Goal: Transaction & Acquisition: Purchase product/service

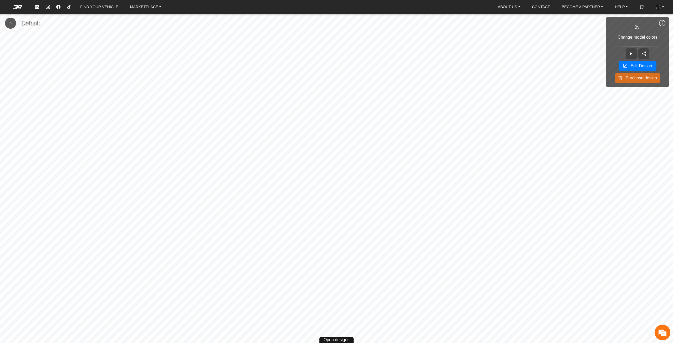
click at [22, 6] on em at bounding box center [17, 7] width 21 height 4
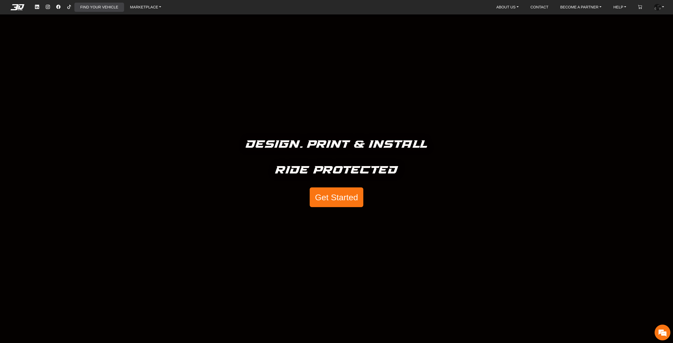
click at [91, 12] on link "FIND YOUR VEHICLE" at bounding box center [99, 7] width 42 height 9
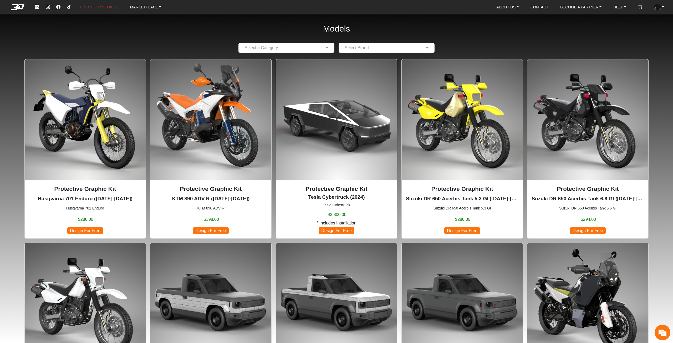
drag, startPoint x: 143, startPoint y: 111, endPoint x: 131, endPoint y: 107, distance: 13.1
click at [131, 107] on img at bounding box center [85, 119] width 121 height 121
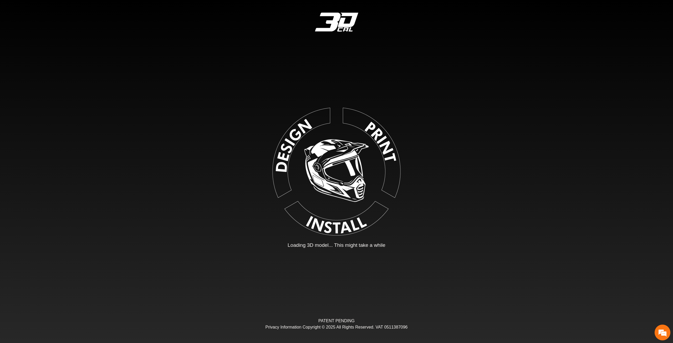
type input "*"
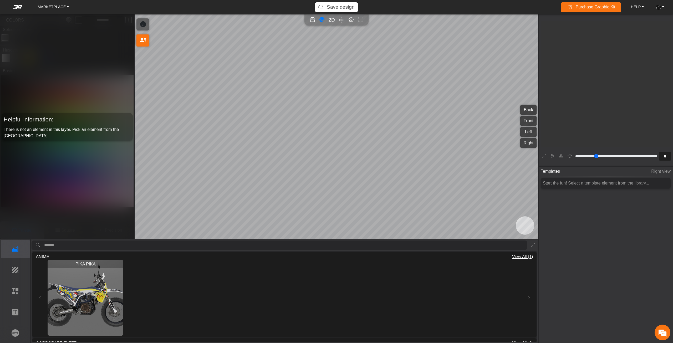
scroll to position [98, 96]
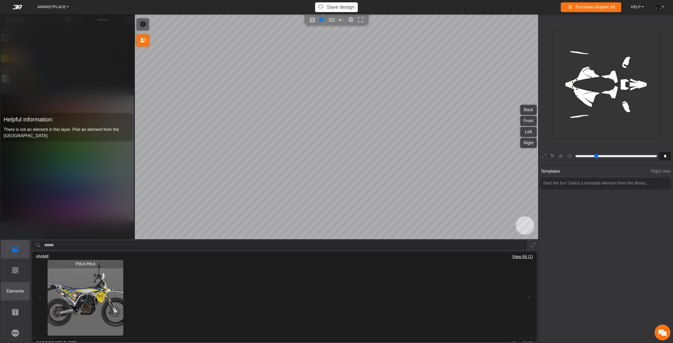
click at [23, 283] on button "Elements" at bounding box center [15, 291] width 29 height 18
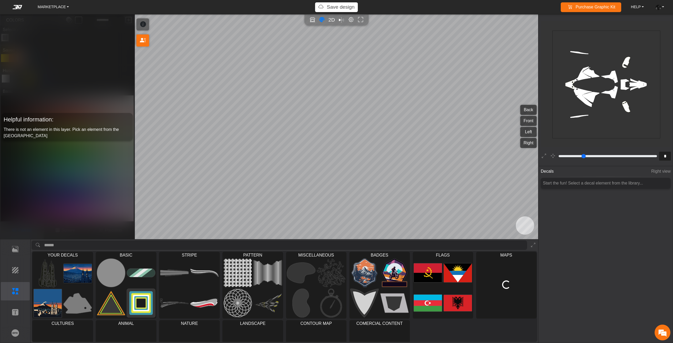
click at [86, 243] on input "search asset" at bounding box center [285, 245] width 483 height 10
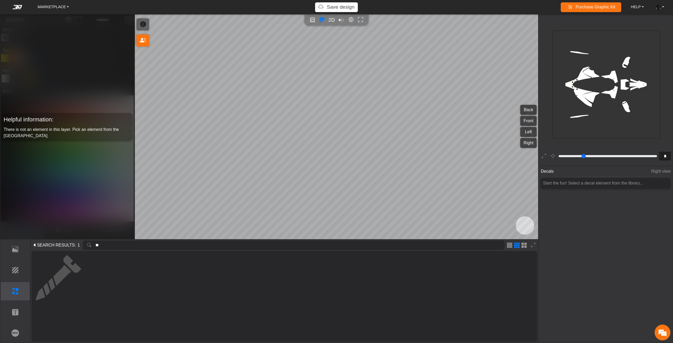
type input "*"
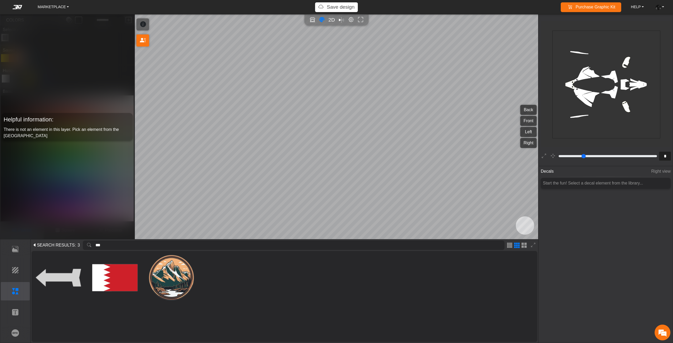
drag, startPoint x: 109, startPoint y: 246, endPoint x: 90, endPoint y: 248, distance: 19.5
click at [90, 249] on div "***" at bounding box center [294, 245] width 422 height 10
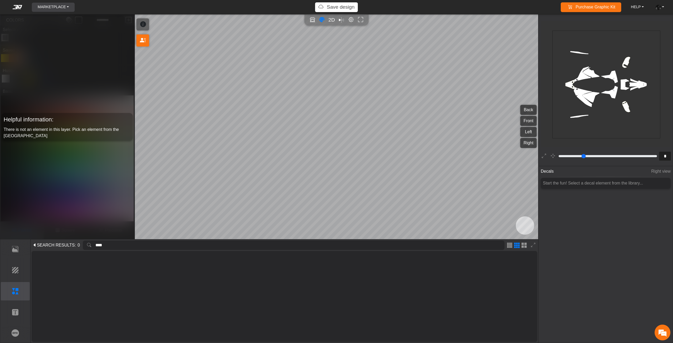
type input "****"
click at [49, 6] on link "MARKETPLACE" at bounding box center [52, 7] width 35 height 9
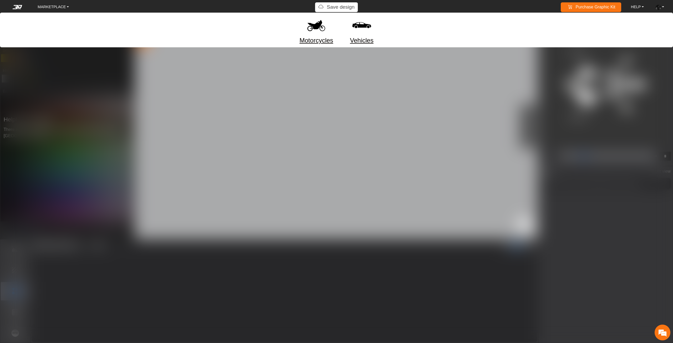
click at [16, 4] on div "MARKETPLACE Motorcycles Vehicles Save design Purchase Graphic Kit Purchase! HEL…" at bounding box center [336, 7] width 673 height 10
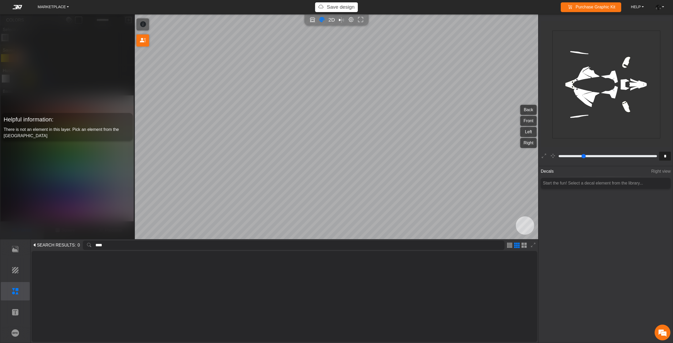
click at [16, 5] on div "MARKETPLACE Motorcycles Vehicles Save design Purchase Graphic Kit Purchase! HEL…" at bounding box center [336, 7] width 673 height 10
click at [15, 7] on em at bounding box center [17, 7] width 21 height 4
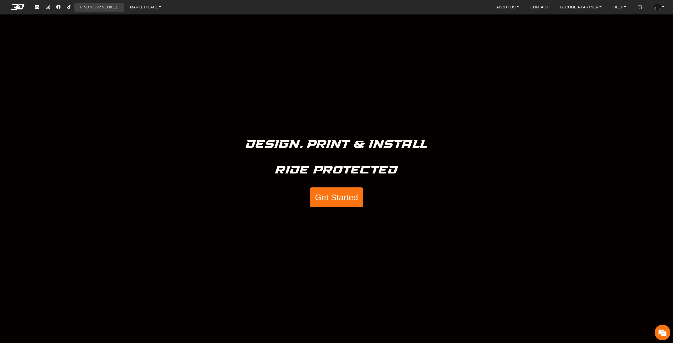
click at [90, 7] on link "FIND YOUR VEHICLE" at bounding box center [99, 7] width 42 height 9
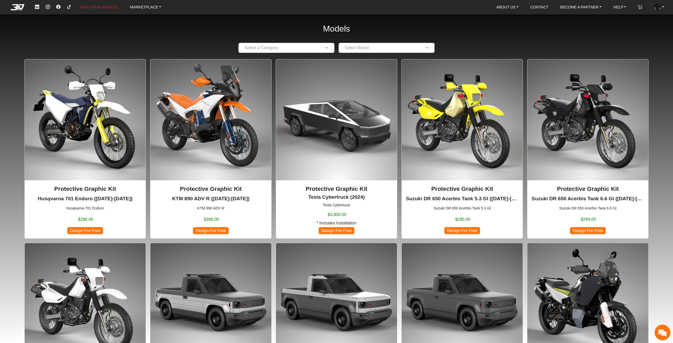
click at [229, 131] on img at bounding box center [210, 119] width 121 height 121
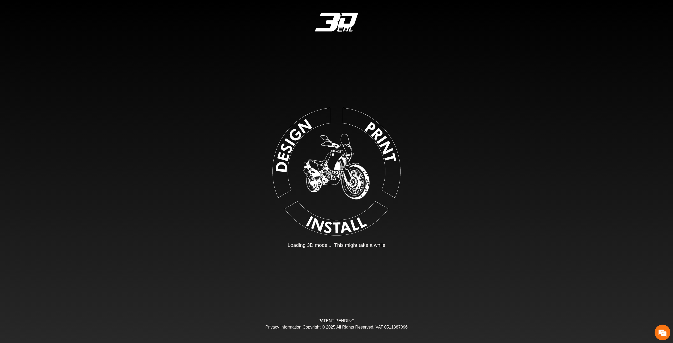
type input "*"
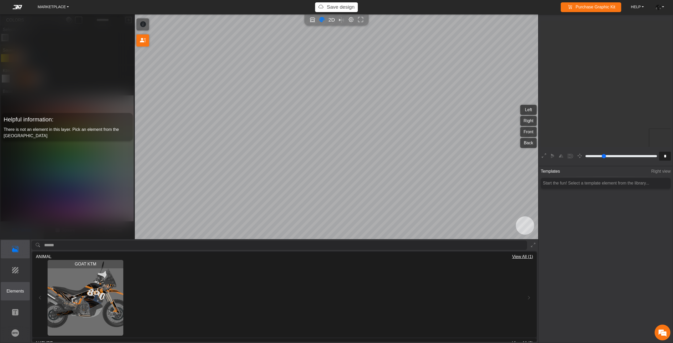
scroll to position [98, 96]
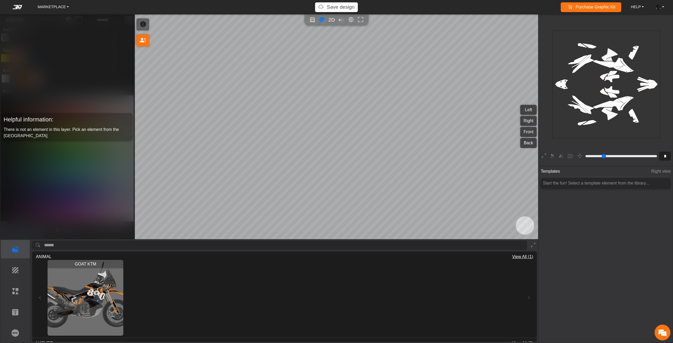
click at [74, 300] on img "View GOAT KTM" at bounding box center [86, 298] width 76 height 76
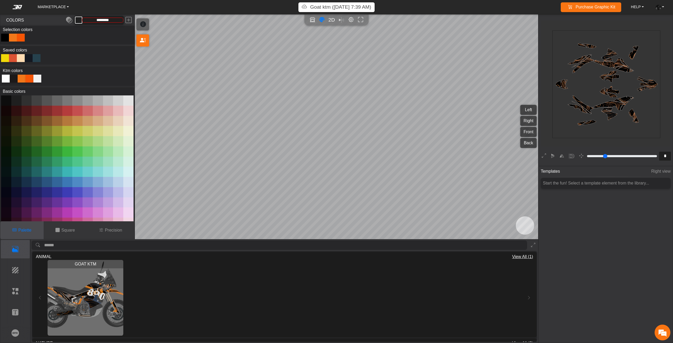
type input "*********"
click at [9, 308] on button "Text" at bounding box center [15, 312] width 29 height 18
type input "*"
type input "*********"
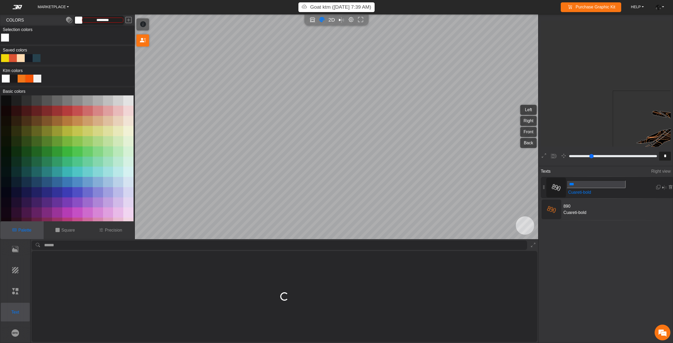
scroll to position [222, 200]
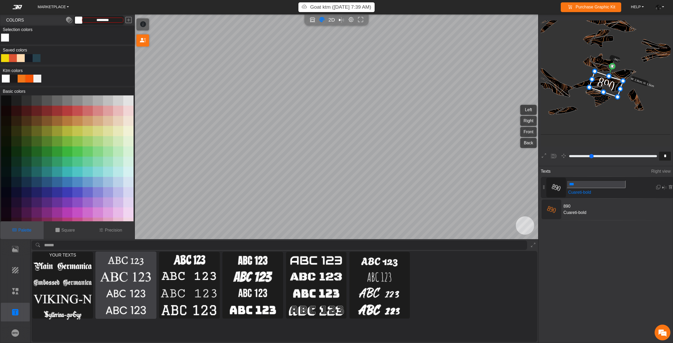
click at [116, 282] on img at bounding box center [126, 276] width 59 height 15
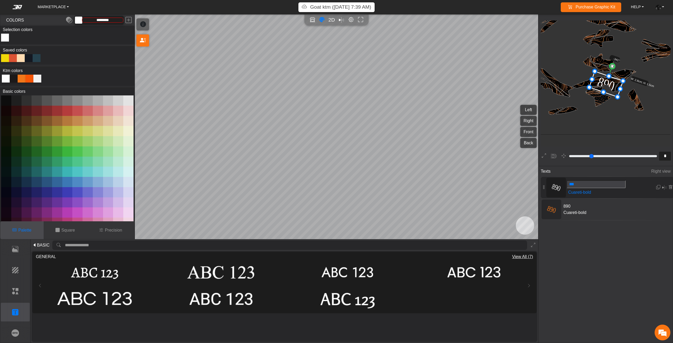
click at [39, 244] on span "BASIC" at bounding box center [43, 245] width 13 height 6
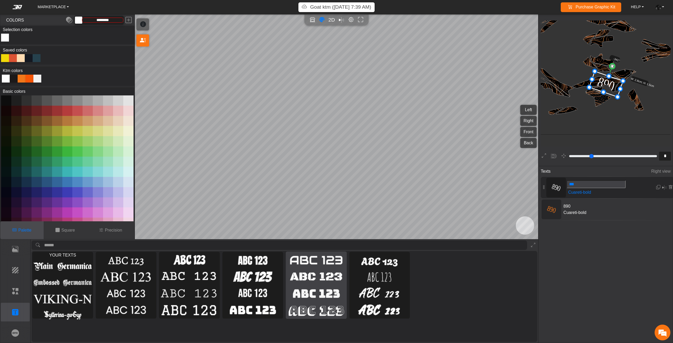
click at [323, 300] on img at bounding box center [316, 293] width 59 height 15
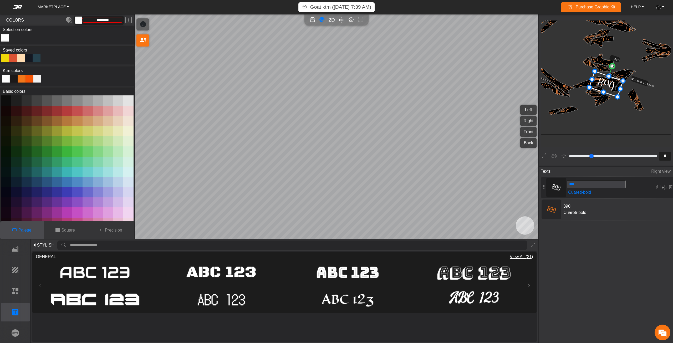
click at [43, 247] on span "STYLISH" at bounding box center [46, 245] width 18 height 6
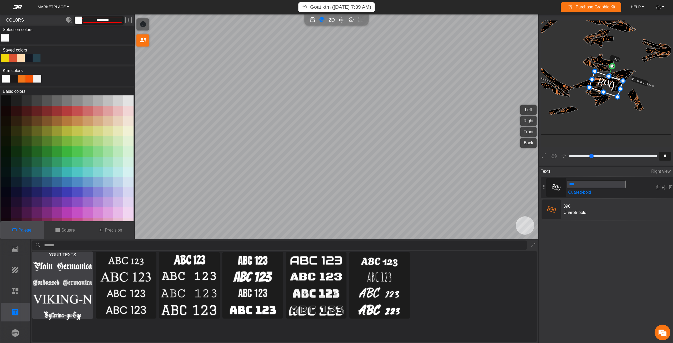
click at [54, 293] on img at bounding box center [62, 299] width 59 height 15
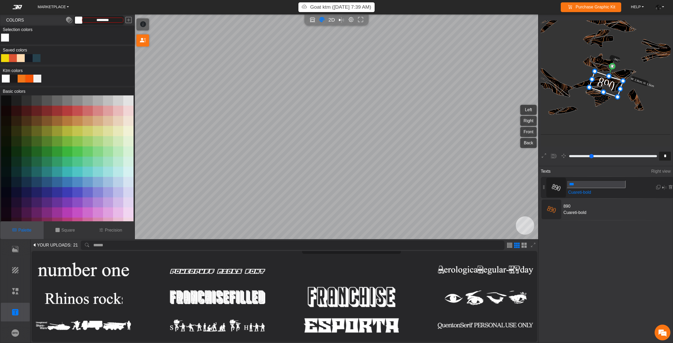
scroll to position [53, 0]
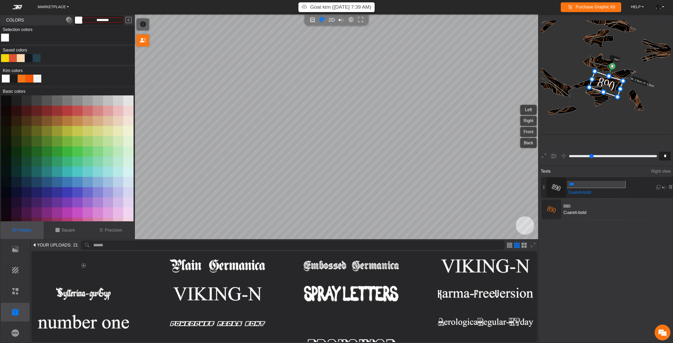
click at [53, 244] on span "YOUR UPLOADS" at bounding box center [53, 245] width 33 height 6
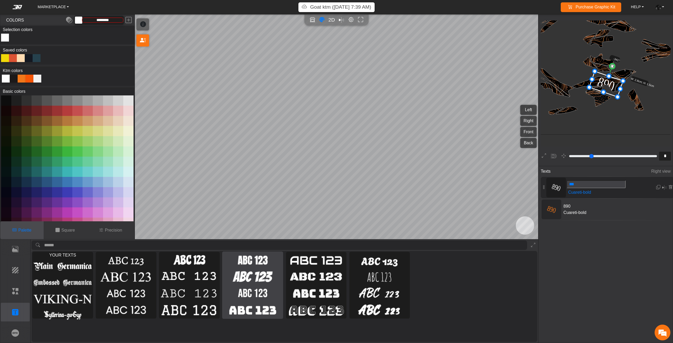
click at [268, 287] on img at bounding box center [252, 293] width 59 height 15
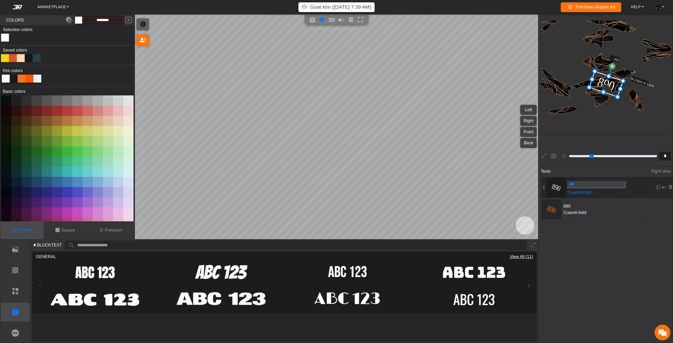
click at [45, 246] on span "BLOCKTEXT" at bounding box center [49, 245] width 25 height 6
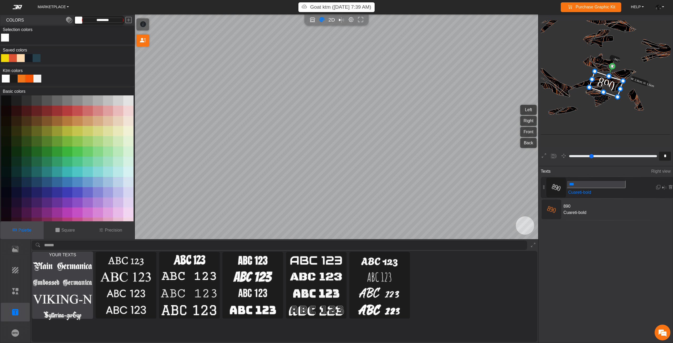
click at [38, 295] on img at bounding box center [62, 299] width 59 height 15
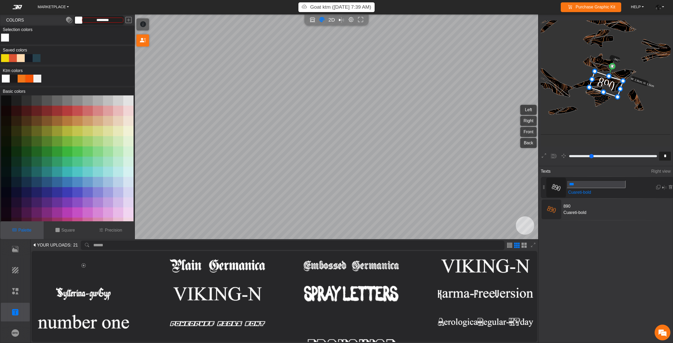
click at [73, 247] on span "21" at bounding box center [75, 245] width 5 height 6
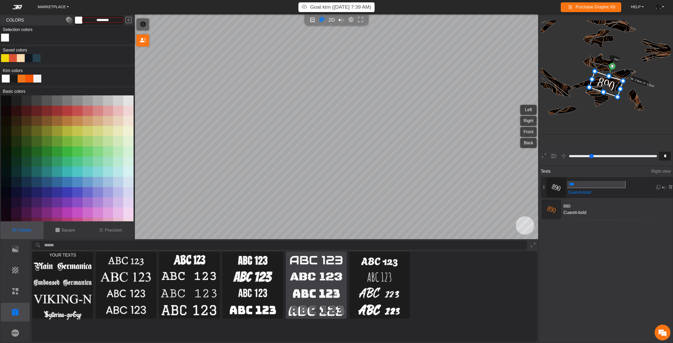
click at [319, 301] on div at bounding box center [316, 285] width 60 height 67
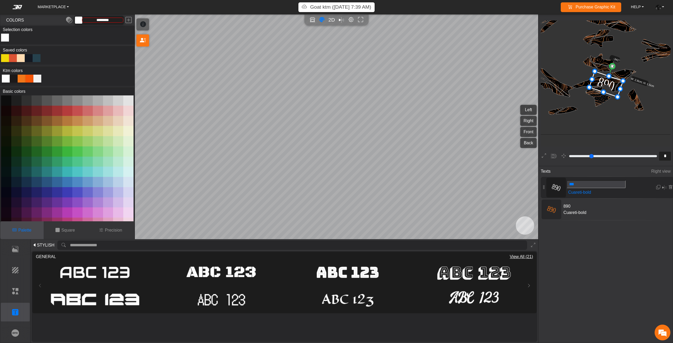
click at [533, 258] on span "View All (21)" at bounding box center [520, 257] width 23 height 6
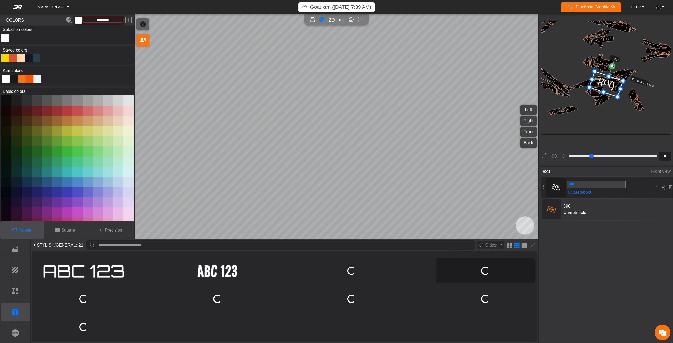
scroll to position [84, 0]
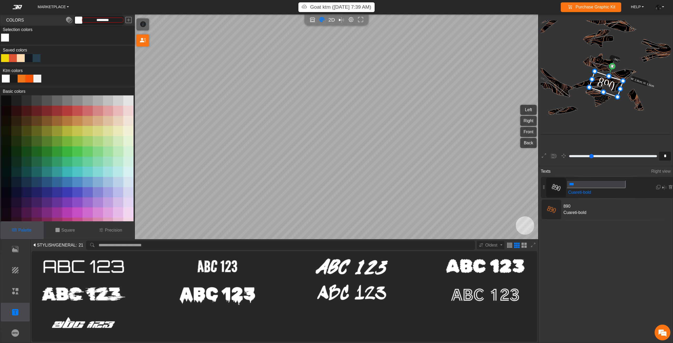
click at [62, 245] on span "/GENERAL" at bounding box center [64, 245] width 21 height 6
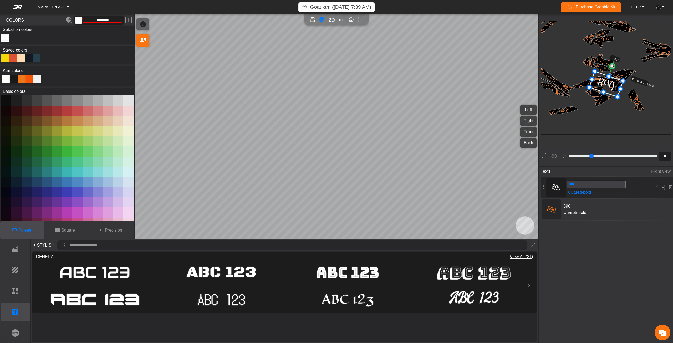
click at [9, 4] on div "MARKETPLACE Goat ktm (8/18/25, 7:39 AM) Purchase Graphic Kit Purchase! HELP Vid…" at bounding box center [336, 7] width 673 height 10
click at [11, 7] on em at bounding box center [17, 7] width 21 height 4
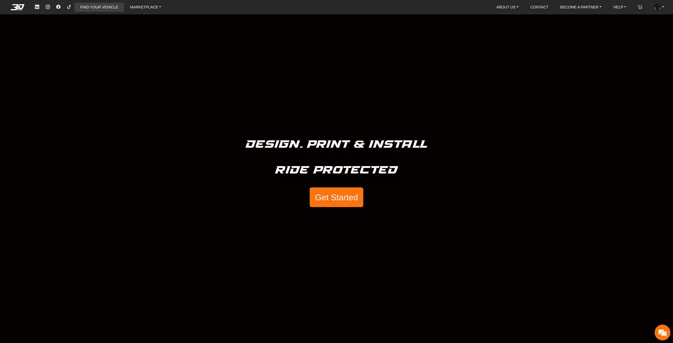
drag, startPoint x: 102, startPoint y: 16, endPoint x: 108, endPoint y: 4, distance: 13.2
click at [102, 16] on div "Design. Print & Install Ride Protected Get Started" at bounding box center [336, 171] width 673 height 343
click at [108, 4] on link "FIND YOUR VEHICLE" at bounding box center [99, 7] width 42 height 9
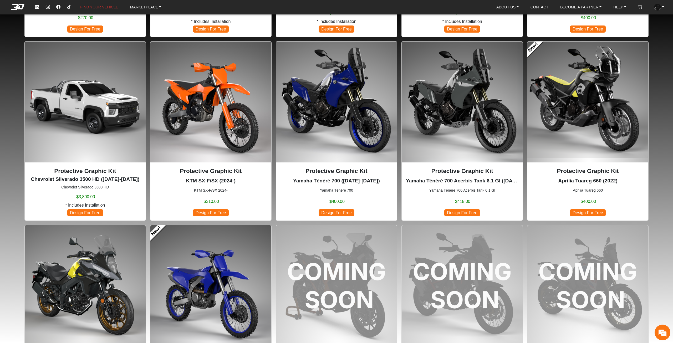
scroll to position [473, 0]
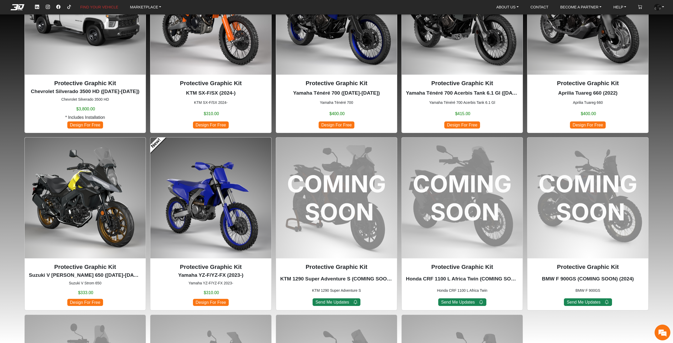
click at [224, 222] on img at bounding box center [210, 197] width 121 height 121
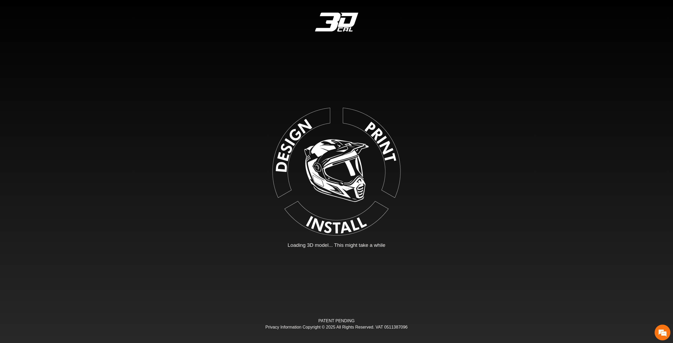
type input "*"
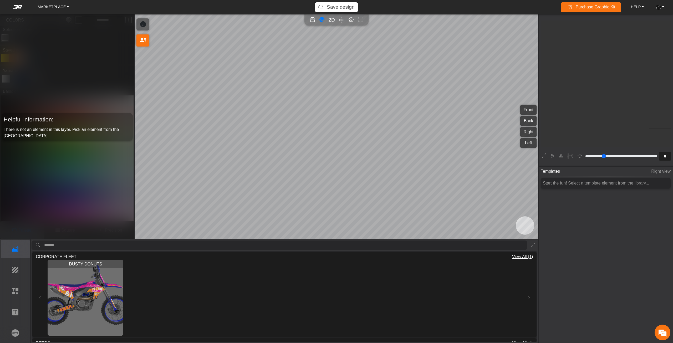
scroll to position [98, 96]
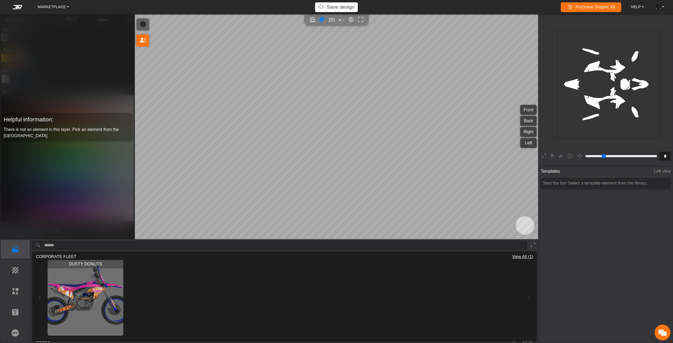
click at [15, 6] on em at bounding box center [17, 7] width 21 height 4
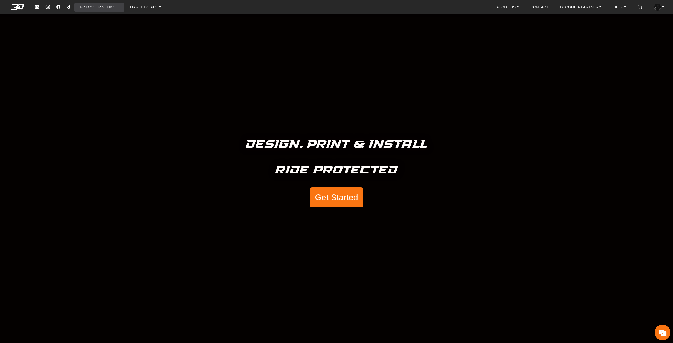
click at [110, 5] on link "FIND YOUR VEHICLE" at bounding box center [99, 7] width 42 height 9
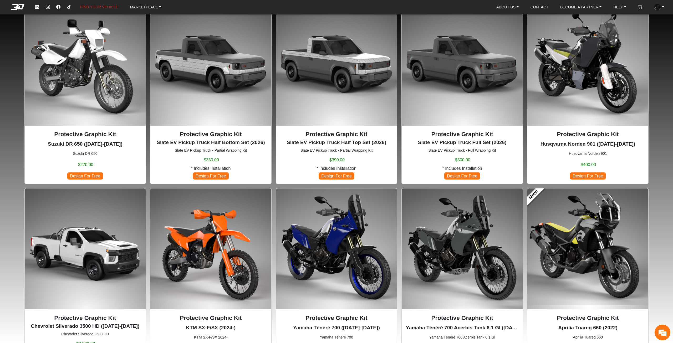
scroll to position [342, 0]
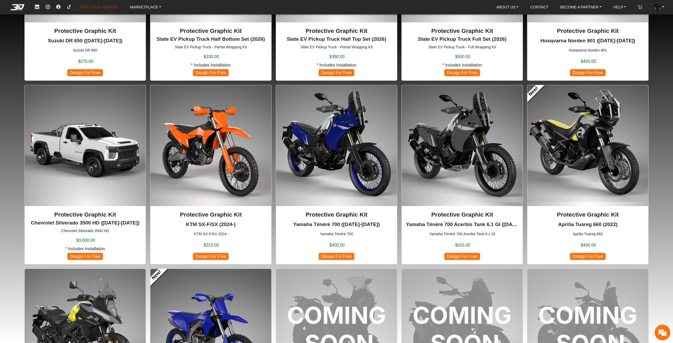
click at [220, 172] on img at bounding box center [210, 145] width 121 height 121
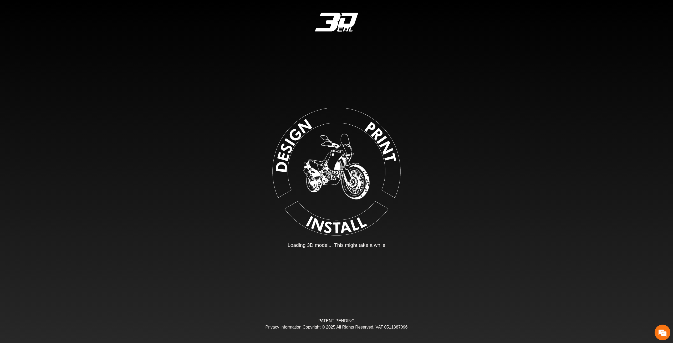
type input "*"
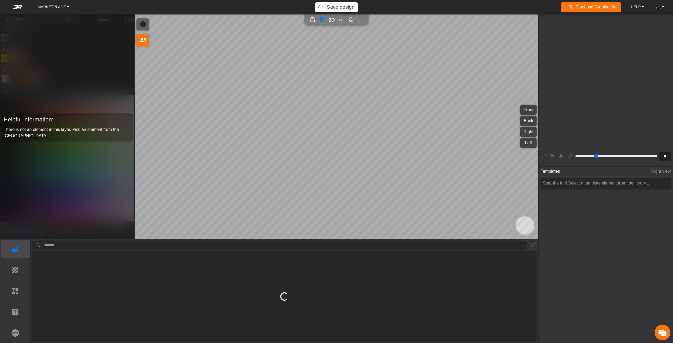
scroll to position [98, 96]
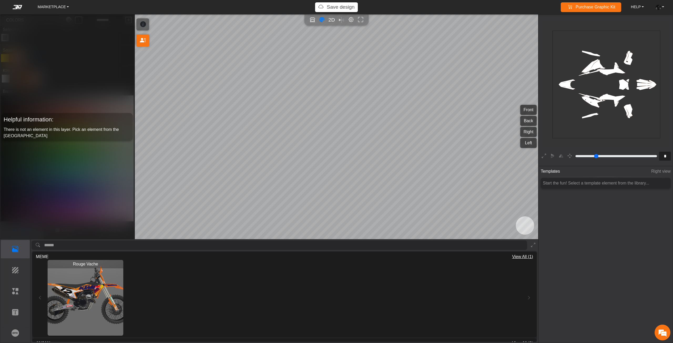
click at [22, 10] on div "MARKETPLACE Save design Purchase Graphic Kit Purchase! HELP Video help center F…" at bounding box center [336, 7] width 673 height 10
click at [21, 8] on em at bounding box center [17, 7] width 21 height 4
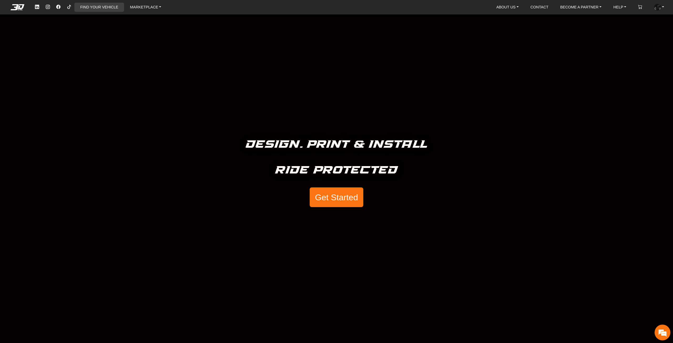
click at [109, 3] on link "FIND YOUR VEHICLE" at bounding box center [99, 7] width 42 height 9
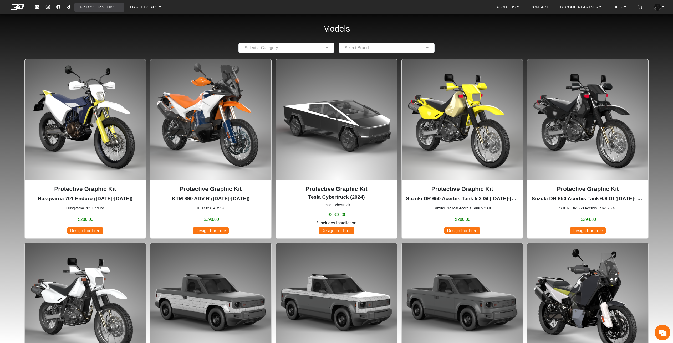
click at [98, 7] on link "FIND YOUR VEHICLE" at bounding box center [99, 7] width 42 height 9
click at [18, 5] on em at bounding box center [17, 7] width 21 height 6
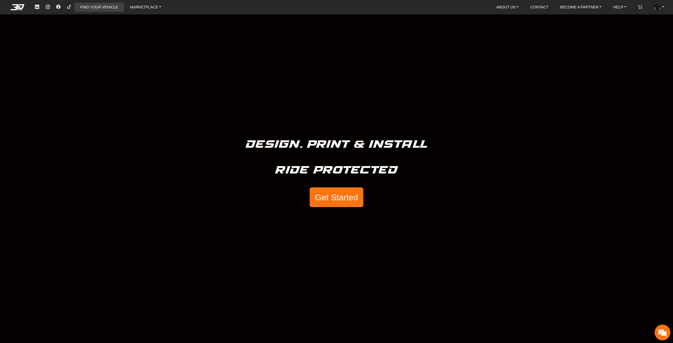
click at [101, 6] on link "FIND YOUR VEHICLE" at bounding box center [99, 7] width 42 height 9
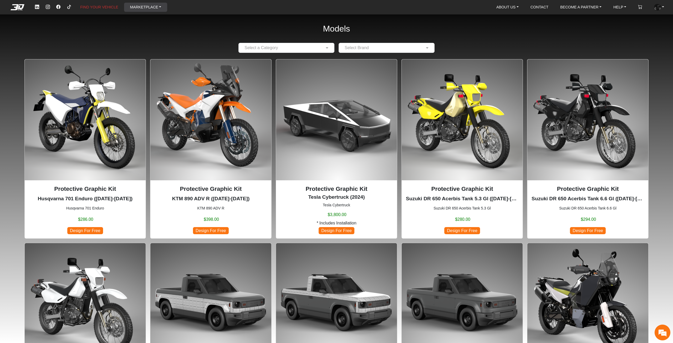
click at [149, 9] on link "MARKETPLACE" at bounding box center [145, 7] width 35 height 9
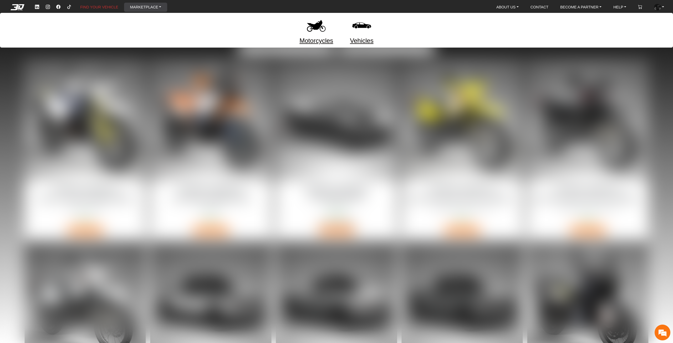
click at [314, 28] on img at bounding box center [316, 25] width 22 height 22
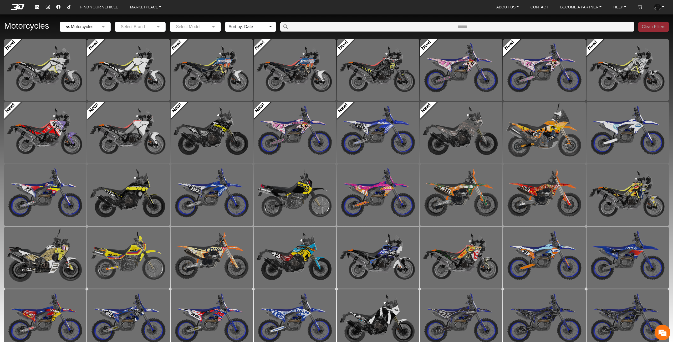
click at [21, 8] on em at bounding box center [17, 7] width 21 height 6
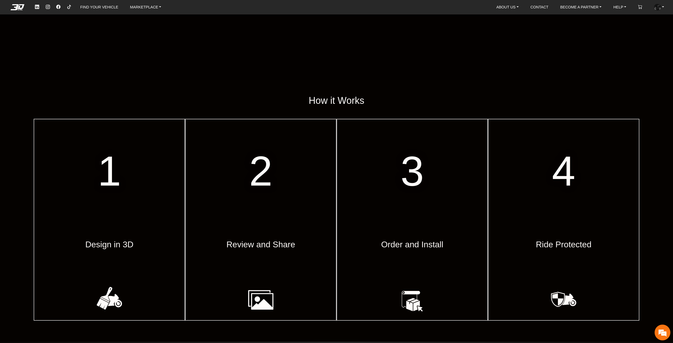
scroll to position [105, 0]
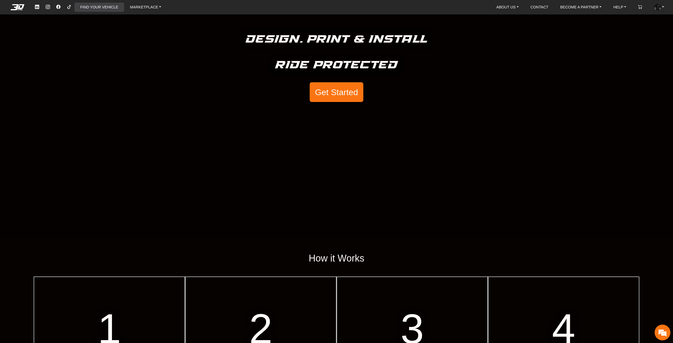
click at [111, 7] on link "FIND YOUR VEHICLE" at bounding box center [99, 7] width 42 height 9
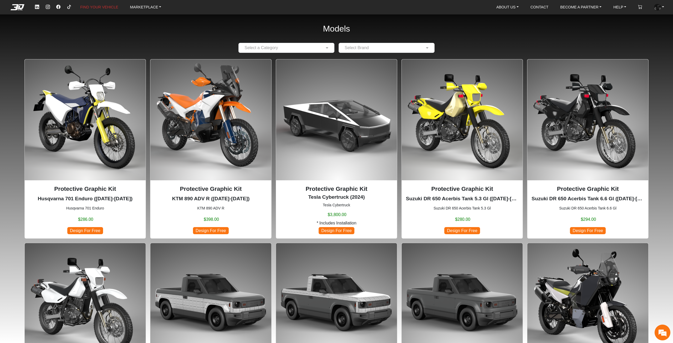
click at [129, 1] on nav "FIND YOUR VEHICLE MARKETPLACE ABOUT US About Us Our Materials Blog CONTACT BECO…" at bounding box center [336, 7] width 673 height 14
click at [140, 9] on link "MARKETPLACE" at bounding box center [145, 7] width 35 height 9
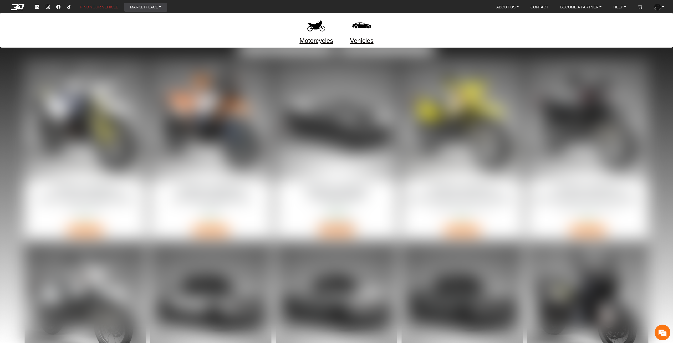
click at [314, 37] on link "Motorcycles" at bounding box center [316, 40] width 34 height 9
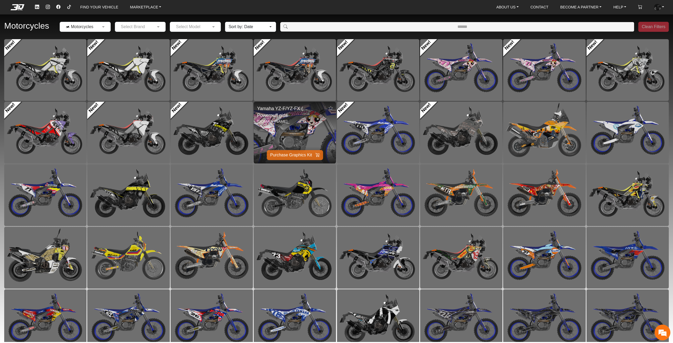
click at [311, 131] on img at bounding box center [295, 132] width 164 height 123
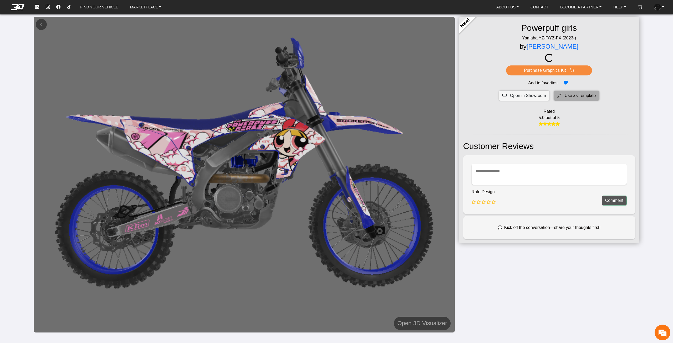
click at [564, 95] on span "Use as Template" at bounding box center [579, 95] width 31 height 6
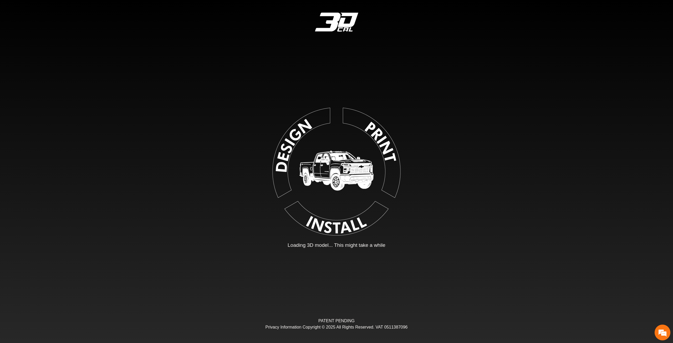
type input "*"
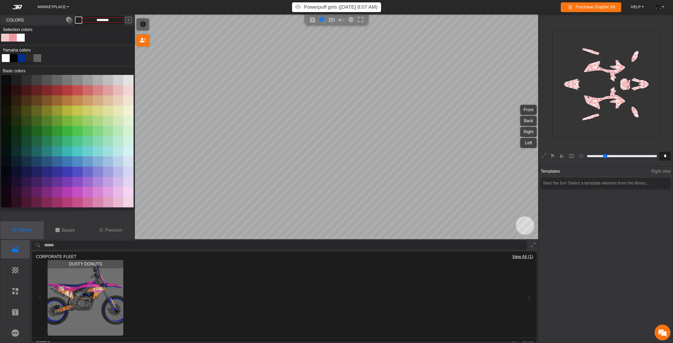
type input "*********"
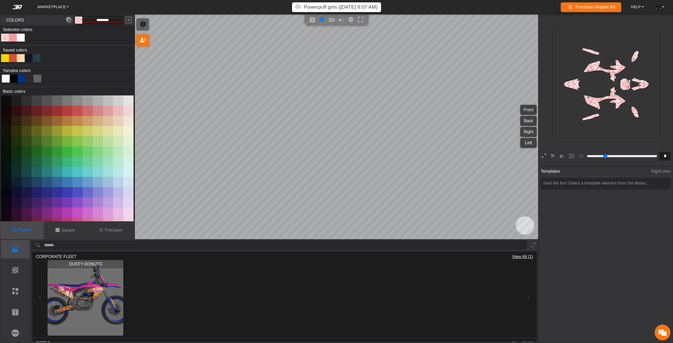
click at [544, 154] on icon at bounding box center [543, 156] width 4 height 7
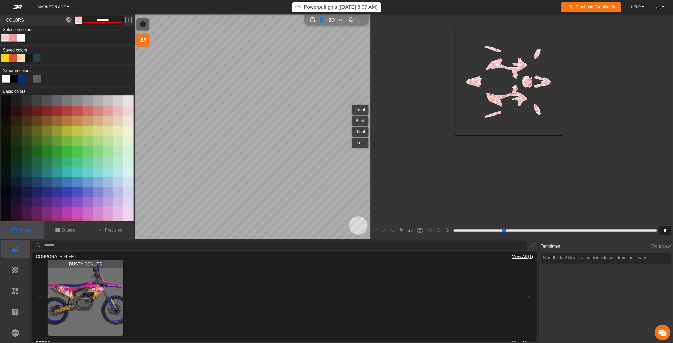
type input "*"
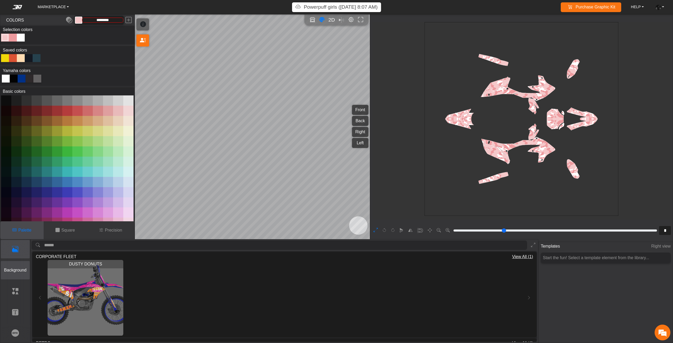
click at [7, 273] on button "Background" at bounding box center [15, 270] width 29 height 18
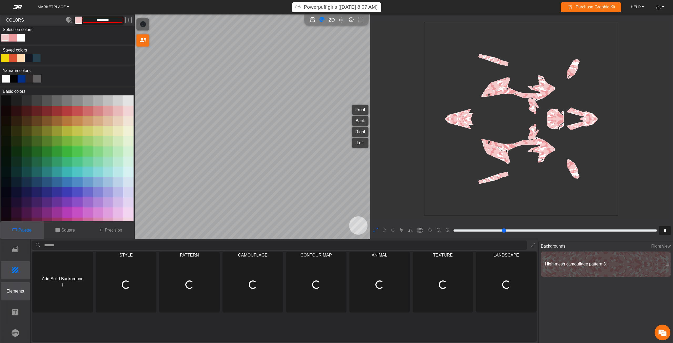
click at [7, 291] on p "Elements" at bounding box center [15, 291] width 29 height 6
type input "**"
type input "*********"
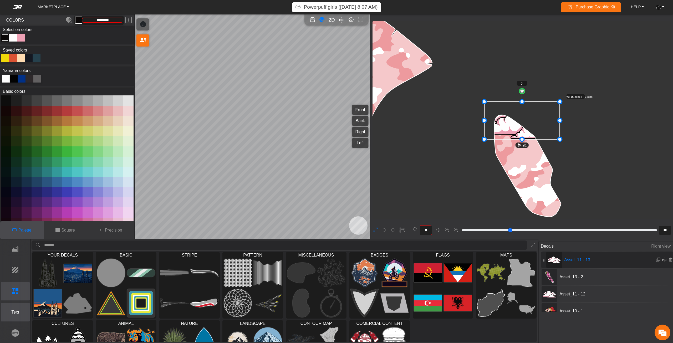
click at [19, 310] on p "Text" at bounding box center [15, 312] width 29 height 6
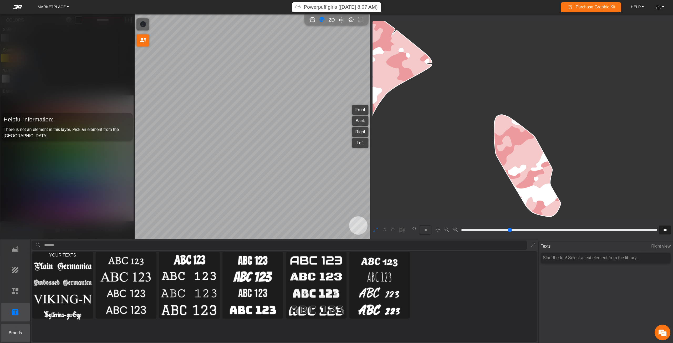
click at [18, 335] on p "Brands" at bounding box center [15, 333] width 29 height 6
type input "**"
type input "***"
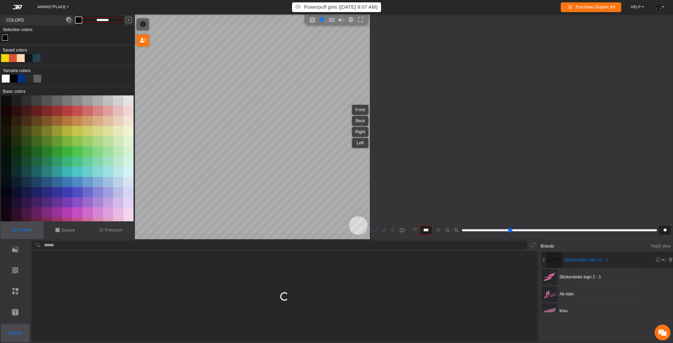
type input "*******"
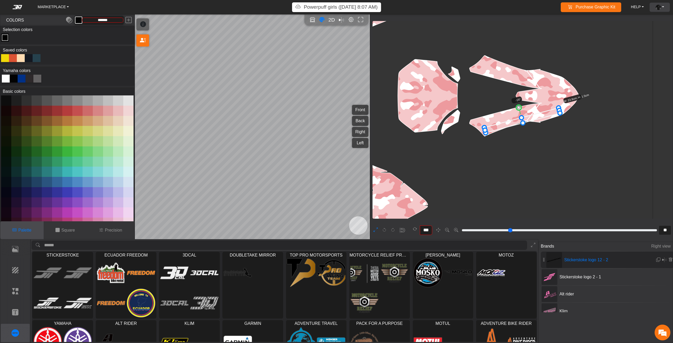
click at [661, 10] on link "ACCOUNT" at bounding box center [659, 7] width 13 height 9
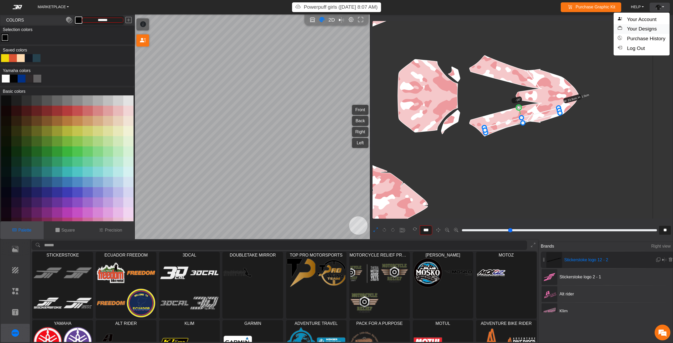
click at [657, 28] on button "Your Designs" at bounding box center [641, 29] width 56 height 10
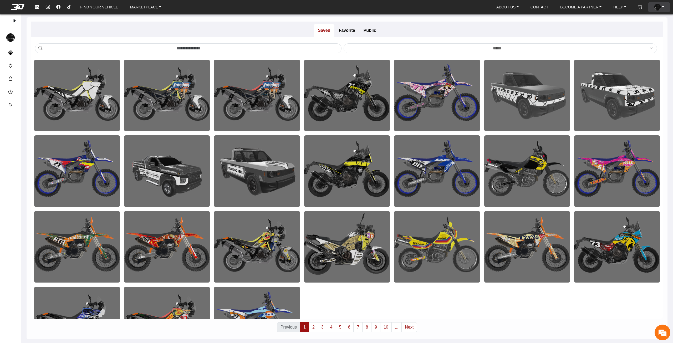
click at [659, 8] on img at bounding box center [657, 7] width 7 height 7
click at [653, 18] on button "Your Account" at bounding box center [641, 20] width 56 height 10
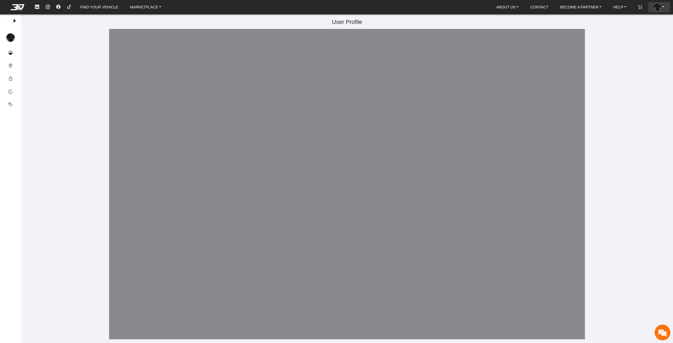
type input "**********"
type input "********"
type input "**********"
type textarea "**********"
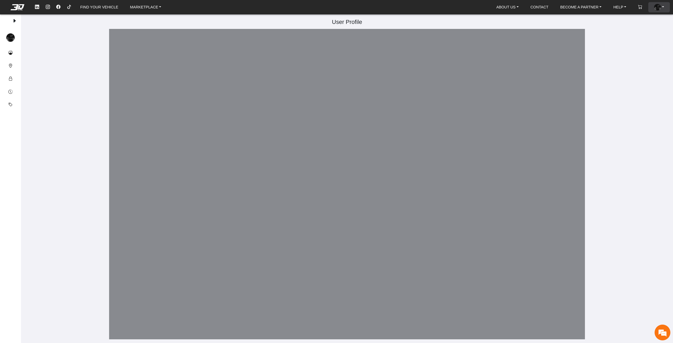
type input "**********"
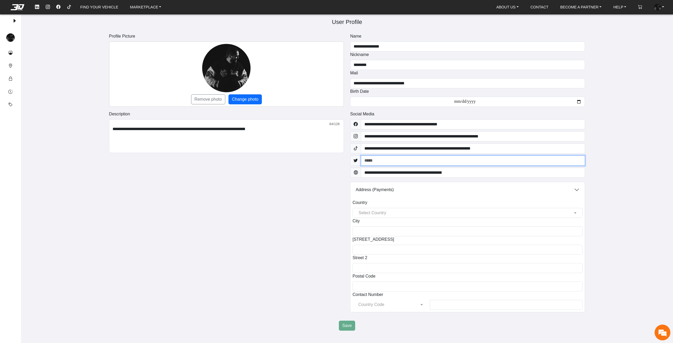
click at [376, 161] on input "text" at bounding box center [473, 161] width 224 height 10
click at [272, 239] on div "**********" at bounding box center [347, 213] width 482 height 205
click at [20, 9] on em at bounding box center [17, 7] width 21 height 6
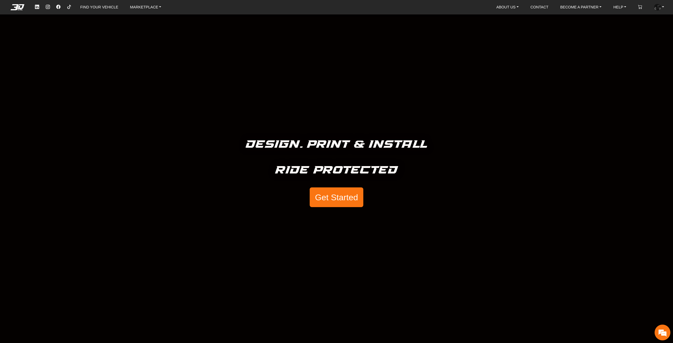
click at [71, 322] on div "Design. Print & Install Ride Protected Get Started" at bounding box center [336, 171] width 673 height 343
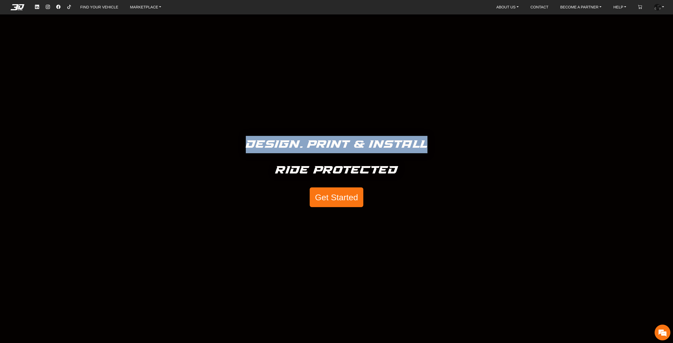
drag, startPoint x: 246, startPoint y: 145, endPoint x: 438, endPoint y: 161, distance: 192.2
click at [439, 158] on div "Design. Print & Install Ride Protected Get Started" at bounding box center [336, 171] width 673 height 343
click at [441, 164] on div "Design. Print & Install Ride Protected Get Started" at bounding box center [336, 171] width 673 height 343
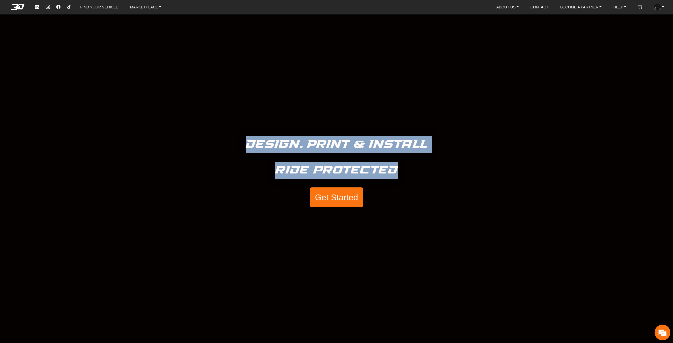
drag, startPoint x: 394, startPoint y: 168, endPoint x: 241, endPoint y: 133, distance: 156.7
click at [241, 133] on div "Design. Print & Install Ride Protected Get Started" at bounding box center [336, 171] width 673 height 343
click at [250, 126] on div "Design. Print & Install Ride Protected Get Started" at bounding box center [336, 171] width 673 height 343
drag, startPoint x: 246, startPoint y: 143, endPoint x: 398, endPoint y: 176, distance: 155.2
click at [398, 176] on div "Design. Print & Install Ride Protected Get Started" at bounding box center [336, 171] width 673 height 343
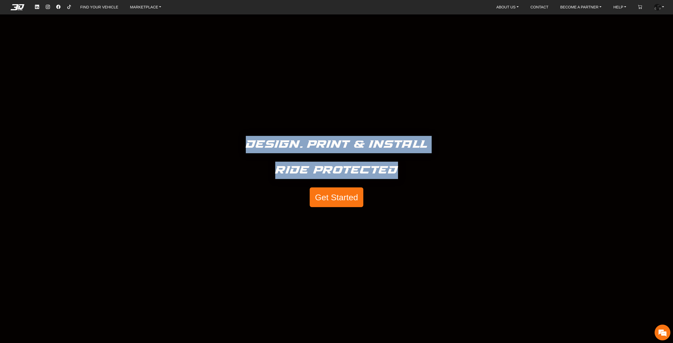
click at [396, 170] on h5 "Ride Protected" at bounding box center [336, 170] width 123 height 17
drag, startPoint x: 395, startPoint y: 168, endPoint x: 248, endPoint y: 137, distance: 150.7
click at [248, 137] on div "Design. Print & Install Ride Protected Get Started" at bounding box center [336, 171] width 673 height 343
click at [246, 140] on h5 "Design. Print & Install" at bounding box center [337, 144] width 182 height 17
drag, startPoint x: 247, startPoint y: 142, endPoint x: 404, endPoint y: 180, distance: 162.1
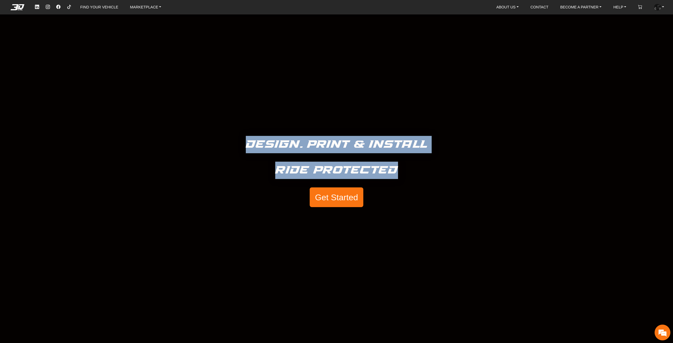
click at [404, 180] on div "Design. Print & Install Ride Protected Get Started" at bounding box center [336, 171] width 673 height 343
click at [400, 170] on div "Design. Print & Install Ride Protected Get Started" at bounding box center [336, 171] width 673 height 343
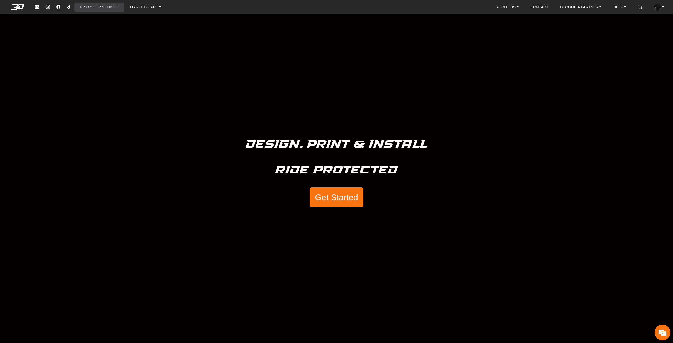
click at [91, 6] on link "FIND YOUR VEHICLE" at bounding box center [99, 7] width 42 height 9
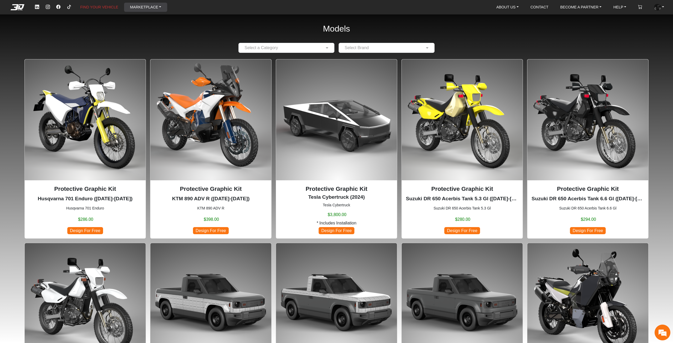
click at [136, 7] on link "MARKETPLACE" at bounding box center [145, 7] width 35 height 9
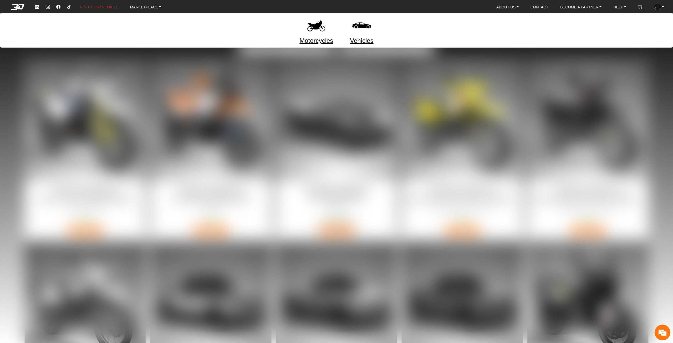
click at [413, 6] on div "FIND YOUR VEHICLE MARKETPLACE Motorcycles Vehicles ABOUT US About Us Our Materi…" at bounding box center [351, 7] width 638 height 10
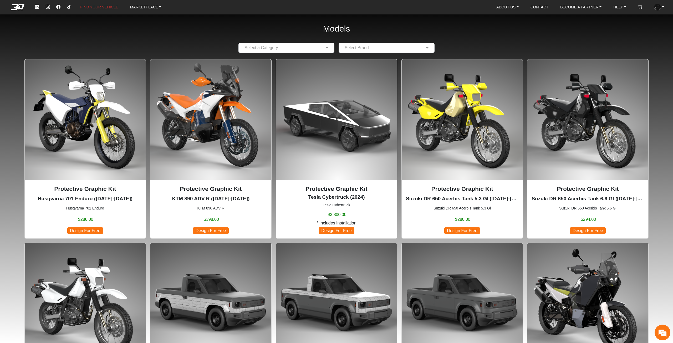
click at [17, 10] on em at bounding box center [17, 7] width 21 height 6
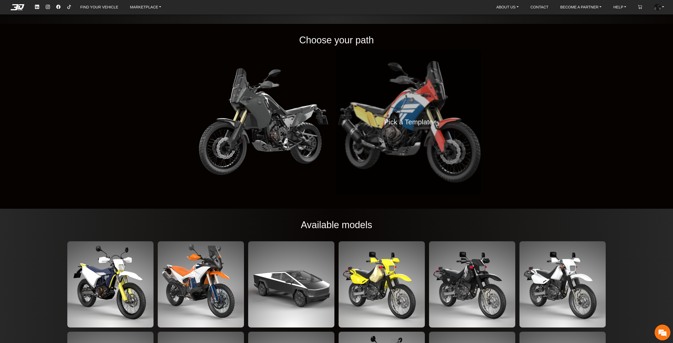
scroll to position [814, 0]
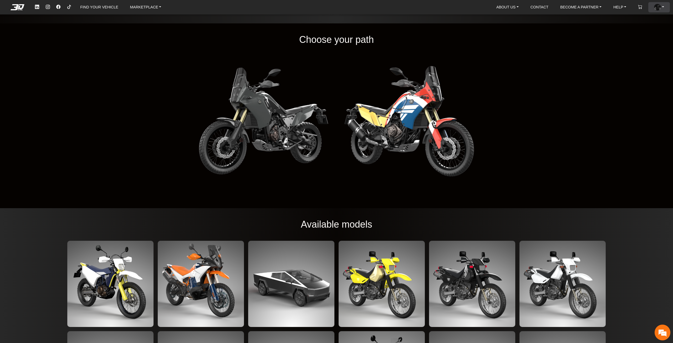
click at [667, 6] on li "ACCOUNT Your Account Your Designs Purchase History Log Out" at bounding box center [659, 7] width 22 height 10
click at [661, 9] on link "ACCOUNT" at bounding box center [659, 7] width 14 height 10
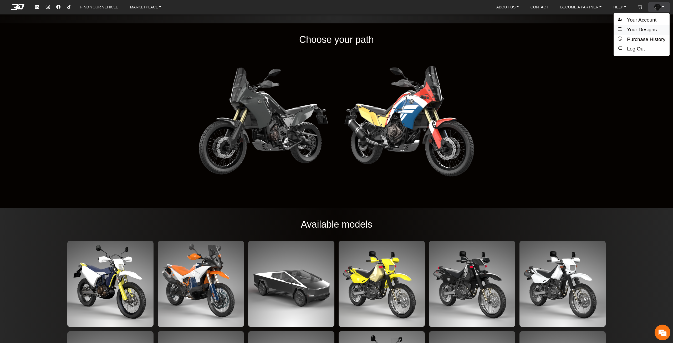
click at [656, 31] on button "Your Designs" at bounding box center [641, 30] width 56 height 10
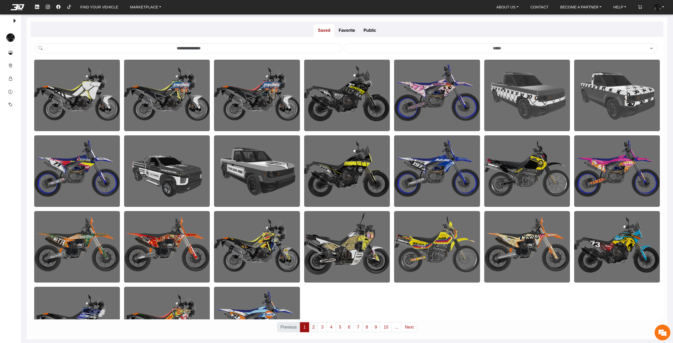
click at [315, 329] on link "2" at bounding box center [313, 327] width 9 height 10
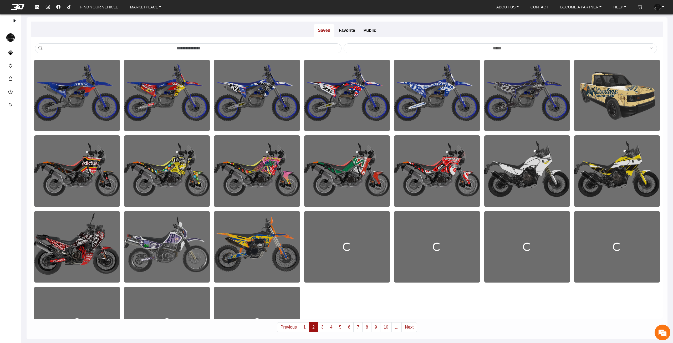
click at [12, 5] on em at bounding box center [17, 7] width 21 height 6
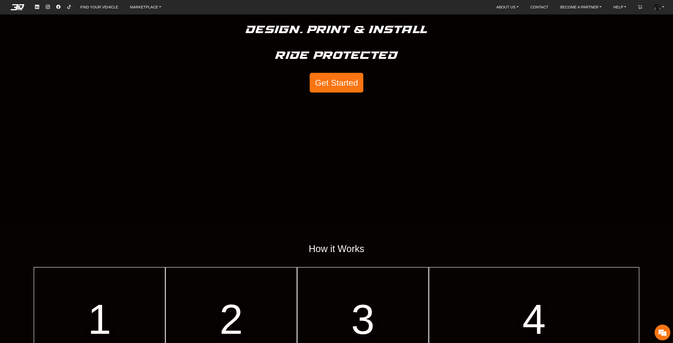
scroll to position [246, 0]
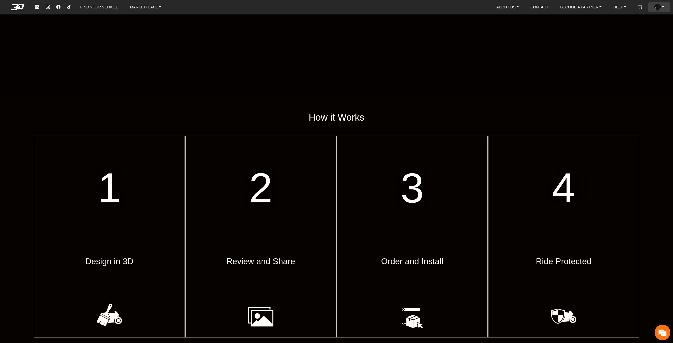
click at [664, 3] on link "ACCOUNT" at bounding box center [659, 7] width 14 height 10
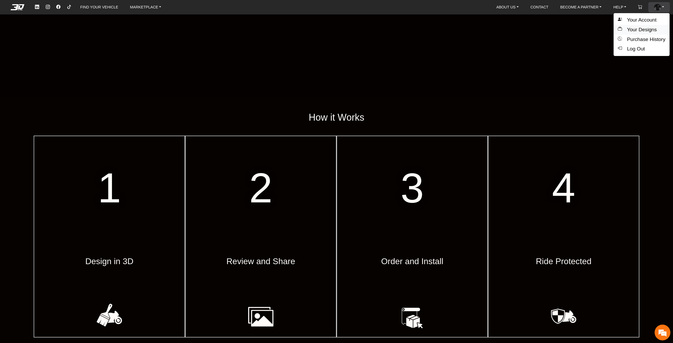
click at [653, 26] on button "Your Designs" at bounding box center [641, 30] width 56 height 10
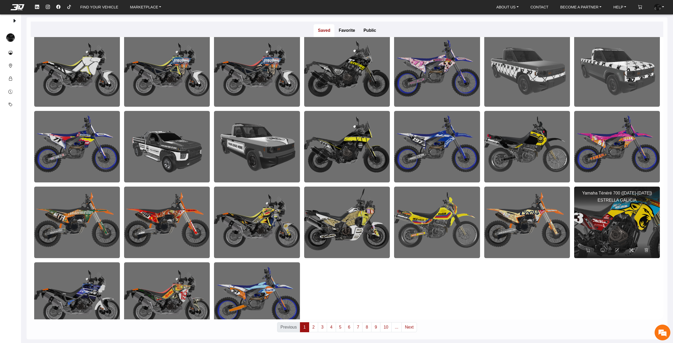
scroll to position [38, 0]
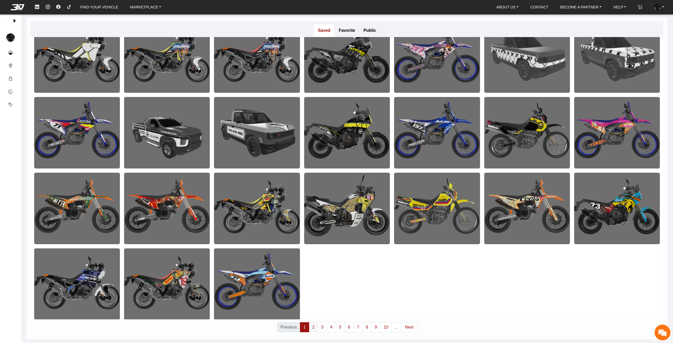
click at [315, 326] on link "2" at bounding box center [313, 327] width 9 height 10
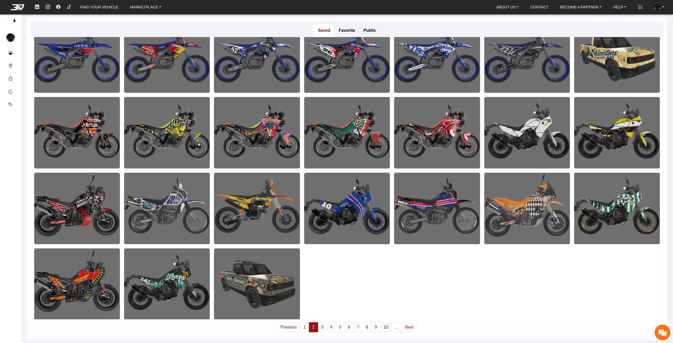
click at [382, 328] on link "10" at bounding box center [386, 327] width 12 height 10
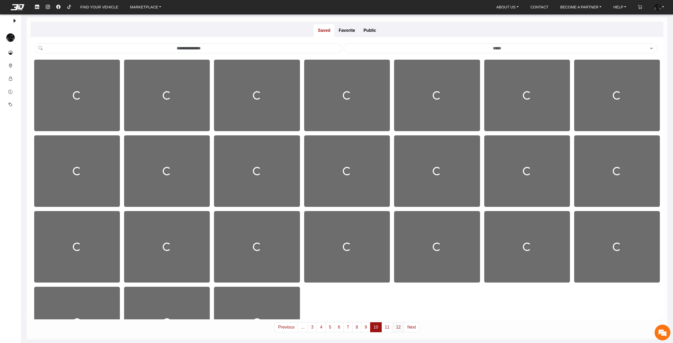
click at [396, 329] on link "12" at bounding box center [398, 327] width 12 height 10
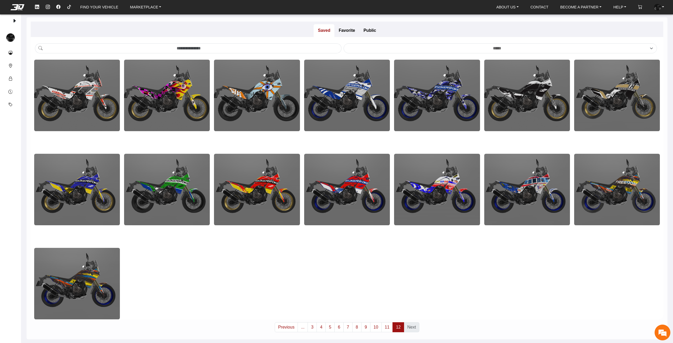
click at [15, 9] on em at bounding box center [17, 7] width 21 height 6
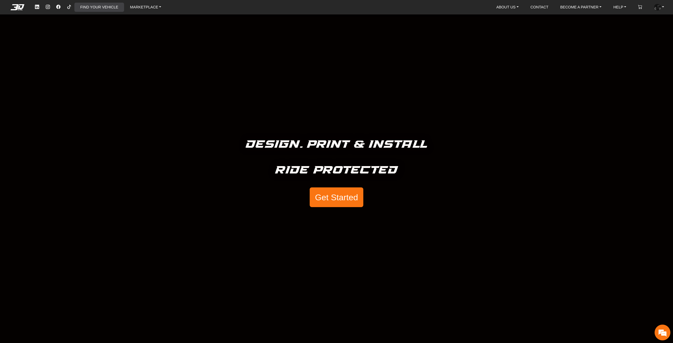
click at [105, 10] on link "FIND YOUR VEHICLE" at bounding box center [99, 7] width 42 height 9
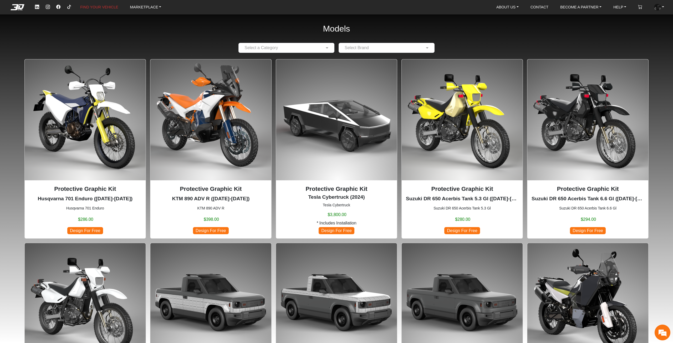
click at [16, 11] on div "FIND YOUR VEHICLE MARKETPLACE ABOUT US About Us Our Materials Blog CONTACT BECO…" at bounding box center [336, 7] width 673 height 10
click at [18, 7] on em at bounding box center [17, 7] width 21 height 6
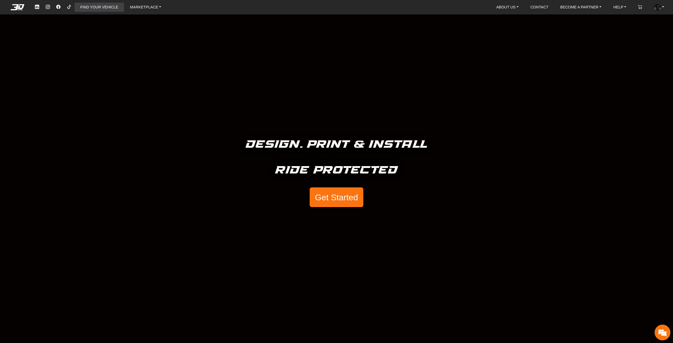
click at [100, 10] on link "FIND YOUR VEHICLE" at bounding box center [99, 7] width 42 height 9
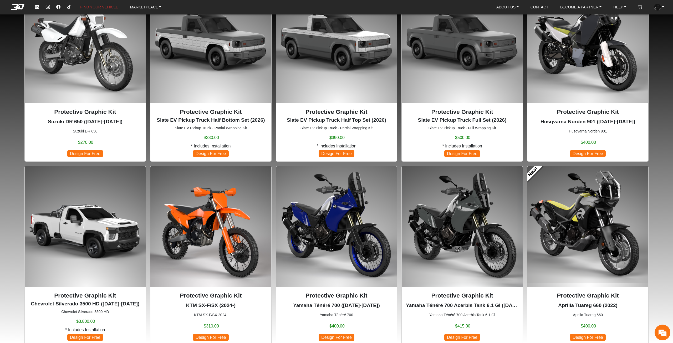
scroll to position [368, 0]
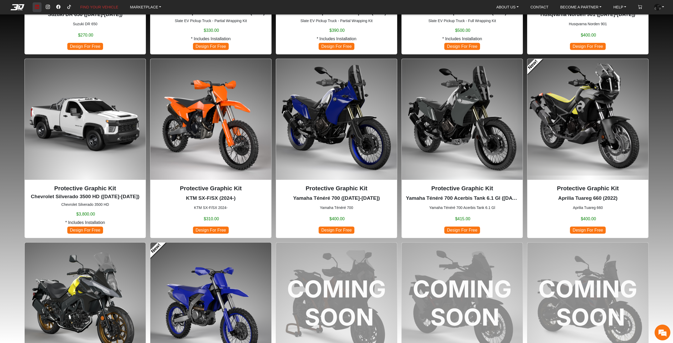
click at [36, 7] on icon at bounding box center [37, 7] width 4 height 4
click at [46, 7] on icon at bounding box center [48, 7] width 4 height 4
click at [56, 6] on icon at bounding box center [58, 7] width 4 height 4
click at [65, 7] on link at bounding box center [69, 7] width 8 height 10
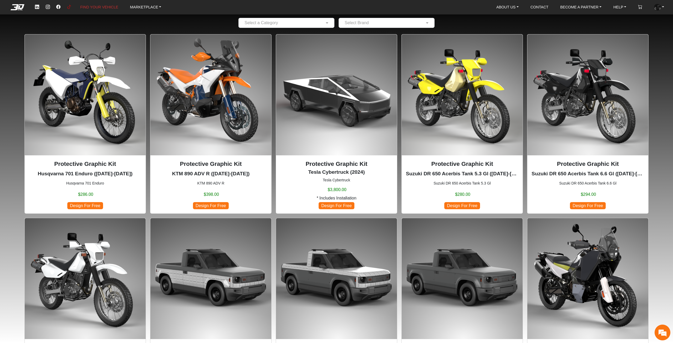
scroll to position [0, 0]
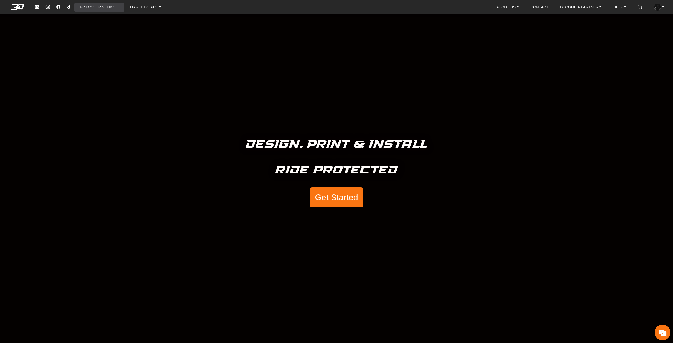
click at [93, 9] on link "FIND YOUR VEHICLE" at bounding box center [99, 7] width 42 height 9
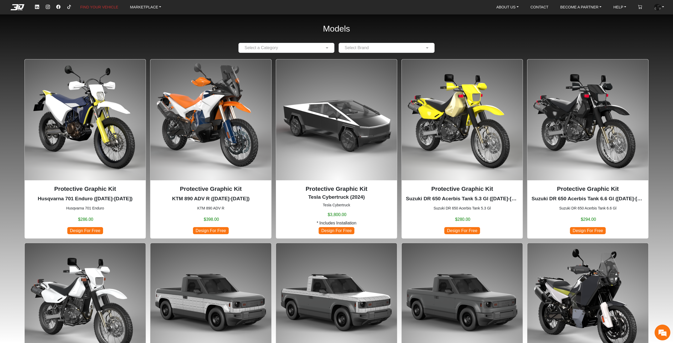
click at [20, 8] on em at bounding box center [17, 7] width 21 height 6
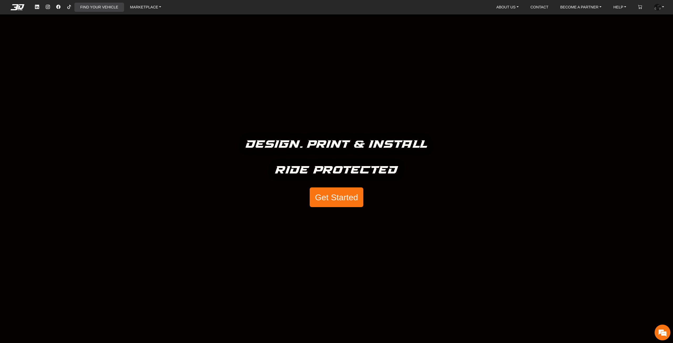
click at [100, 8] on link "FIND YOUR VEHICLE" at bounding box center [99, 7] width 42 height 9
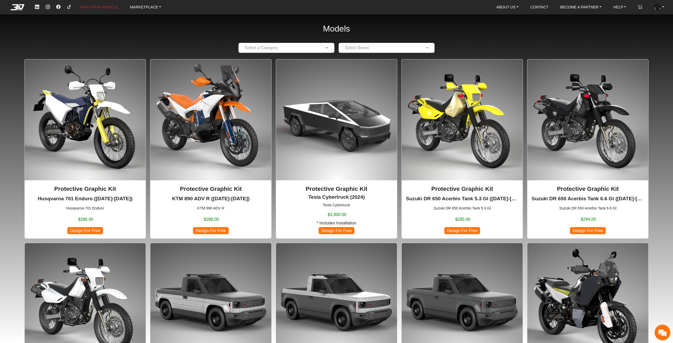
click at [240, 141] on img at bounding box center [210, 119] width 121 height 121
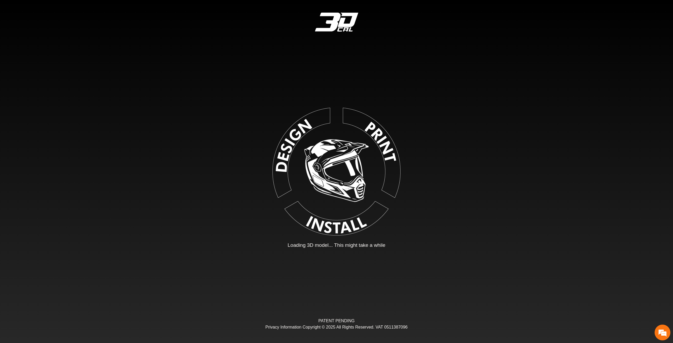
type input "*"
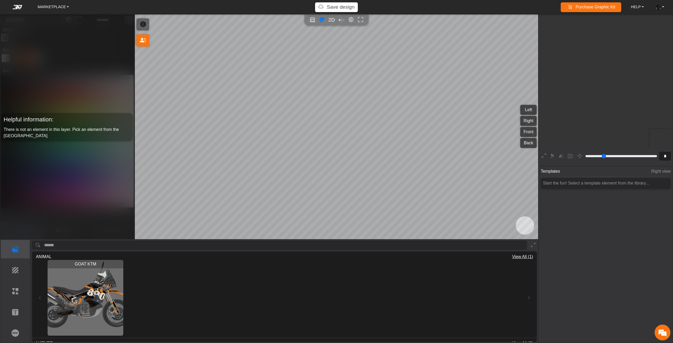
scroll to position [98, 96]
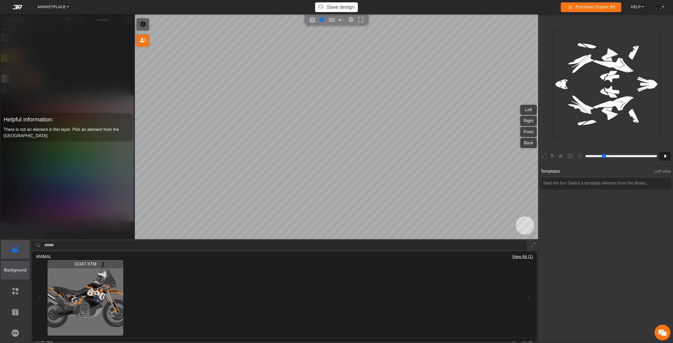
click at [13, 273] on p "Background" at bounding box center [15, 270] width 29 height 6
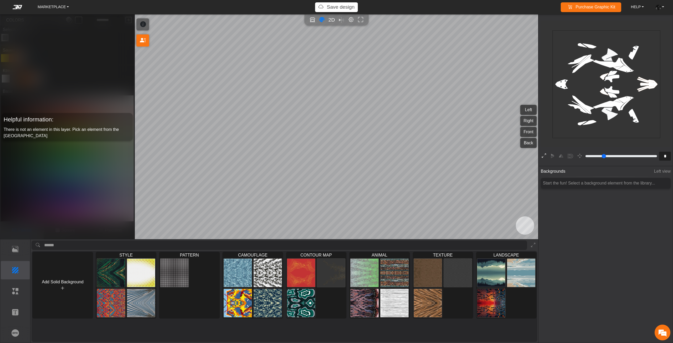
click at [543, 154] on icon at bounding box center [543, 156] width 4 height 7
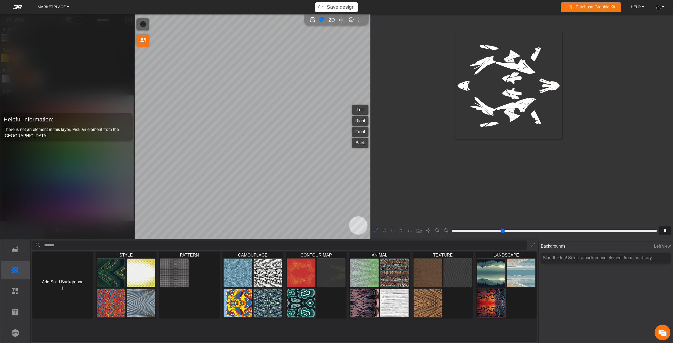
scroll to position [192, 142]
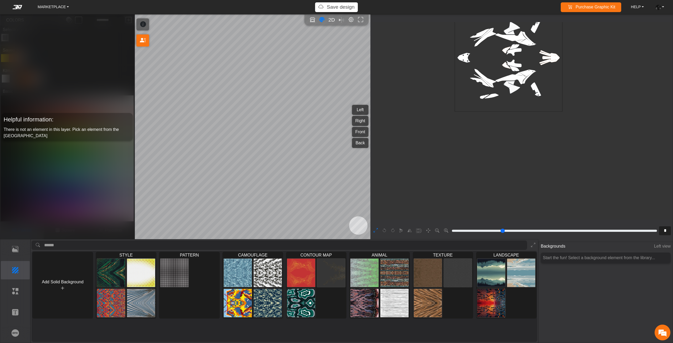
type input "*"
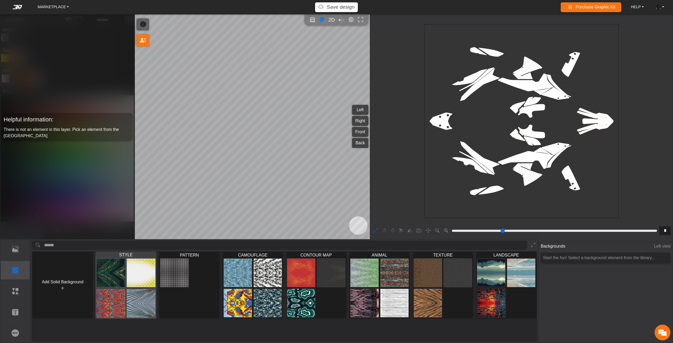
click at [125, 270] on div at bounding box center [126, 287] width 60 height 61
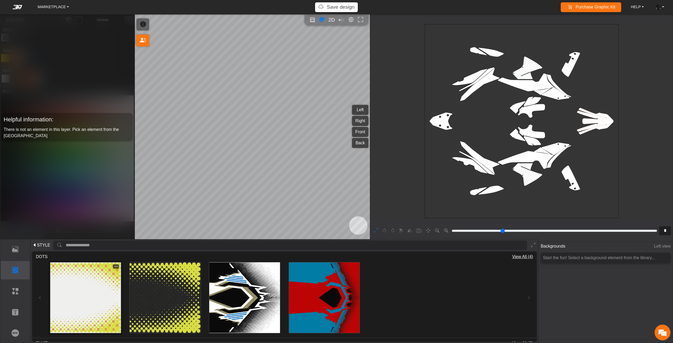
click at [104, 287] on img at bounding box center [85, 297] width 71 height 71
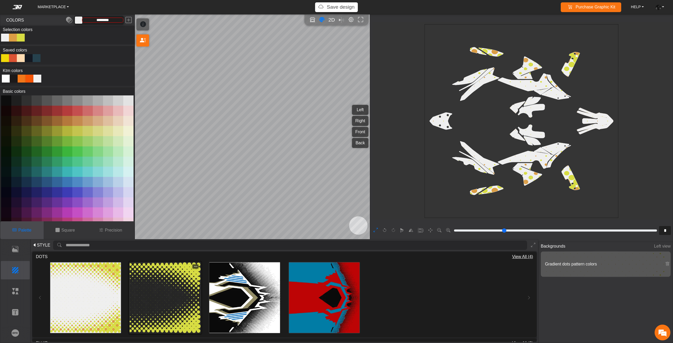
scroll to position [192, 142]
click at [193, 291] on img at bounding box center [165, 297] width 71 height 71
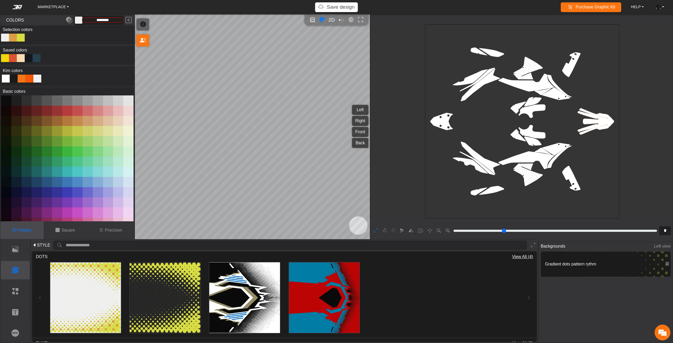
type input "*********"
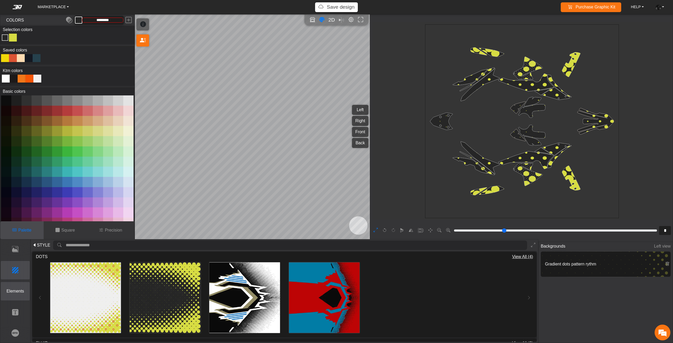
click at [16, 296] on button "Elements" at bounding box center [15, 291] width 29 height 18
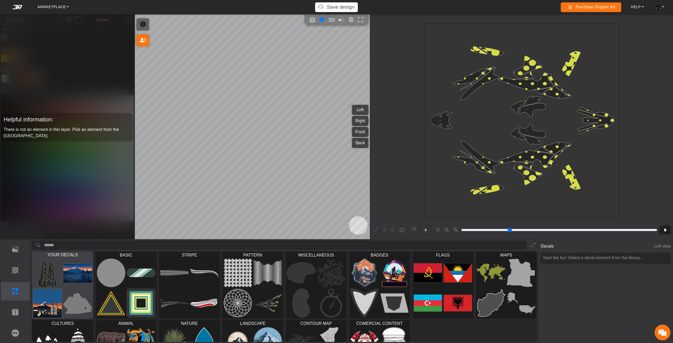
click at [69, 293] on img at bounding box center [78, 303] width 29 height 29
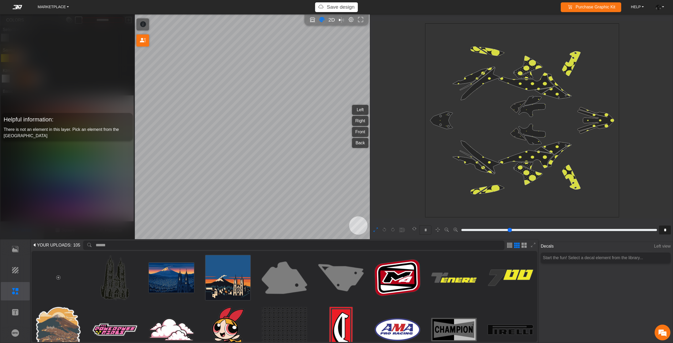
click at [56, 249] on button "YOUR UPLOADS : 105" at bounding box center [57, 245] width 50 height 8
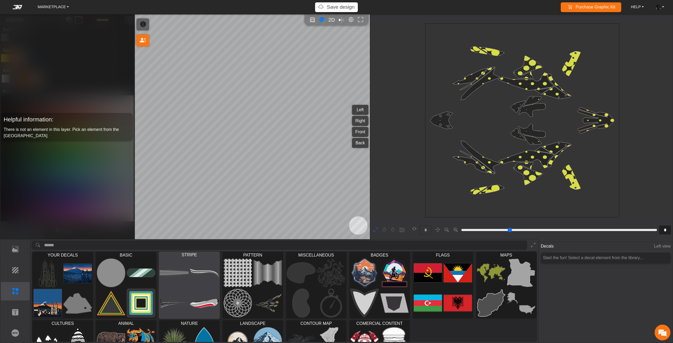
click at [116, 292] on div "YOUR DECALS BASIC Loading... STRIPE Loading... PATTERN Loading... MISCELLANEOUS…" at bounding box center [284, 319] width 504 height 135
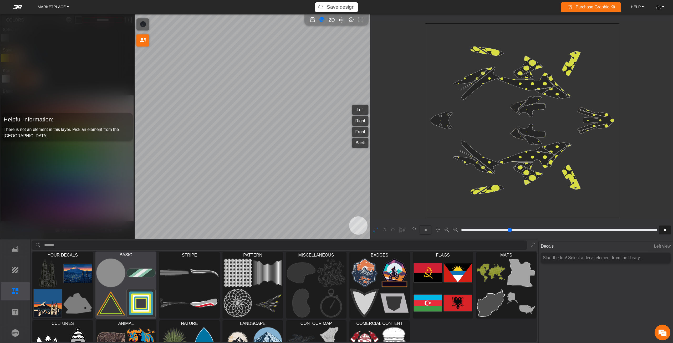
click at [125, 296] on img at bounding box center [111, 303] width 29 height 29
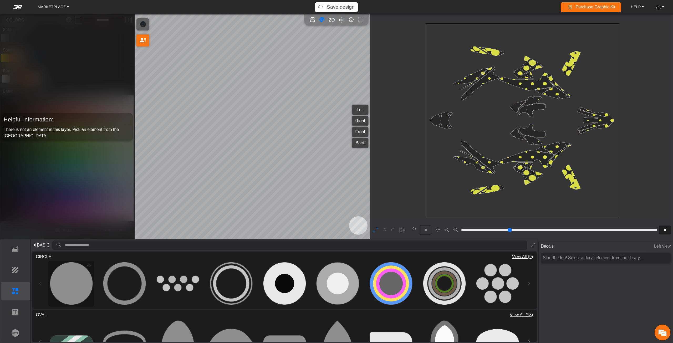
type input "**"
type input "***"
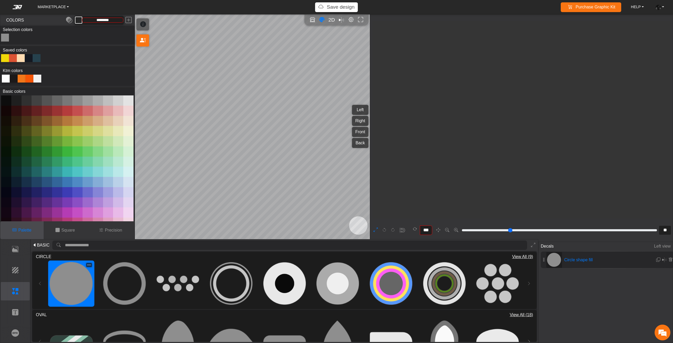
type input "*********"
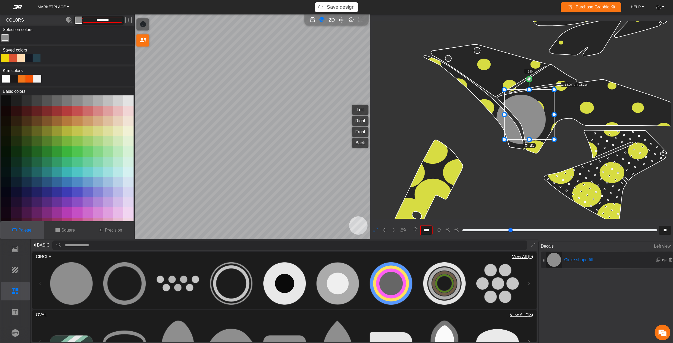
drag, startPoint x: 528, startPoint y: 128, endPoint x: 540, endPoint y: 121, distance: 14.5
click at [540, 121] on icon at bounding box center [529, 115] width 50 height 50
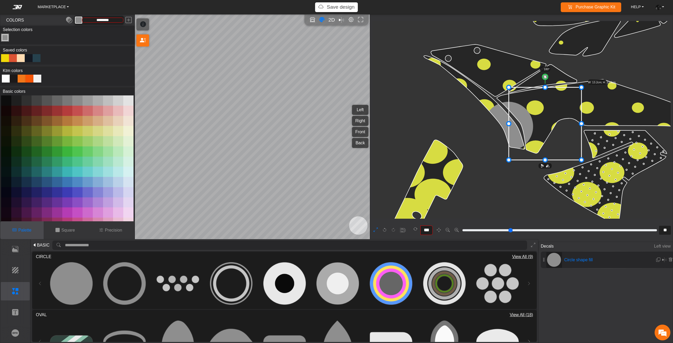
drag, startPoint x: 562, startPoint y: 136, endPoint x: 582, endPoint y: 145, distance: 21.6
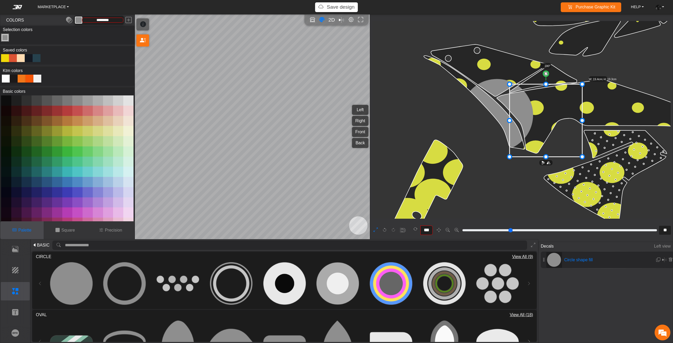
drag, startPoint x: 540, startPoint y: 133, endPoint x: 541, endPoint y: 122, distance: 11.6
click at [541, 122] on icon at bounding box center [545, 120] width 73 height 73
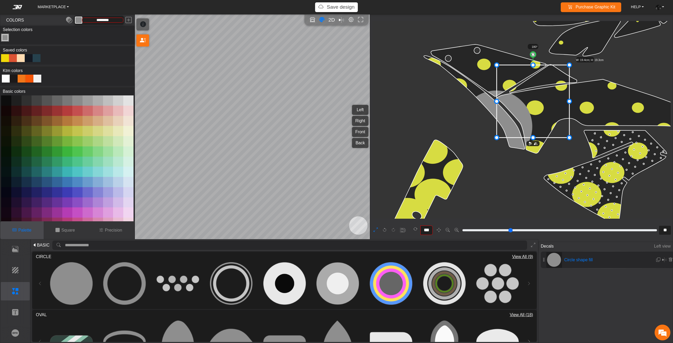
drag, startPoint x: 540, startPoint y: 116, endPoint x: 527, endPoint y: 106, distance: 16.6
click at [527, 106] on icon at bounding box center [532, 101] width 73 height 73
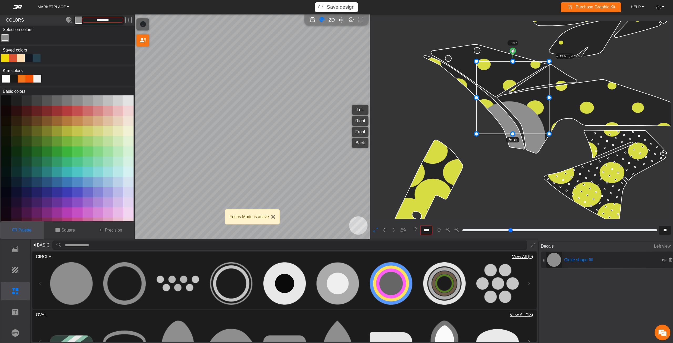
drag, startPoint x: 525, startPoint y: 109, endPoint x: 516, endPoint y: 107, distance: 9.3
click at [516, 107] on icon at bounding box center [512, 97] width 73 height 73
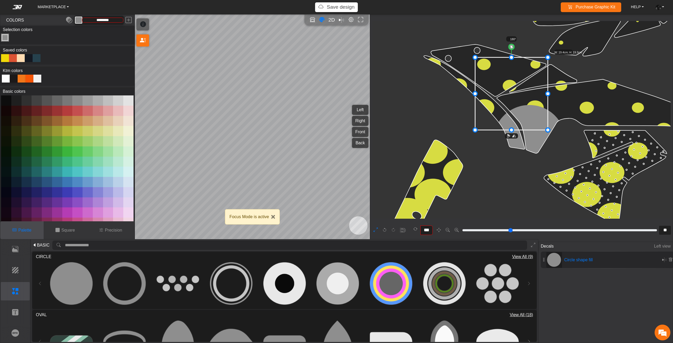
drag, startPoint x: 516, startPoint y: 101, endPoint x: 514, endPoint y: 98, distance: 3.9
click at [514, 98] on icon at bounding box center [511, 94] width 73 height 73
click at [515, 95] on icon at bounding box center [511, 93] width 73 height 73
click at [517, 90] on icon at bounding box center [511, 91] width 73 height 73
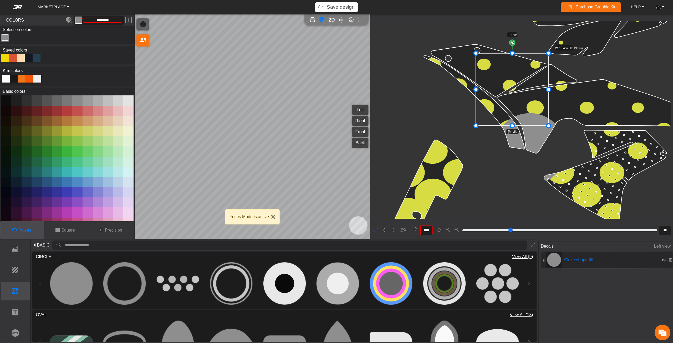
drag, startPoint x: 517, startPoint y: 90, endPoint x: 518, endPoint y: 86, distance: 3.8
click at [518, 86] on icon at bounding box center [512, 89] width 73 height 73
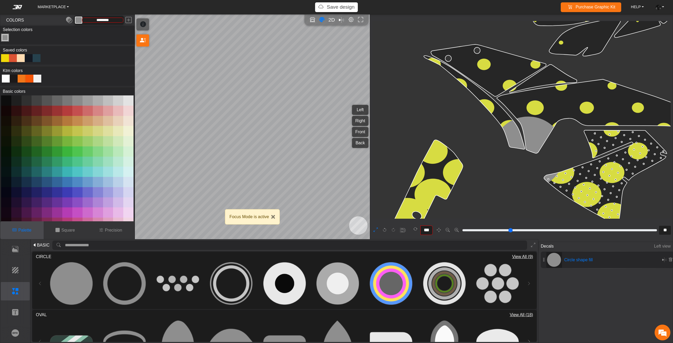
drag, startPoint x: 473, startPoint y: 50, endPoint x: 477, endPoint y: 51, distance: 3.6
click at [490, 64] on icon at bounding box center [513, 86] width 73 height 73
drag, startPoint x: 477, startPoint y: 51, endPoint x: 519, endPoint y: 80, distance: 50.9
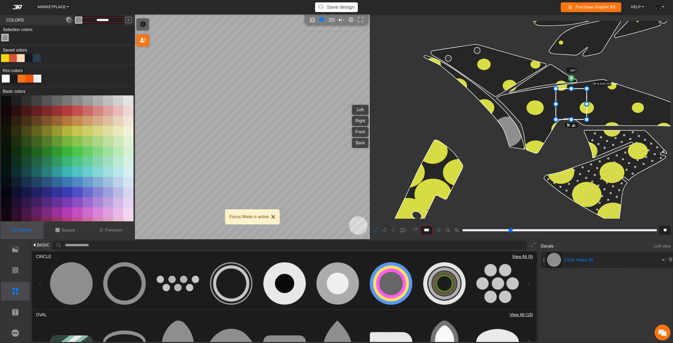
drag, startPoint x: 541, startPoint y: 110, endPoint x: 571, endPoint y: 107, distance: 30.4
click at [571, 107] on icon at bounding box center [570, 104] width 31 height 31
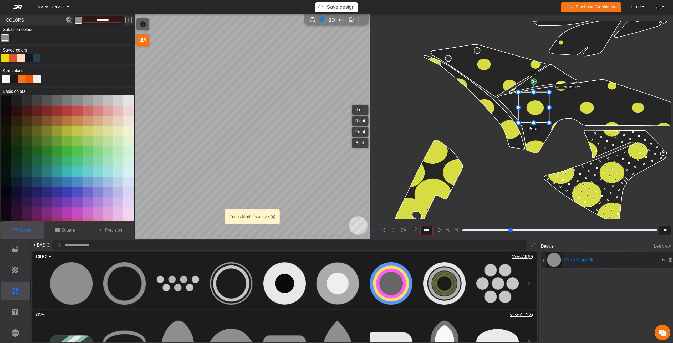
drag, startPoint x: 563, startPoint y: 101, endPoint x: 532, endPoint y: 104, distance: 31.4
click at [532, 104] on icon at bounding box center [533, 107] width 31 height 31
drag, startPoint x: 516, startPoint y: 91, endPoint x: 498, endPoint y: 76, distance: 23.9
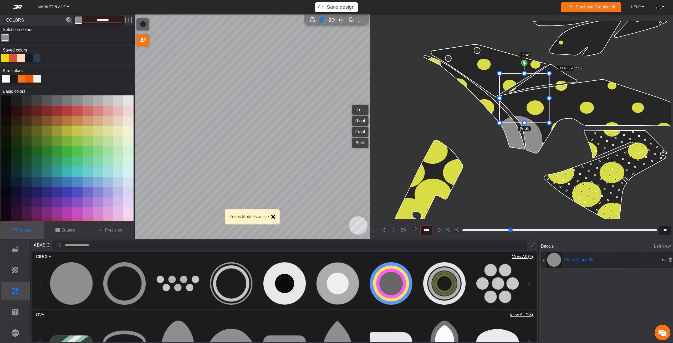
click at [274, 218] on button "Close" at bounding box center [273, 217] width 4 height 4
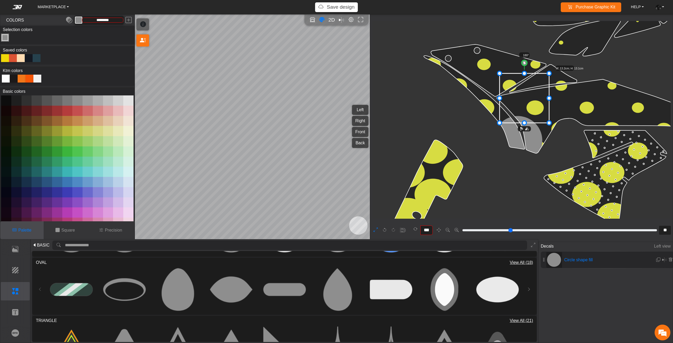
scroll to position [53, 0]
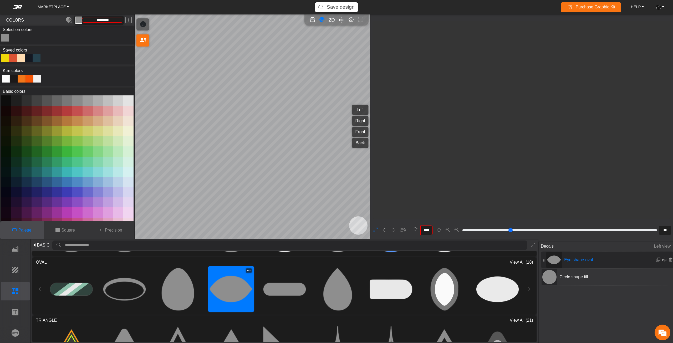
type input "**"
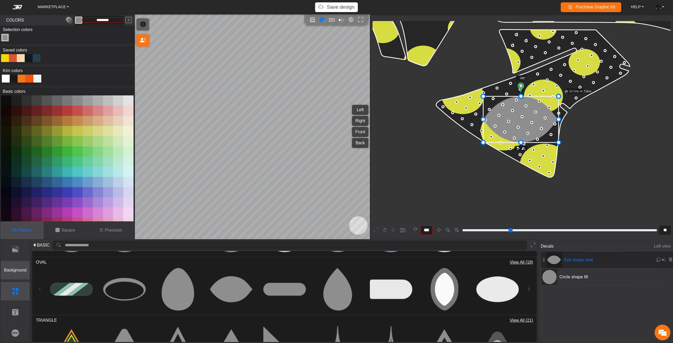
click at [17, 270] on p "Background" at bounding box center [15, 270] width 29 height 6
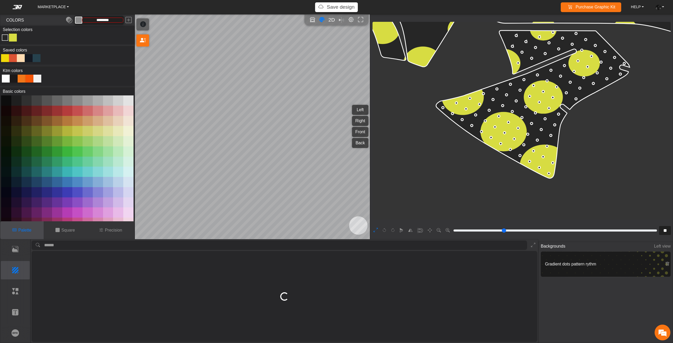
type input "*********"
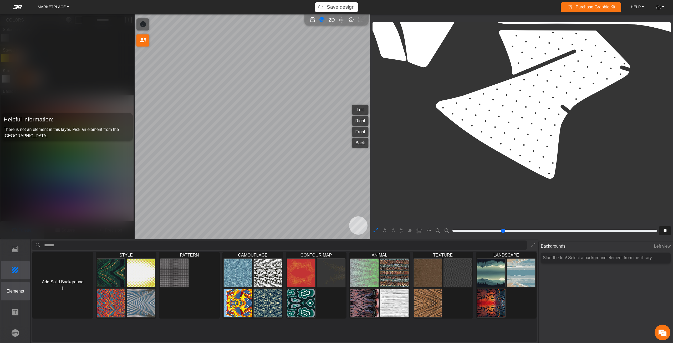
click at [17, 290] on p "Elements" at bounding box center [15, 291] width 29 height 6
type input "*********"
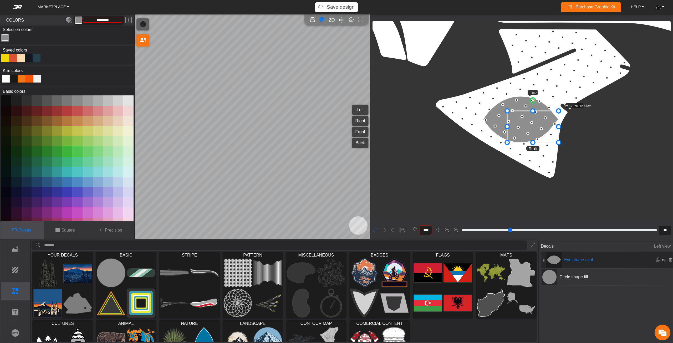
drag, startPoint x: 484, startPoint y: 96, endPoint x: 508, endPoint y: 120, distance: 33.8
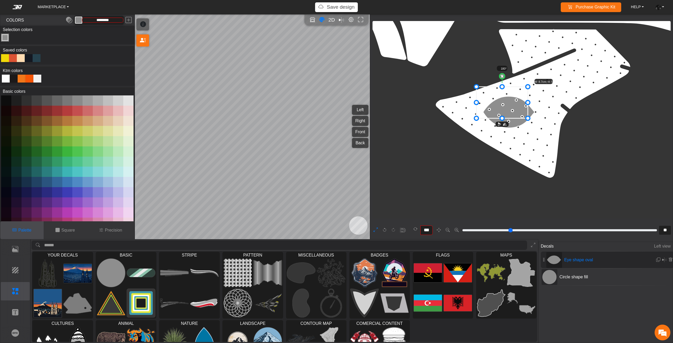
drag, startPoint x: 519, startPoint y: 114, endPoint x: 504, endPoint y: 101, distance: 19.8
click at [506, 103] on icon at bounding box center [501, 103] width 51 height 32
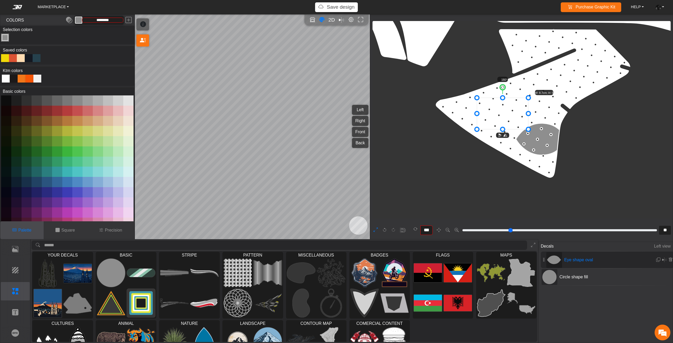
drag, startPoint x: 504, startPoint y: 101, endPoint x: 507, endPoint y: 115, distance: 14.2
click at [507, 115] on icon at bounding box center [502, 114] width 51 height 32
drag, startPoint x: 500, startPoint y: 112, endPoint x: 481, endPoint y: 116, distance: 19.8
click at [481, 116] on icon at bounding box center [501, 114] width 51 height 32
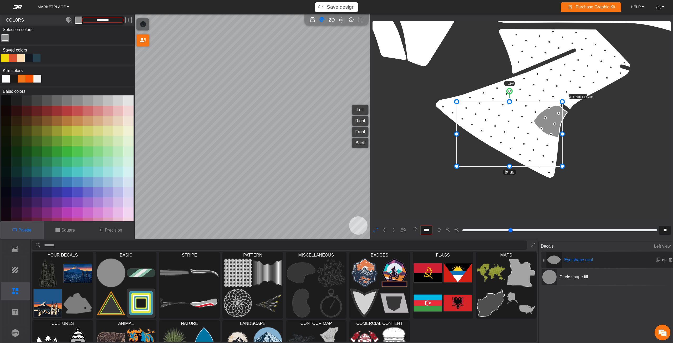
drag, startPoint x: 507, startPoint y: 133, endPoint x: 579, endPoint y: 189, distance: 90.2
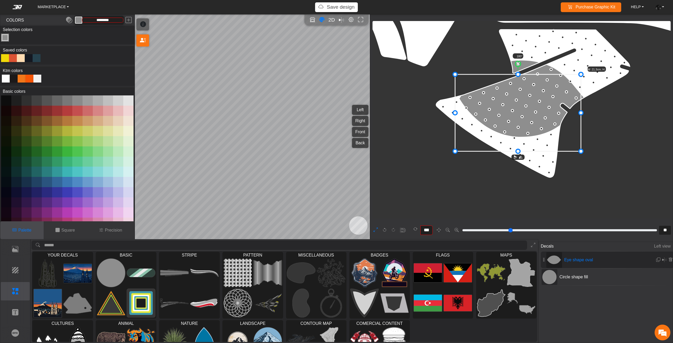
drag, startPoint x: 523, startPoint y: 144, endPoint x: 524, endPoint y: 118, distance: 26.1
click at [524, 118] on icon at bounding box center [518, 112] width 126 height 77
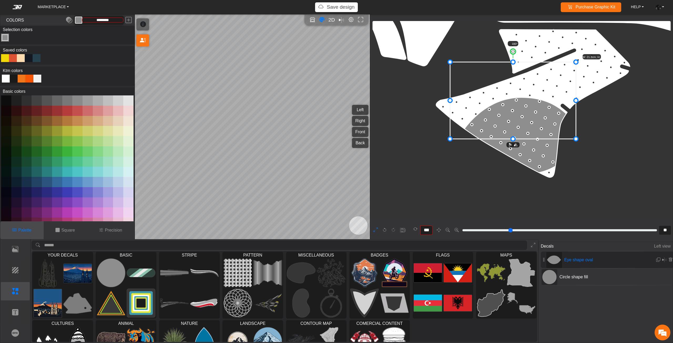
drag, startPoint x: 536, startPoint y: 100, endPoint x: 523, endPoint y: 101, distance: 12.9
click at [525, 101] on icon at bounding box center [513, 100] width 126 height 77
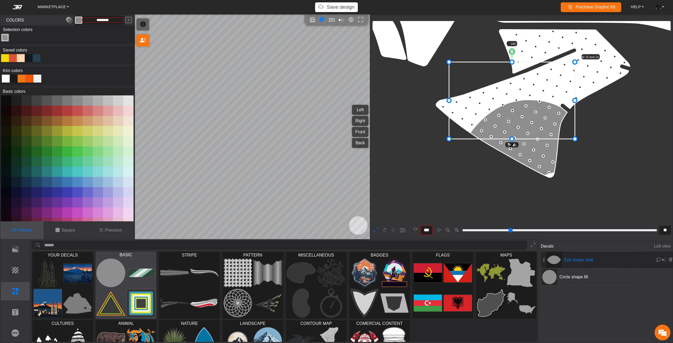
click at [106, 271] on img at bounding box center [111, 272] width 29 height 29
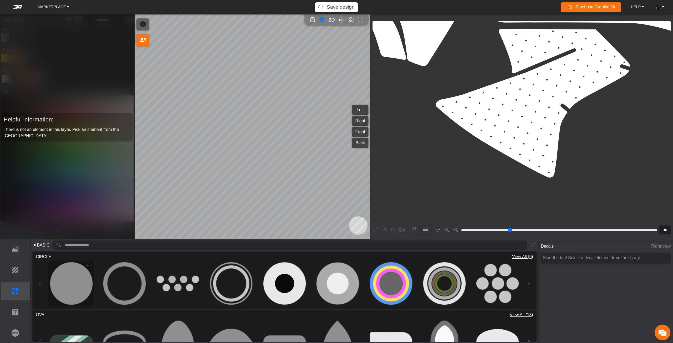
type input "**"
type input "*"
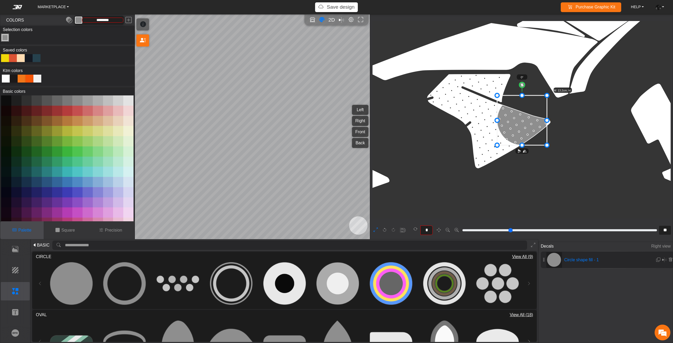
type input "**"
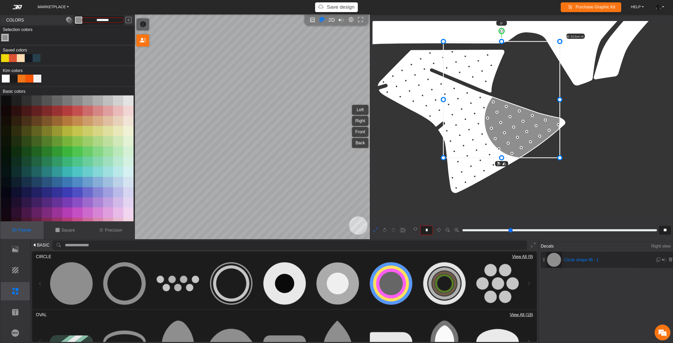
drag, startPoint x: 485, startPoint y: 84, endPoint x: 436, endPoint y: 60, distance: 54.8
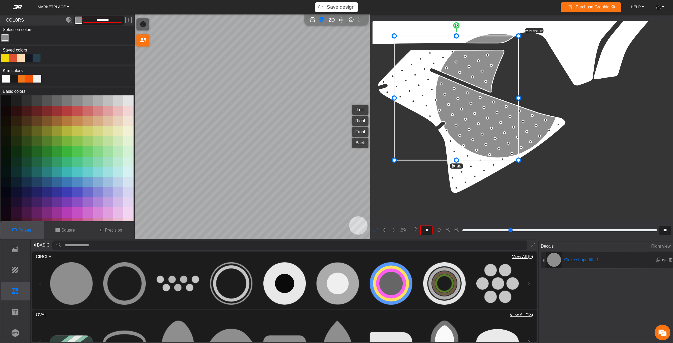
drag, startPoint x: 513, startPoint y: 110, endPoint x: 467, endPoint y: 108, distance: 45.2
click at [468, 108] on icon at bounding box center [456, 98] width 124 height 124
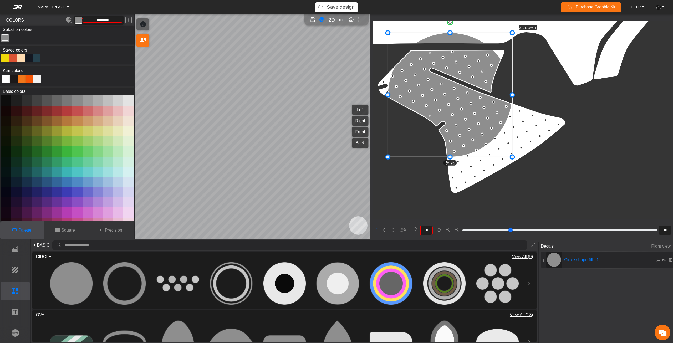
type input "**"
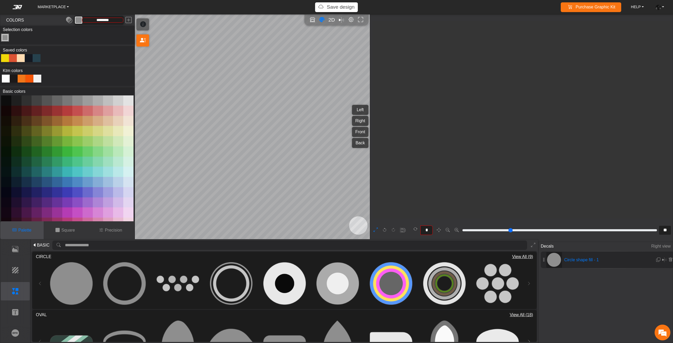
type input "**"
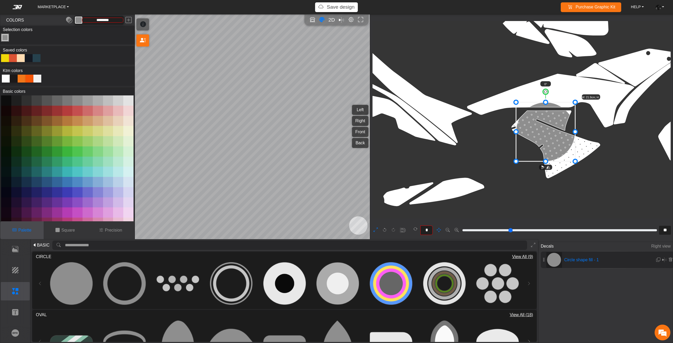
drag, startPoint x: 528, startPoint y: 141, endPoint x: 586, endPoint y: 164, distance: 62.3
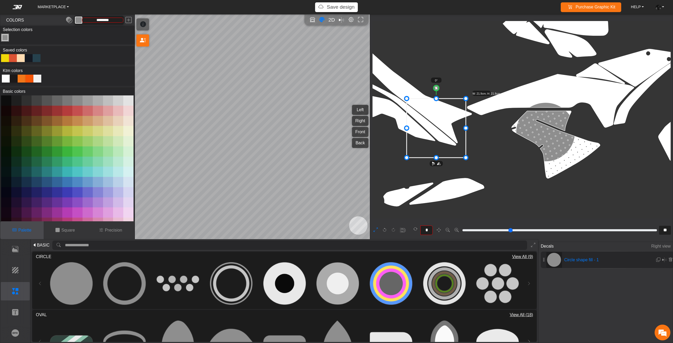
drag, startPoint x: 539, startPoint y: 126, endPoint x: 427, endPoint y: 123, distance: 112.5
click at [427, 122] on icon at bounding box center [435, 128] width 59 height 59
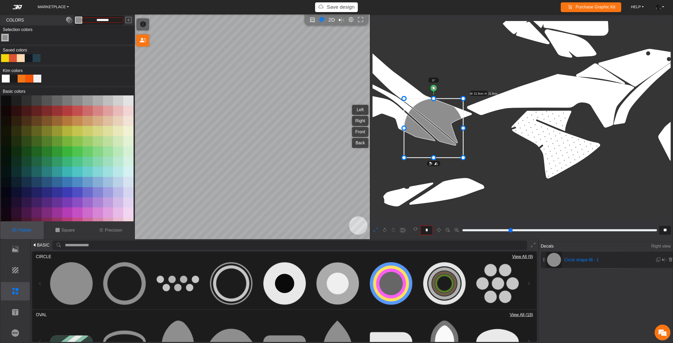
drag, startPoint x: 426, startPoint y: 130, endPoint x: 424, endPoint y: 121, distance: 8.9
click at [424, 122] on icon at bounding box center [433, 128] width 59 height 59
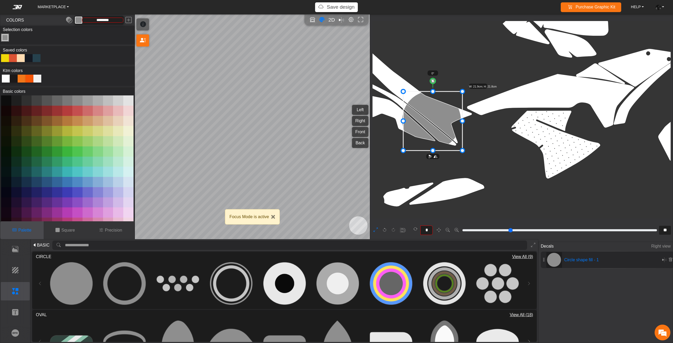
click at [420, 114] on icon at bounding box center [432, 120] width 59 height 59
click at [421, 115] on icon at bounding box center [432, 120] width 59 height 59
click at [422, 116] on icon at bounding box center [433, 121] width 59 height 59
drag, startPoint x: 31, startPoint y: 80, endPoint x: 130, endPoint y: 99, distance: 100.9
click at [31, 80] on div at bounding box center [29, 79] width 8 height 8
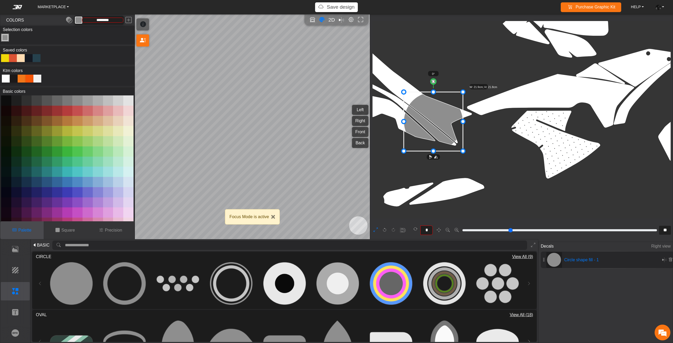
type input "*******"
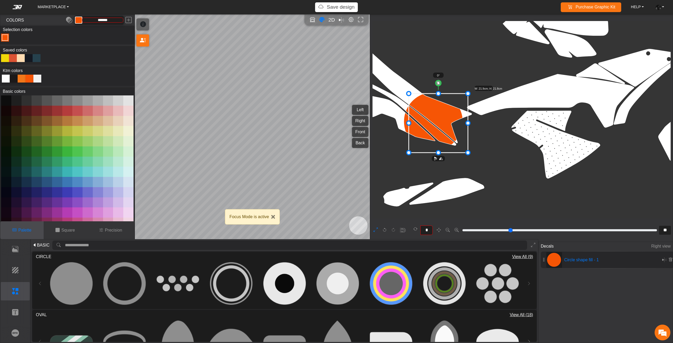
drag, startPoint x: 431, startPoint y: 125, endPoint x: 436, endPoint y: 126, distance: 5.2
click at [436, 126] on icon at bounding box center [438, 123] width 59 height 59
click at [438, 128] on icon at bounding box center [438, 123] width 59 height 59
drag, startPoint x: 438, startPoint y: 129, endPoint x: 442, endPoint y: 129, distance: 3.4
click at [442, 129] on icon at bounding box center [439, 124] width 59 height 59
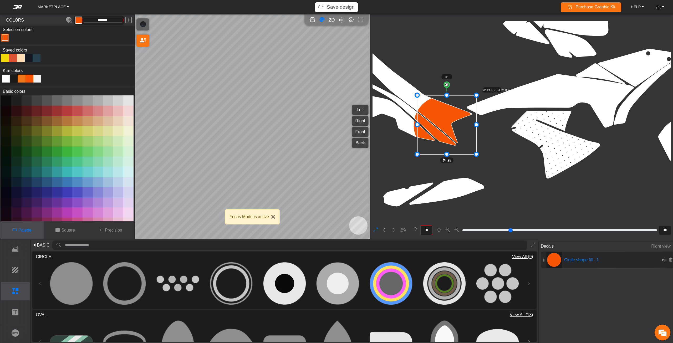
click at [447, 128] on icon at bounding box center [446, 124] width 59 height 59
click at [448, 128] on icon at bounding box center [447, 124] width 59 height 59
drag, startPoint x: 446, startPoint y: 97, endPoint x: 445, endPoint y: 101, distance: 4.4
drag, startPoint x: 451, startPoint y: 121, endPoint x: 455, endPoint y: 122, distance: 3.6
click at [455, 122] on icon at bounding box center [449, 128] width 53 height 53
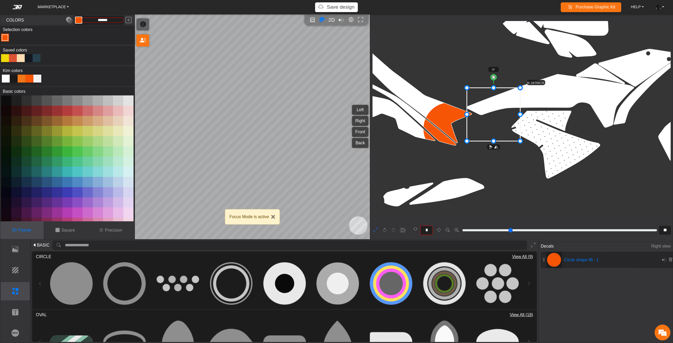
drag, startPoint x: 475, startPoint y: 111, endPoint x: 492, endPoint y: 106, distance: 18.0
click at [492, 106] on icon at bounding box center [493, 114] width 53 height 53
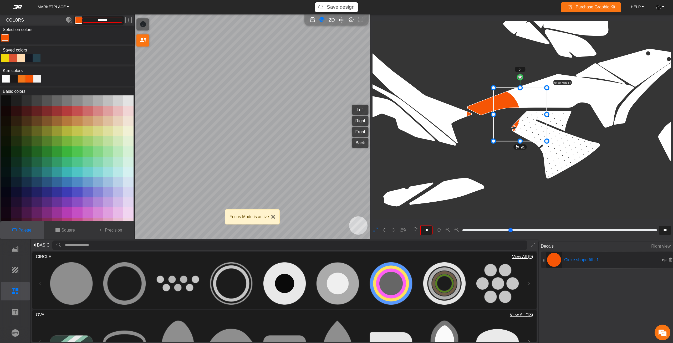
drag, startPoint x: 494, startPoint y: 109, endPoint x: 511, endPoint y: 109, distance: 17.3
click at [511, 109] on icon at bounding box center [519, 114] width 53 height 53
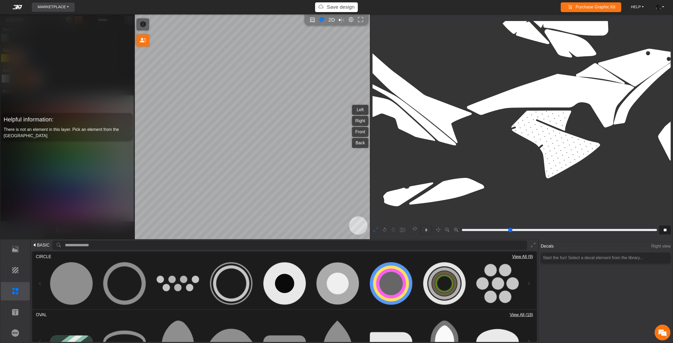
click at [44, 7] on link "MARKETPLACE" at bounding box center [52, 7] width 35 height 9
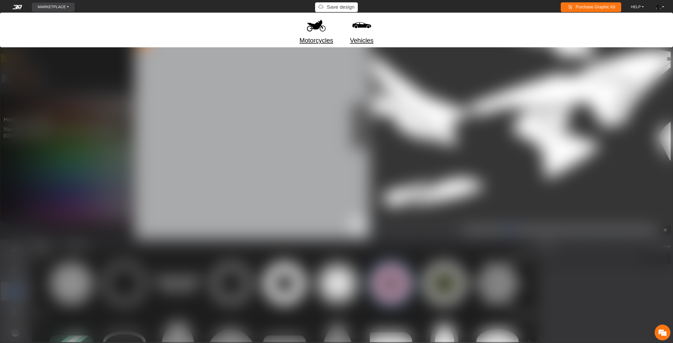
click at [313, 27] on img at bounding box center [316, 25] width 22 height 22
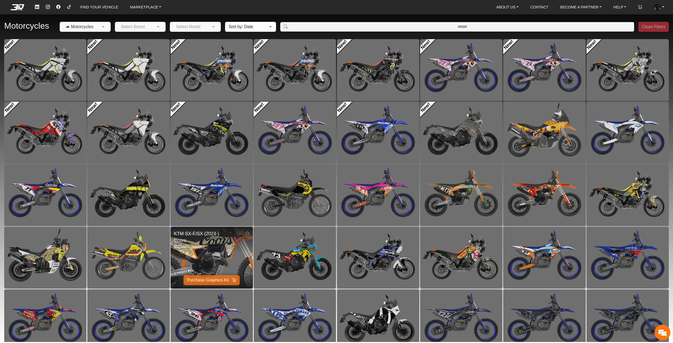
scroll to position [9, 0]
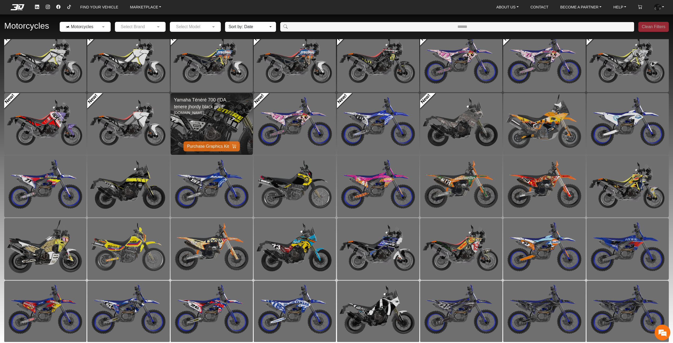
click at [209, 121] on img at bounding box center [211, 123] width 164 height 123
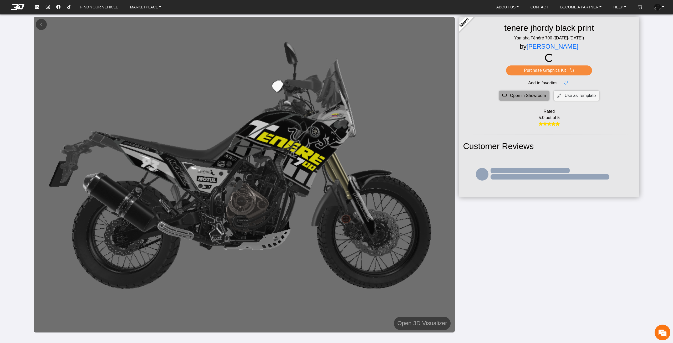
click at [518, 98] on span "Open in Showroom" at bounding box center [528, 95] width 36 height 6
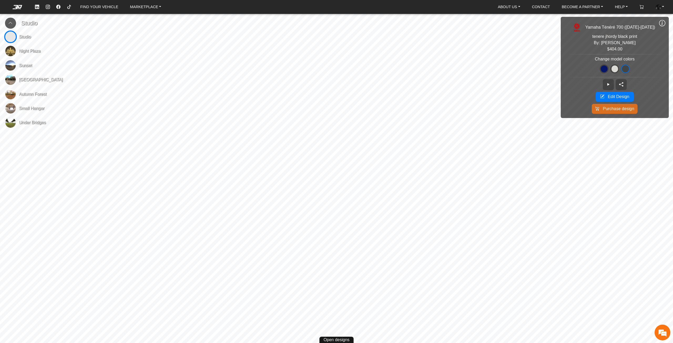
click at [12, 25] on icon at bounding box center [10, 23] width 4 height 4
click at [9, 27] on button at bounding box center [10, 23] width 11 height 11
click at [12, 51] on img at bounding box center [10, 51] width 11 height 11
click at [10, 24] on icon at bounding box center [10, 23] width 4 height 4
click at [665, 27] on button at bounding box center [661, 23] width 13 height 13
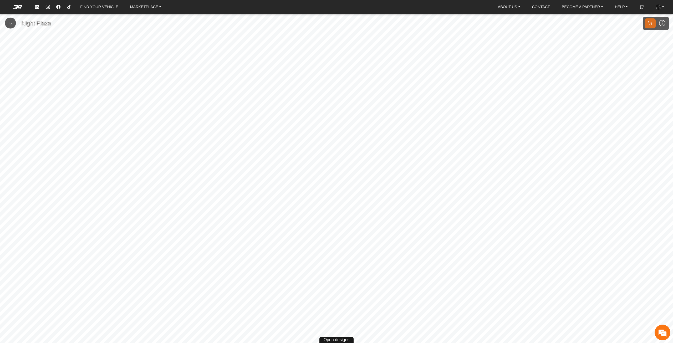
click at [13, 22] on button at bounding box center [10, 23] width 11 height 11
click at [9, 67] on img at bounding box center [10, 65] width 11 height 11
click at [8, 22] on button at bounding box center [10, 23] width 11 height 11
click at [14, 23] on button at bounding box center [10, 23] width 11 height 11
click at [12, 109] on img at bounding box center [10, 108] width 11 height 11
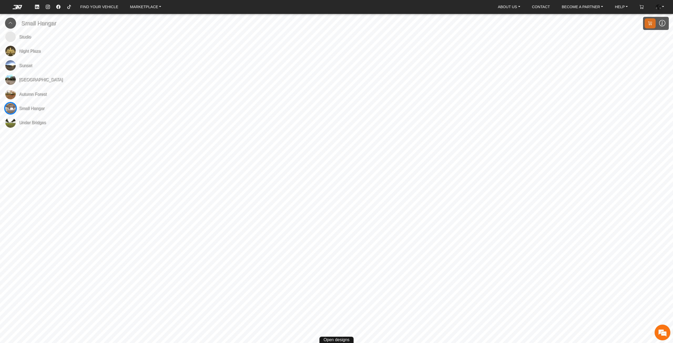
click at [13, 24] on button at bounding box center [10, 23] width 11 height 11
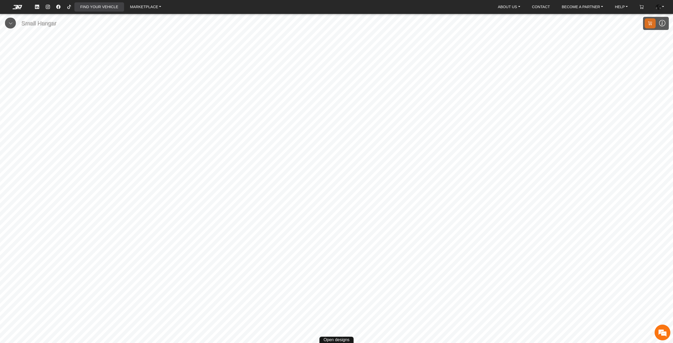
click at [107, 9] on link "FIND YOUR VEHICLE" at bounding box center [99, 6] width 42 height 9
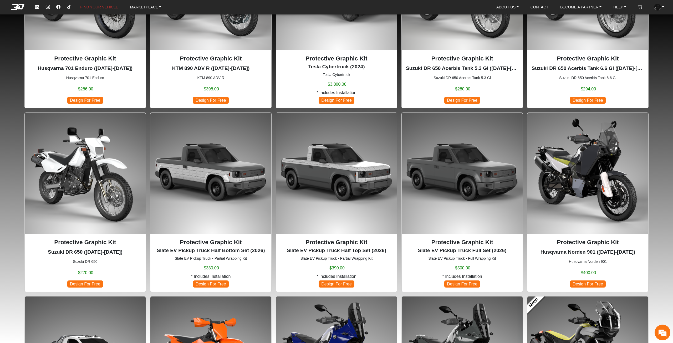
scroll to position [131, 0]
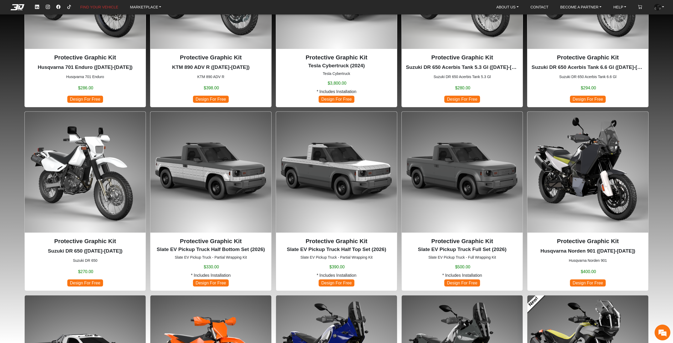
click at [473, 173] on img at bounding box center [461, 172] width 121 height 121
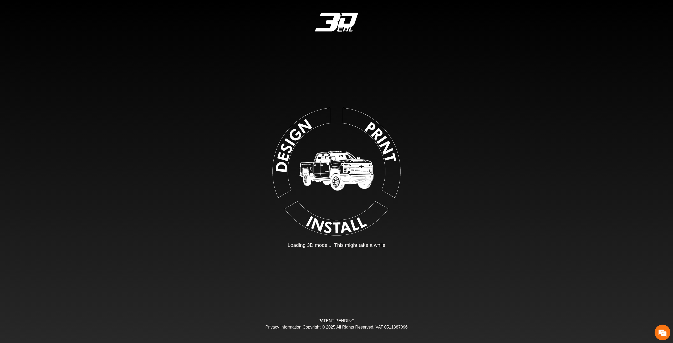
type input "*"
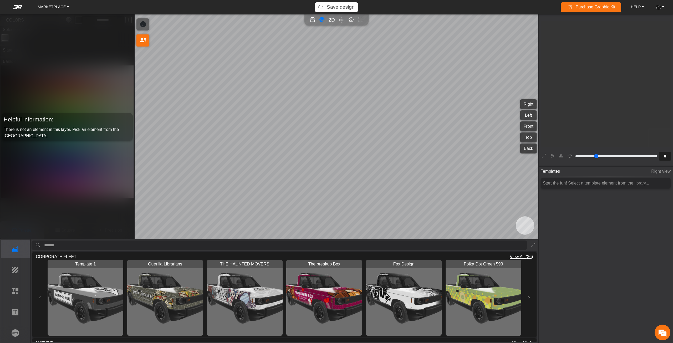
scroll to position [98, 96]
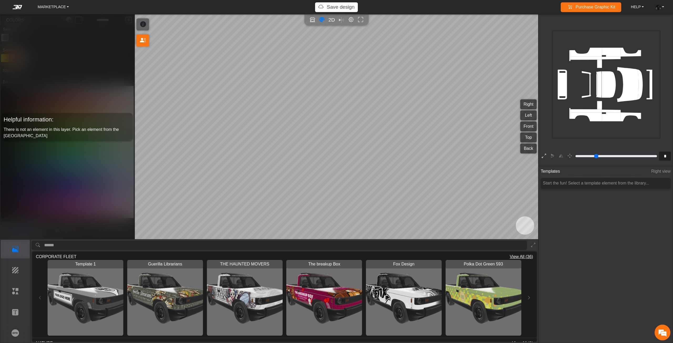
click at [542, 154] on icon at bounding box center [543, 156] width 4 height 7
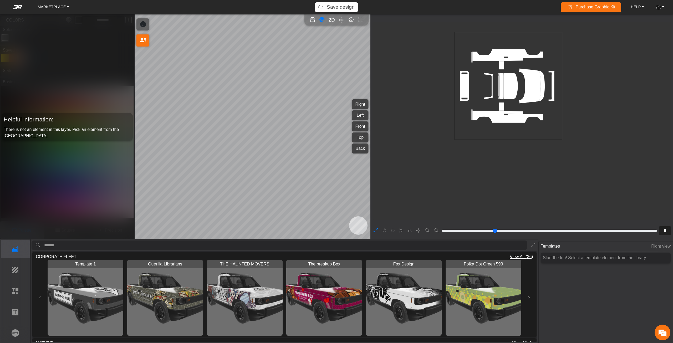
type input "*"
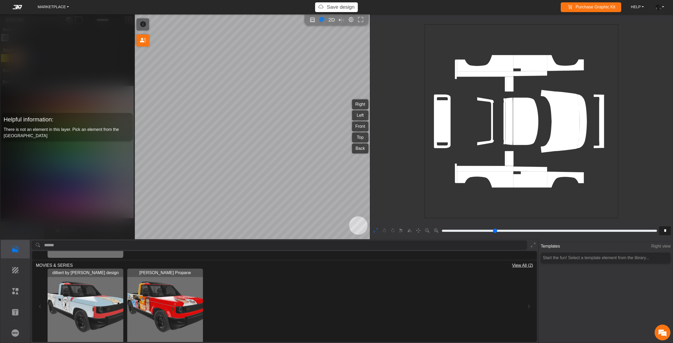
scroll to position [256, 0]
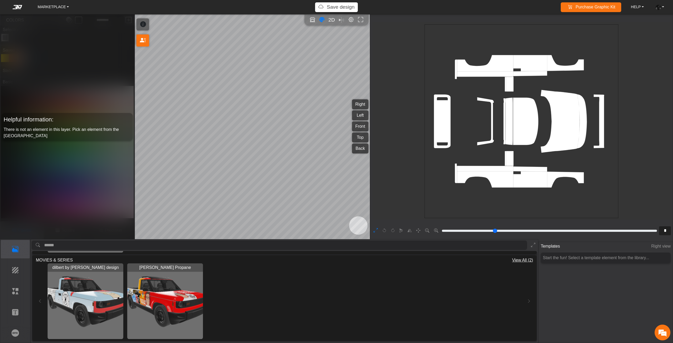
click at [174, 311] on img "View Strickland Propane" at bounding box center [165, 301] width 76 height 76
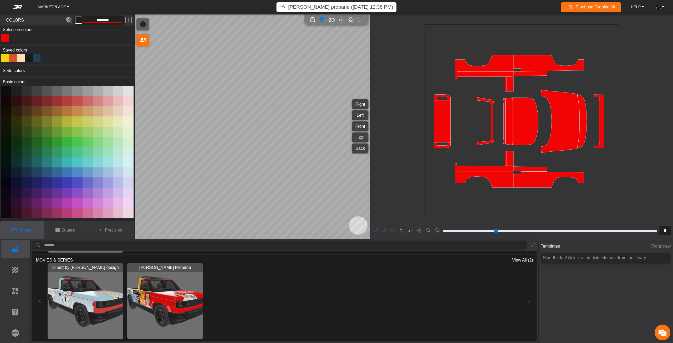
type input "*********"
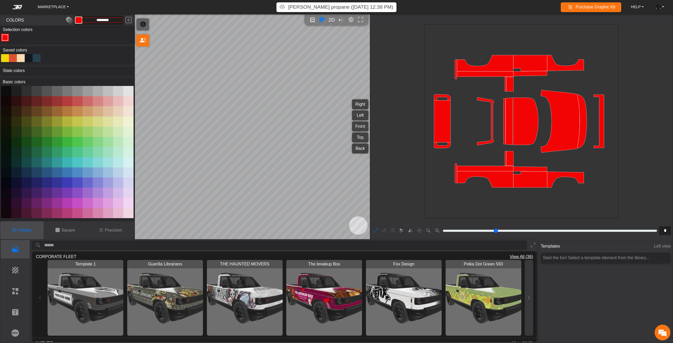
click at [529, 306] on button at bounding box center [528, 298] width 8 height 76
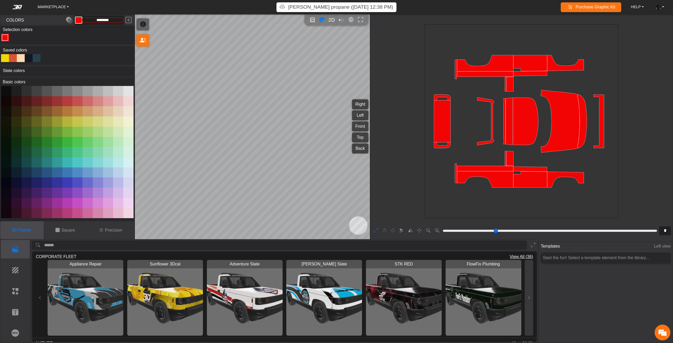
click at [529, 306] on button at bounding box center [528, 298] width 8 height 76
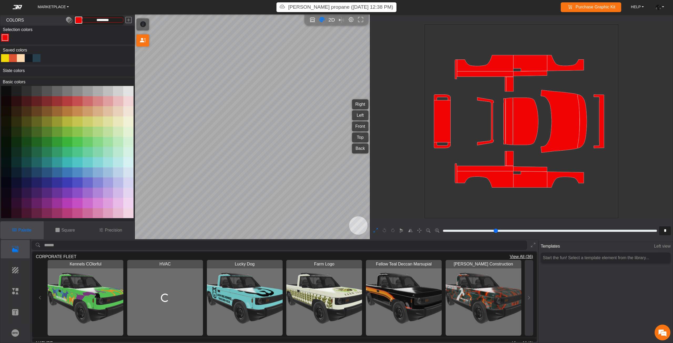
click at [529, 306] on button at bounding box center [528, 298] width 8 height 76
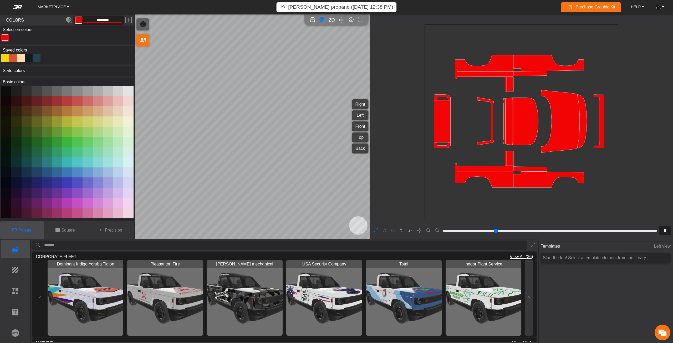
click at [529, 306] on button at bounding box center [528, 298] width 8 height 76
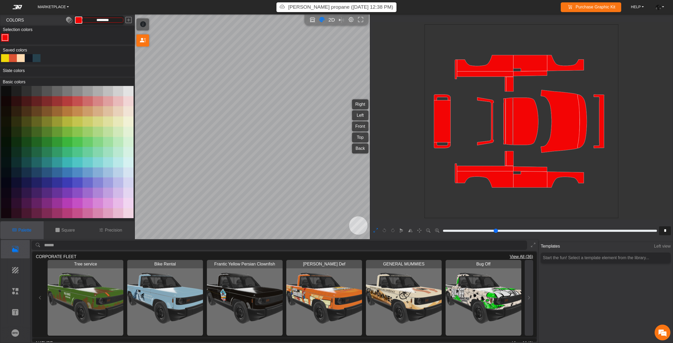
click at [529, 306] on button at bounding box center [528, 298] width 8 height 76
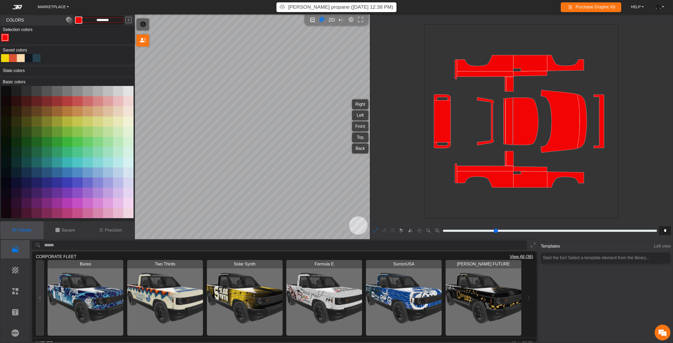
click at [38, 300] on button at bounding box center [40, 298] width 8 height 76
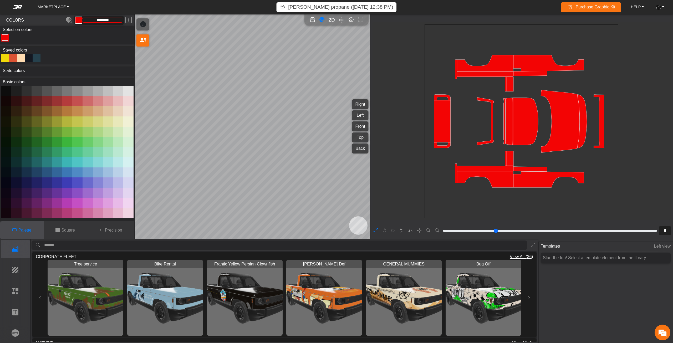
click at [501, 314] on img "View Bug Off" at bounding box center [483, 298] width 76 height 76
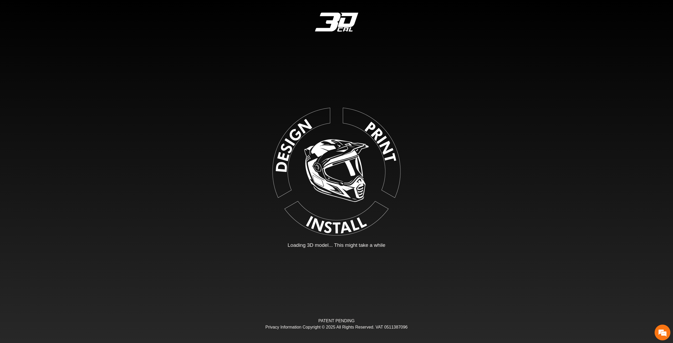
type input "*"
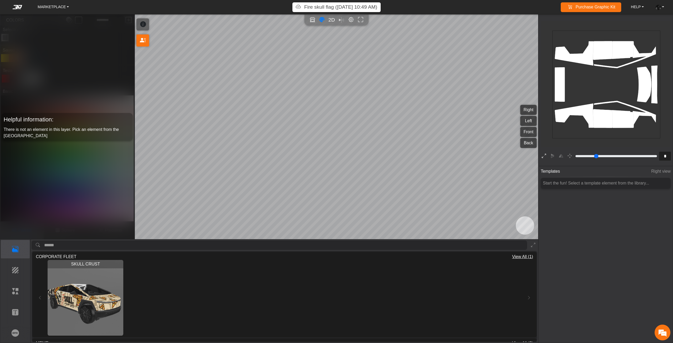
click at [545, 157] on icon at bounding box center [543, 156] width 4 height 7
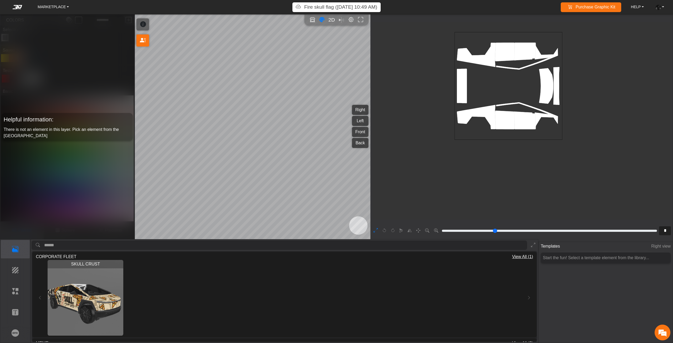
type input "*"
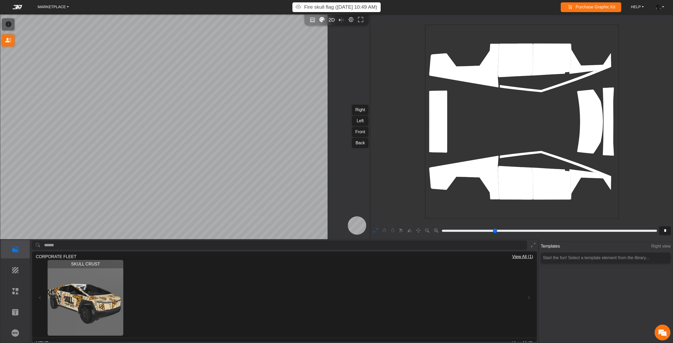
type input "*"
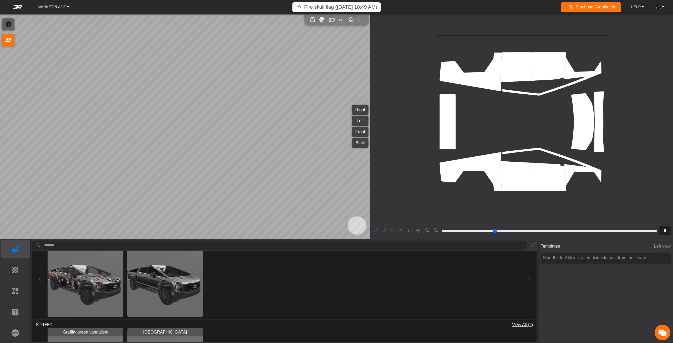
scroll to position [79, 0]
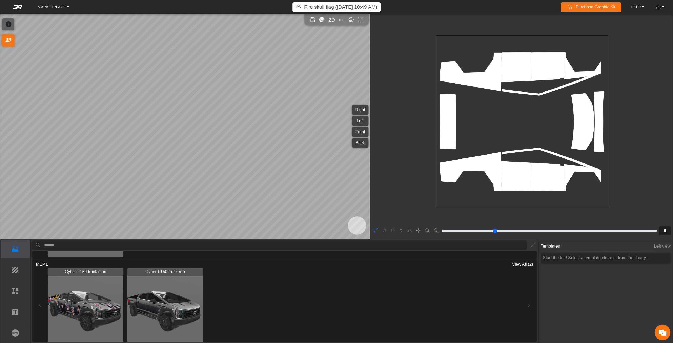
click at [190, 303] on img "View Cyber F150 truck ren" at bounding box center [165, 305] width 76 height 76
click at [314, 20] on icon "Open in Showroom" at bounding box center [313, 20] width 6 height 6
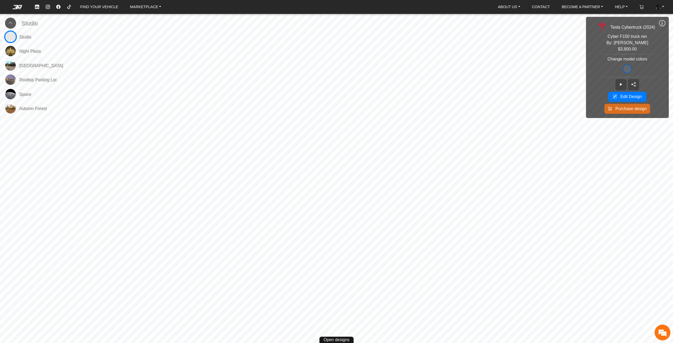
click at [15, 92] on img at bounding box center [10, 94] width 11 height 11
click at [9, 25] on icon at bounding box center [10, 23] width 4 height 4
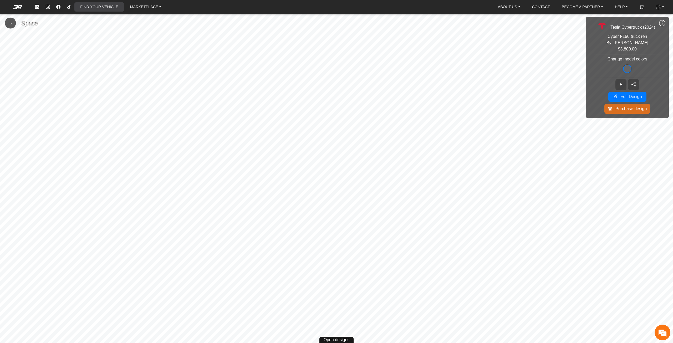
click at [93, 5] on link "FIND YOUR VEHICLE" at bounding box center [99, 6] width 42 height 9
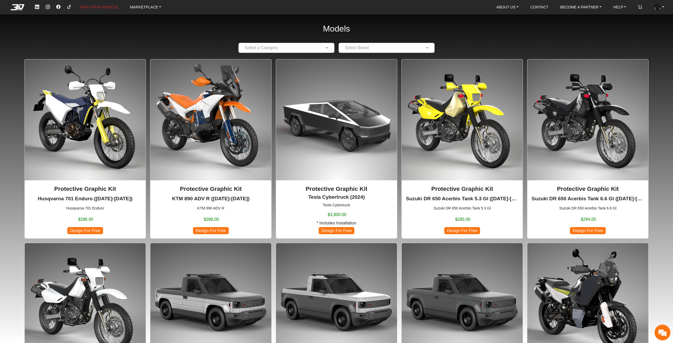
click at [97, 140] on img at bounding box center [85, 119] width 121 height 121
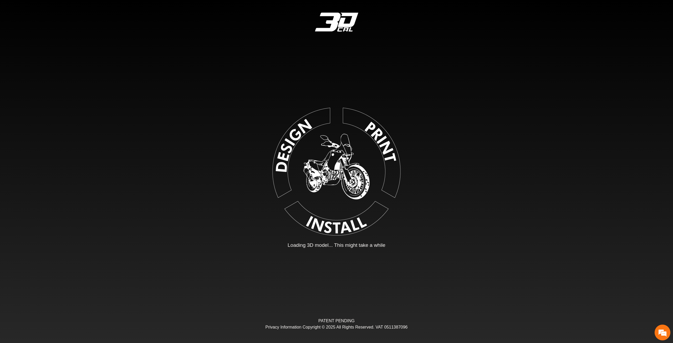
type input "*"
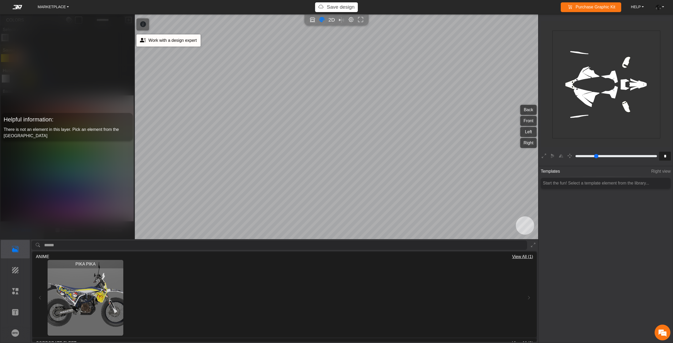
click at [141, 41] on icon at bounding box center [143, 40] width 6 height 9
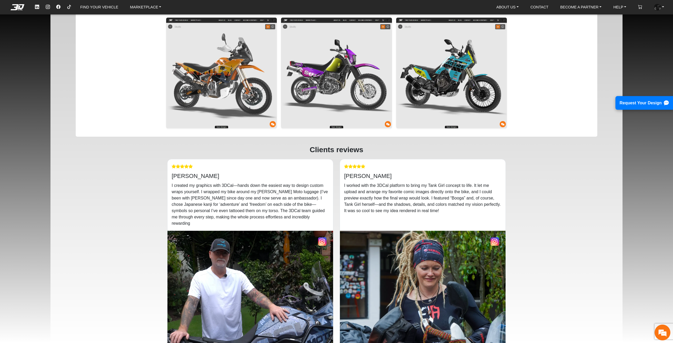
scroll to position [814, 0]
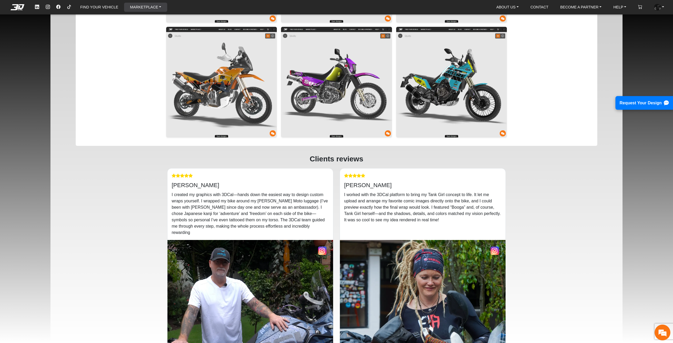
click at [136, 7] on link "MARKETPLACE" at bounding box center [145, 7] width 35 height 9
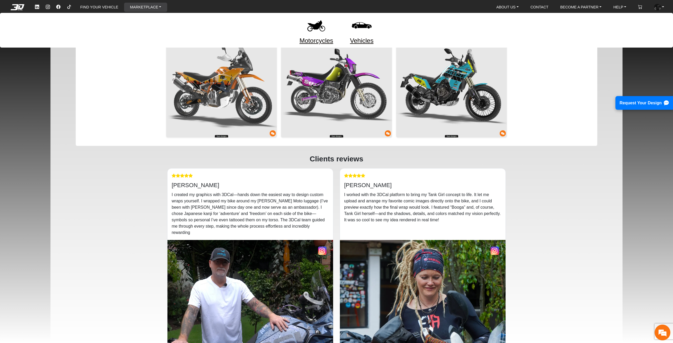
click at [366, 25] on img at bounding box center [361, 25] width 22 height 22
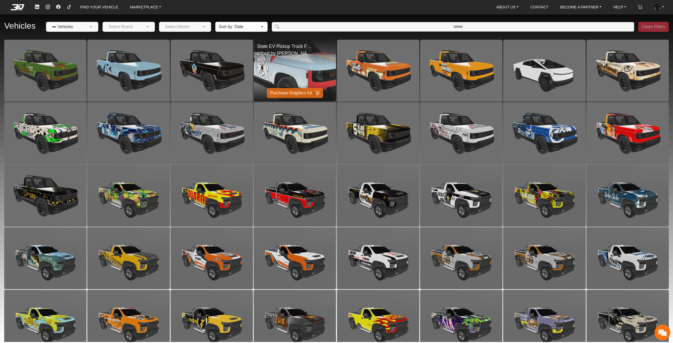
scroll to position [567, 0]
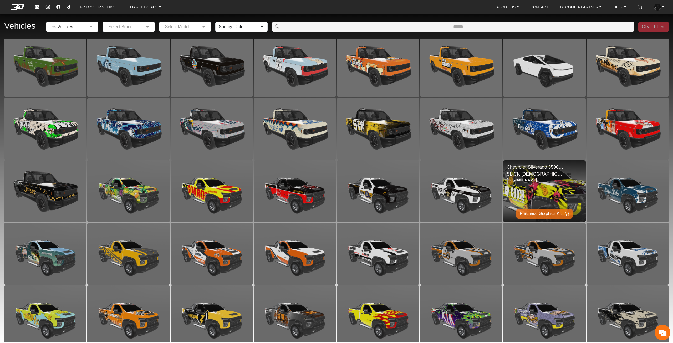
click at [537, 191] on img at bounding box center [544, 190] width 164 height 123
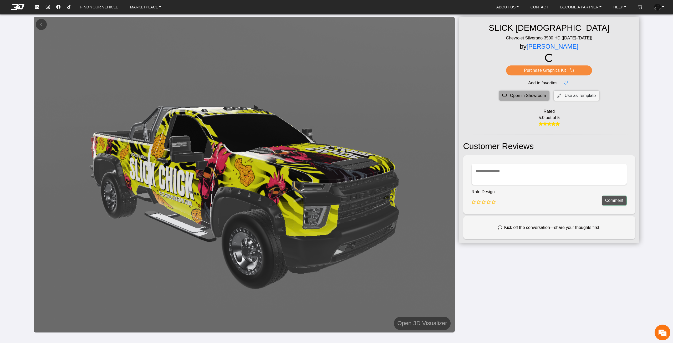
click at [521, 95] on span "Open in Showroom" at bounding box center [528, 95] width 36 height 6
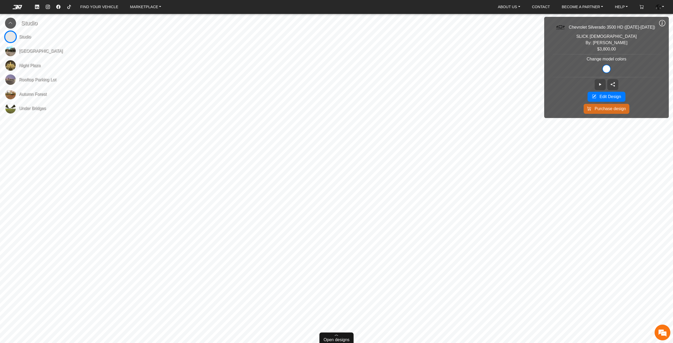
click at [331, 338] on span "Open designs" at bounding box center [336, 340] width 26 height 6
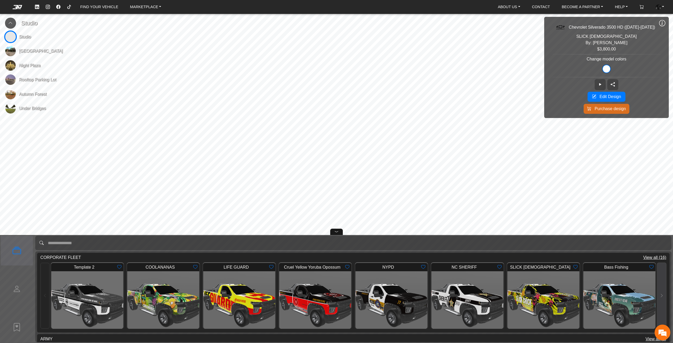
click at [660, 296] on icon at bounding box center [661, 295] width 4 height 4
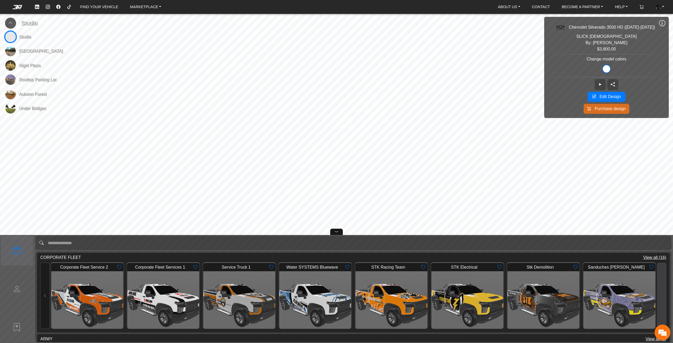
click at [660, 296] on div "Corporate Fleet Service 2 Loading... Corporate Fleet Services 1 Loading... Serv…" at bounding box center [353, 296] width 626 height 70
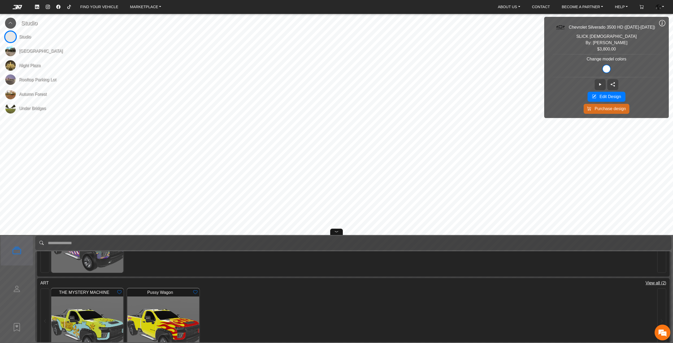
scroll to position [315, 0]
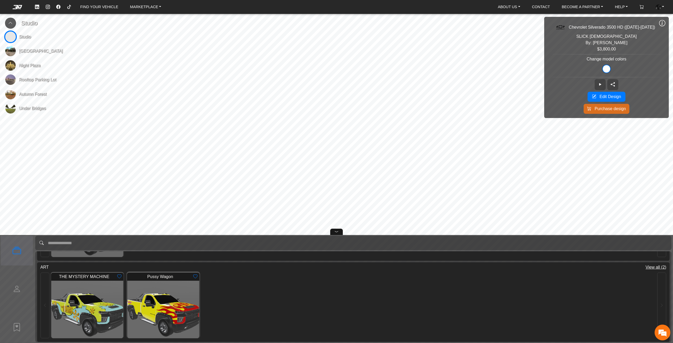
click at [168, 296] on img at bounding box center [163, 309] width 94 height 75
click at [333, 231] on div at bounding box center [336, 232] width 13 height 6
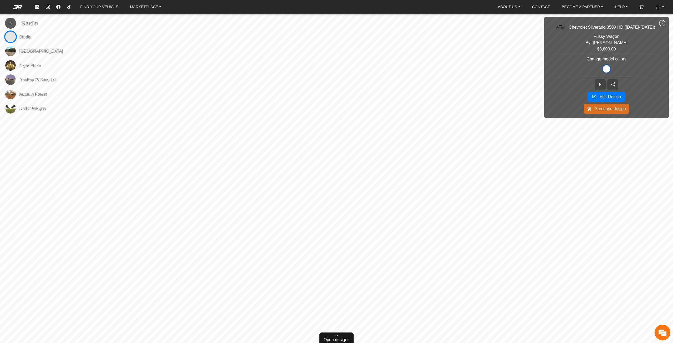
click at [325, 338] on span "Open designs" at bounding box center [336, 340] width 26 height 6
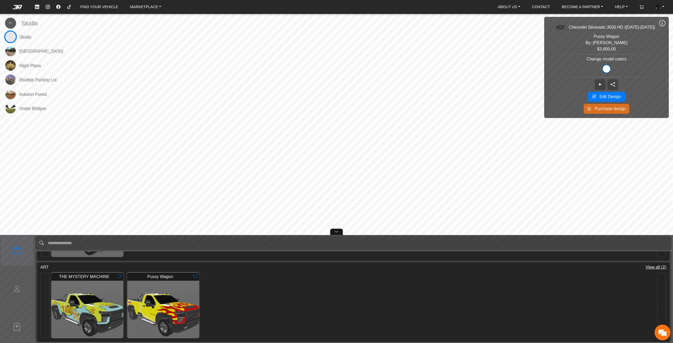
scroll to position [316, 0]
click at [106, 310] on img at bounding box center [87, 308] width 94 height 75
click at [337, 233] on icon at bounding box center [336, 232] width 4 height 6
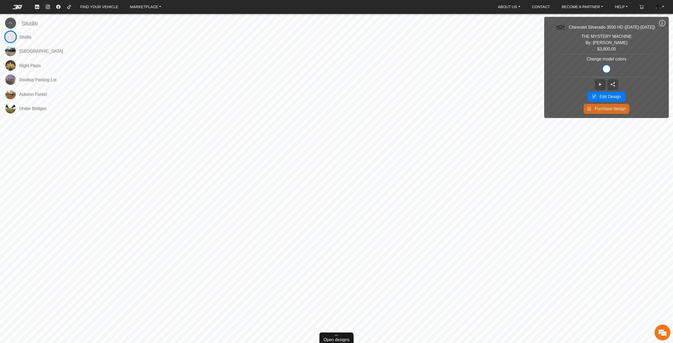
click at [323, 338] on div "Open designs" at bounding box center [336, 337] width 34 height 11
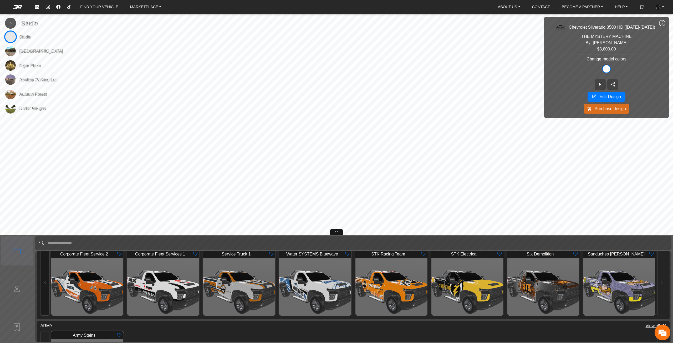
scroll to position [1, 0]
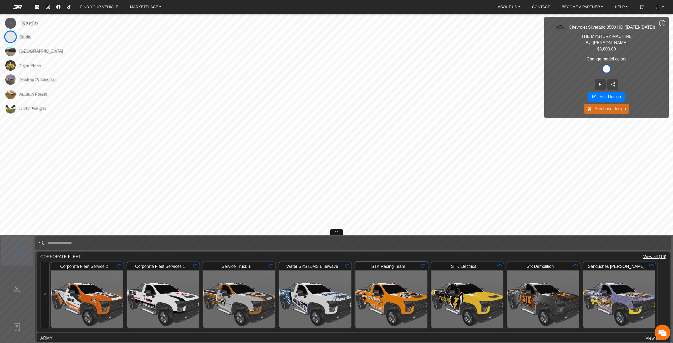
click at [395, 303] on img at bounding box center [391, 299] width 94 height 75
click at [331, 232] on div at bounding box center [336, 232] width 13 height 6
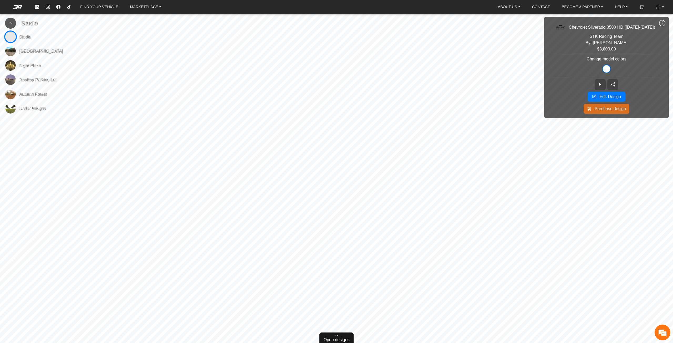
click at [337, 338] on span "Open designs" at bounding box center [336, 340] width 26 height 6
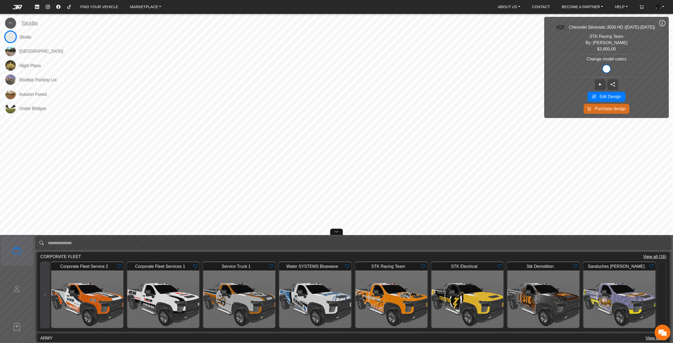
click at [43, 285] on button at bounding box center [44, 295] width 9 height 66
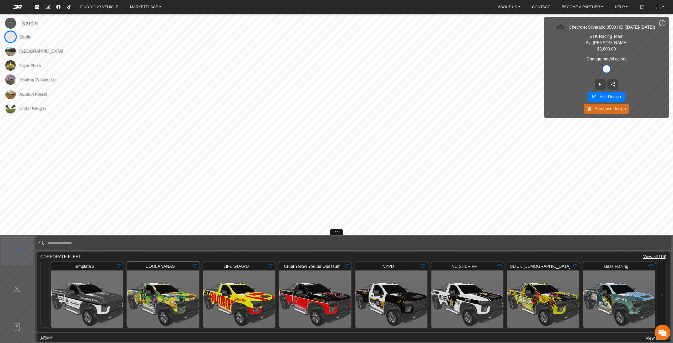
click at [169, 298] on img at bounding box center [163, 299] width 94 height 75
click at [337, 236] on input "search template" at bounding box center [359, 243] width 623 height 14
click at [337, 234] on icon at bounding box center [336, 232] width 4 height 6
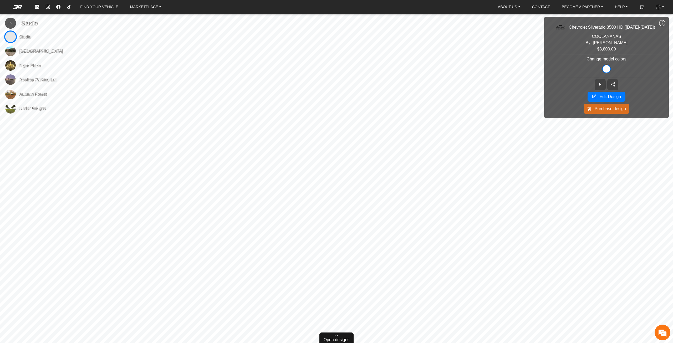
click at [660, 22] on icon at bounding box center [662, 23] width 6 height 7
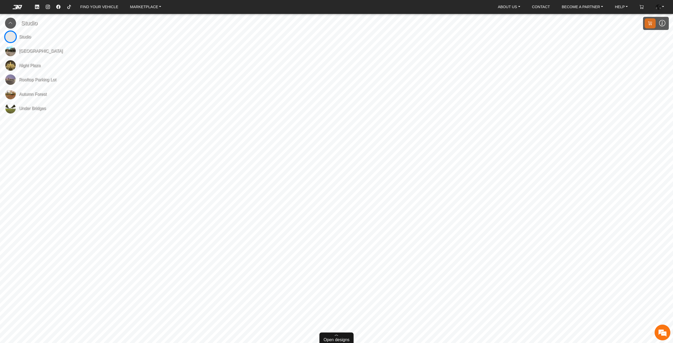
click at [331, 341] on span "Open designs" at bounding box center [336, 340] width 26 height 6
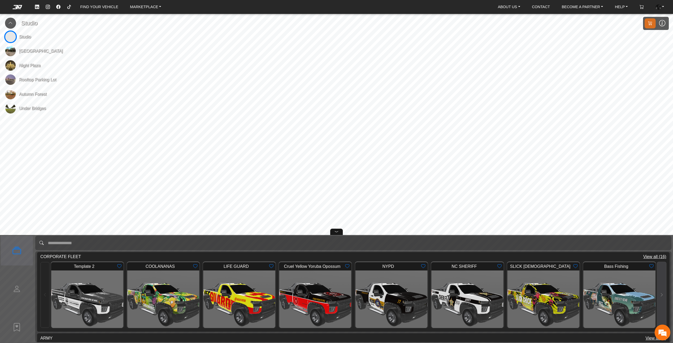
click at [658, 298] on button at bounding box center [661, 295] width 9 height 66
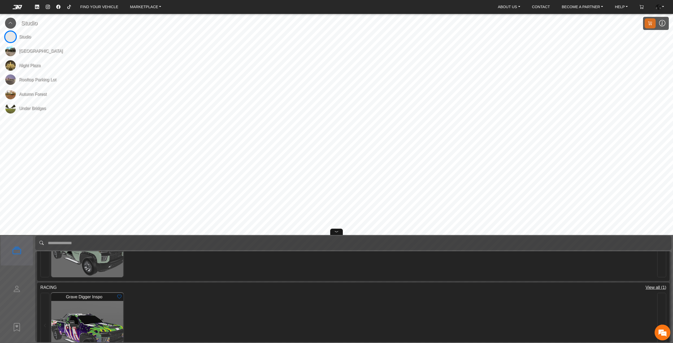
scroll to position [211, 0]
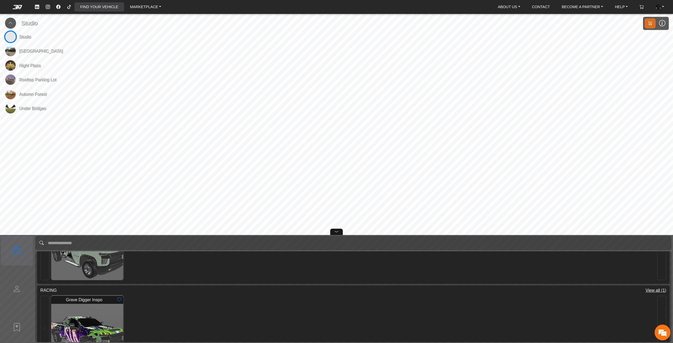
click at [106, 11] on link "FIND YOUR VEHICLE" at bounding box center [99, 6] width 42 height 9
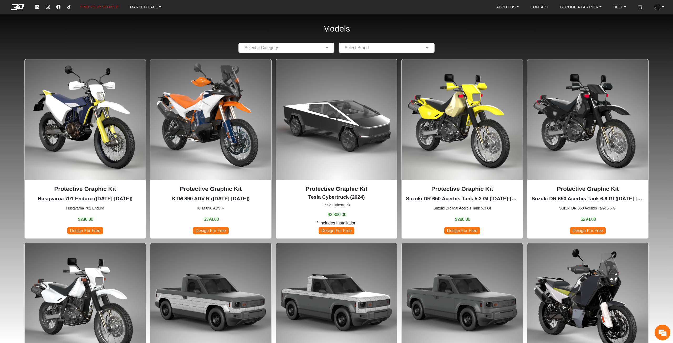
drag, startPoint x: 157, startPoint y: 12, endPoint x: 152, endPoint y: 8, distance: 6.7
click at [157, 12] on div "FIND YOUR VEHICLE MARKETPLACE ABOUT US About Us Our Materials Blog CONTACT BECO…" at bounding box center [351, 7] width 638 height 10
click at [152, 8] on link "MARKETPLACE" at bounding box center [145, 7] width 35 height 9
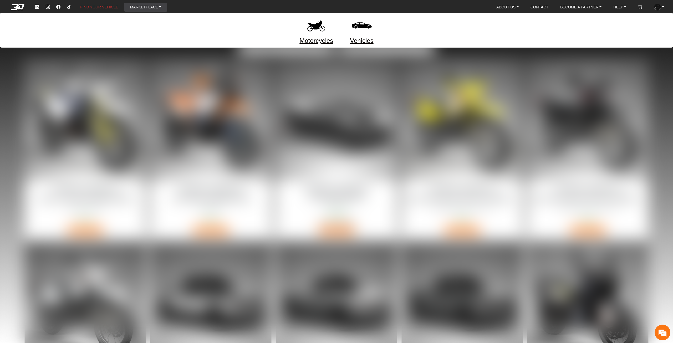
click at [363, 29] on img at bounding box center [361, 25] width 22 height 22
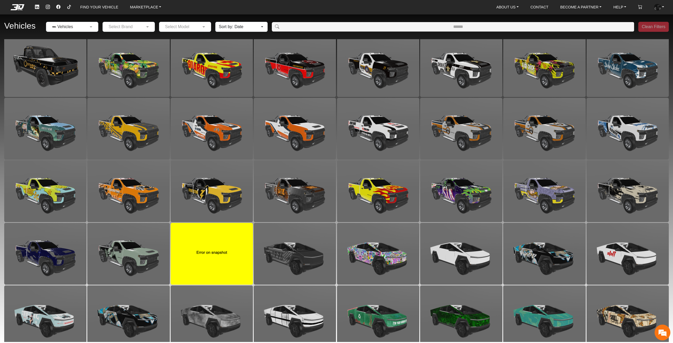
scroll to position [689, 0]
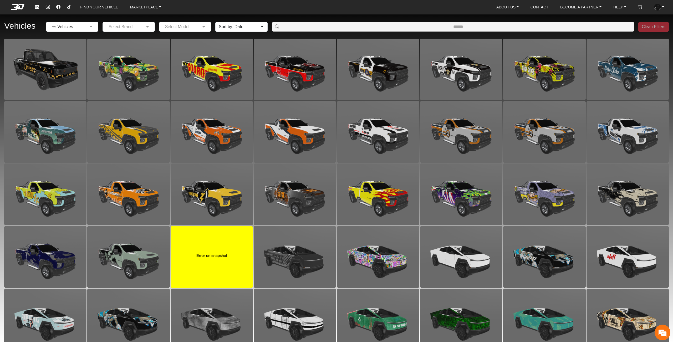
click at [74, 26] on input "text" at bounding box center [67, 27] width 36 height 6
click at [70, 37] on span "Motorcycles" at bounding box center [65, 36] width 22 height 6
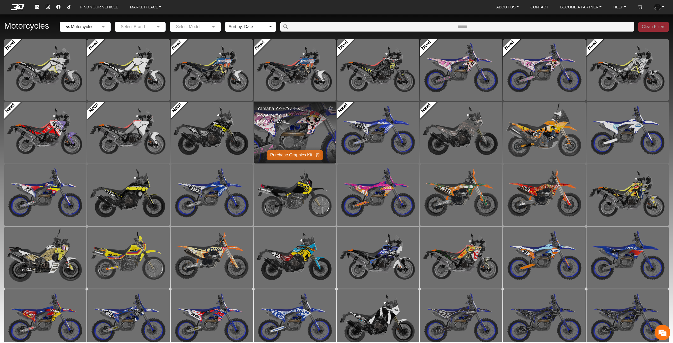
click at [298, 125] on img at bounding box center [295, 132] width 164 height 123
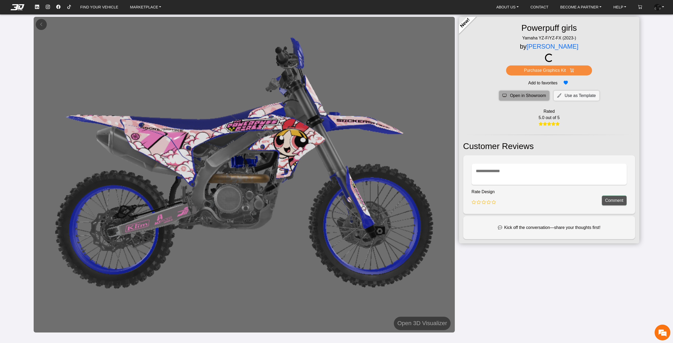
click at [520, 95] on span "Open in Showroom" at bounding box center [528, 95] width 36 height 6
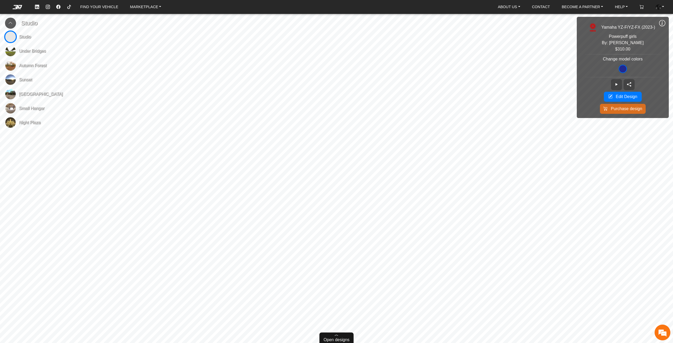
click at [333, 340] on span "Open designs" at bounding box center [336, 340] width 26 height 6
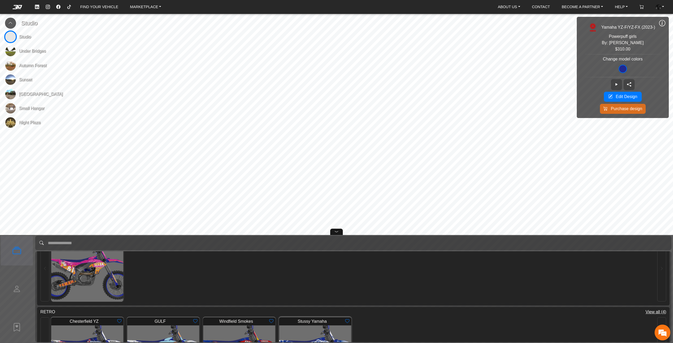
scroll to position [1, 0]
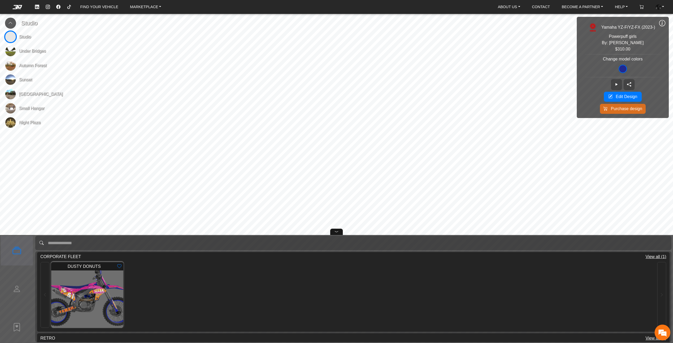
click at [99, 292] on img at bounding box center [87, 299] width 94 height 75
click at [336, 231] on icon at bounding box center [336, 232] width 4 height 6
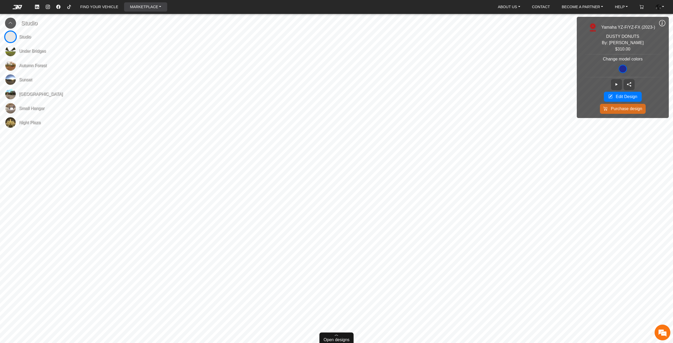
click at [136, 9] on link "MARKETPLACE" at bounding box center [145, 6] width 35 height 9
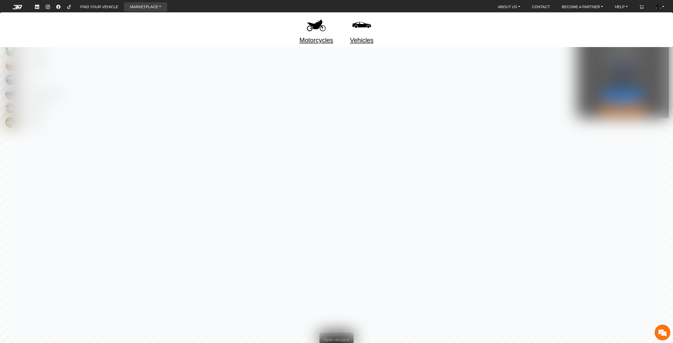
click at [311, 30] on img at bounding box center [316, 25] width 22 height 22
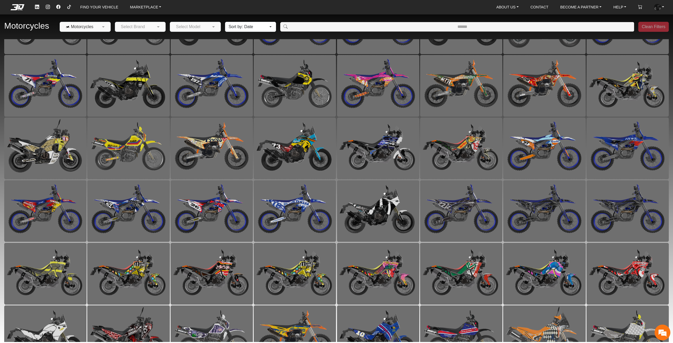
scroll to position [373, 0]
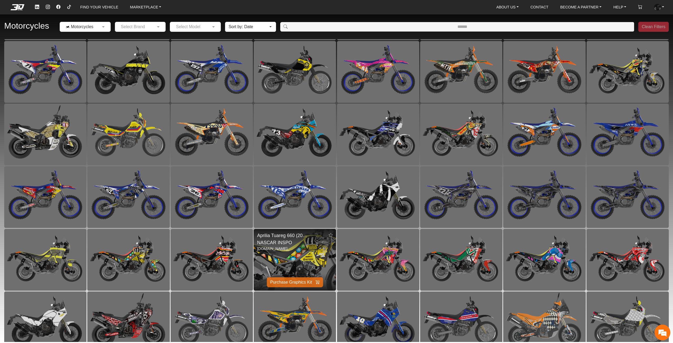
click at [300, 257] on img at bounding box center [295, 259] width 164 height 123
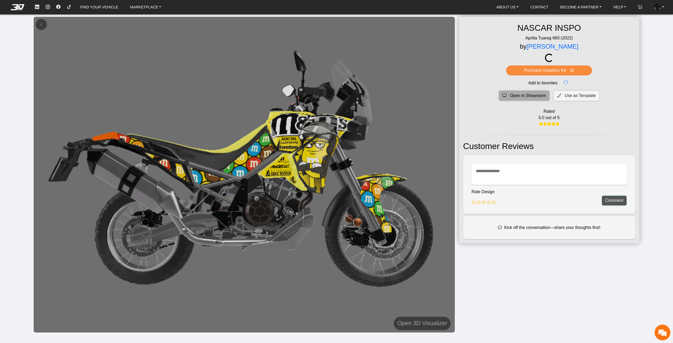
click at [524, 99] on span "Open in Showroom" at bounding box center [528, 95] width 36 height 6
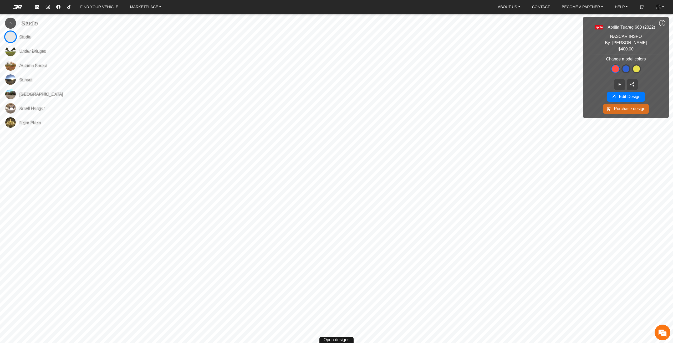
click at [637, 71] on span at bounding box center [636, 68] width 7 height 7
click at [339, 336] on div "Open designs" at bounding box center [336, 337] width 34 height 11
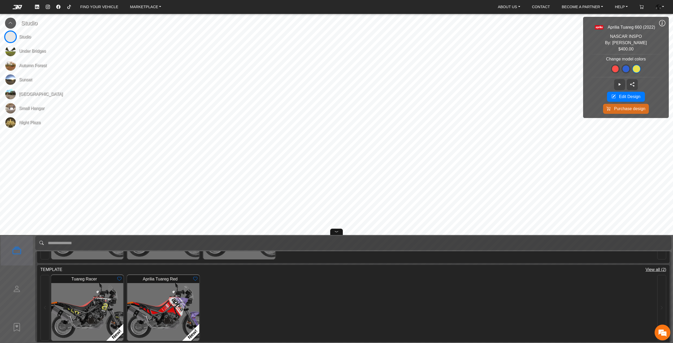
scroll to position [397, 0]
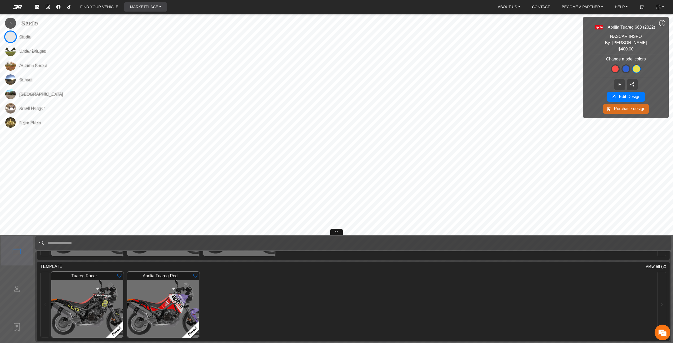
click at [138, 10] on link "MARKETPLACE" at bounding box center [145, 6] width 35 height 9
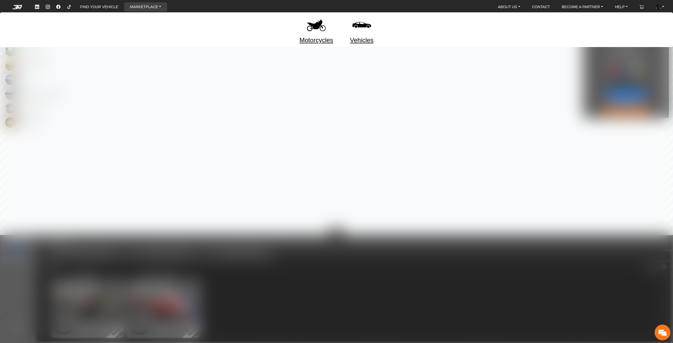
click at [320, 26] on img at bounding box center [316, 25] width 22 height 22
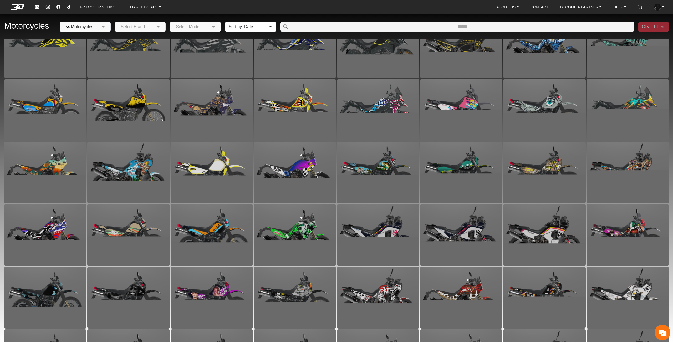
scroll to position [1782, 0]
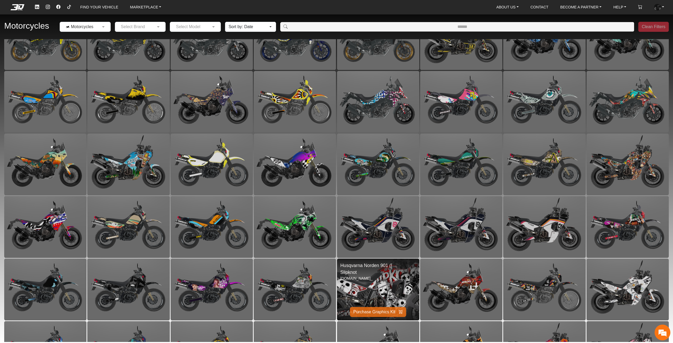
click at [369, 283] on img at bounding box center [378, 289] width 164 height 123
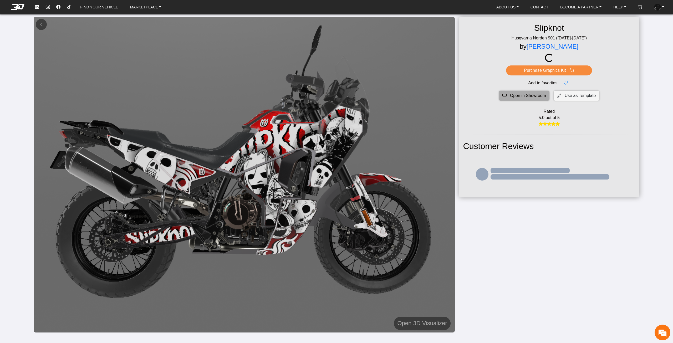
click at [531, 95] on span "Open in Showroom" at bounding box center [528, 95] width 36 height 6
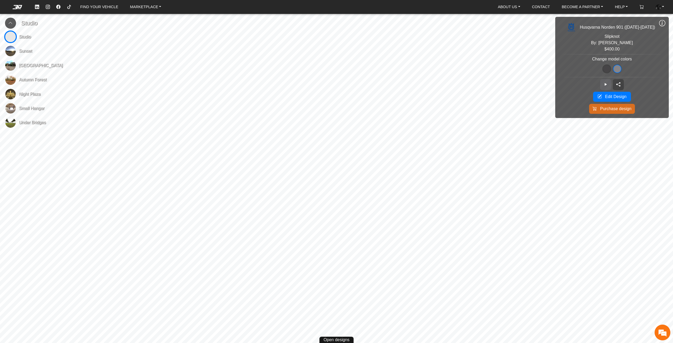
click at [607, 81] on button at bounding box center [605, 84] width 11 height 11
click at [658, 23] on button at bounding box center [661, 23] width 13 height 13
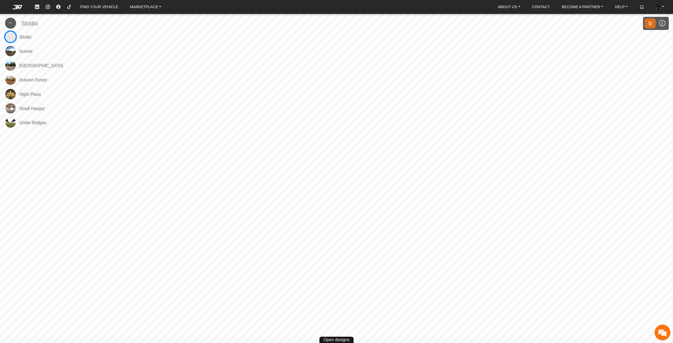
click at [10, 20] on button at bounding box center [10, 23] width 11 height 11
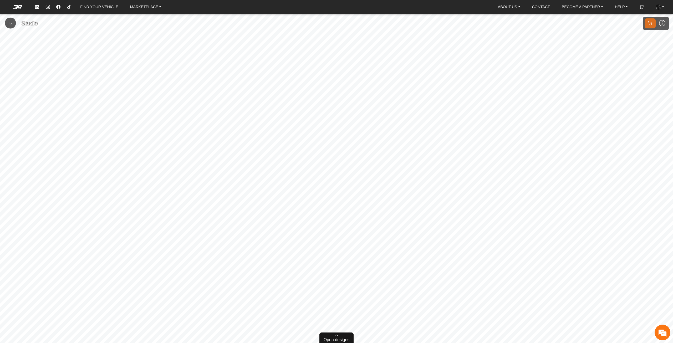
click at [336, 340] on span "Open designs" at bounding box center [336, 340] width 26 height 6
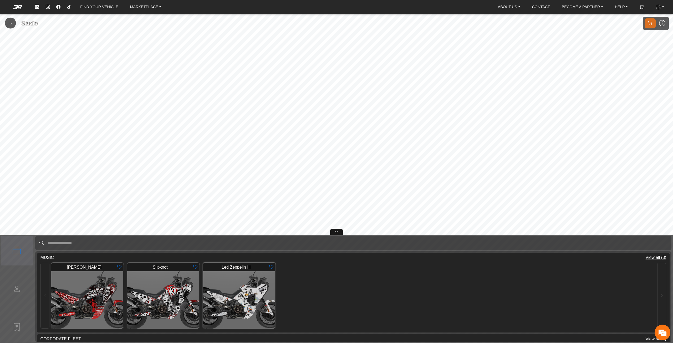
click at [267, 295] on img at bounding box center [239, 299] width 94 height 75
click at [335, 233] on icon at bounding box center [336, 232] width 4 height 6
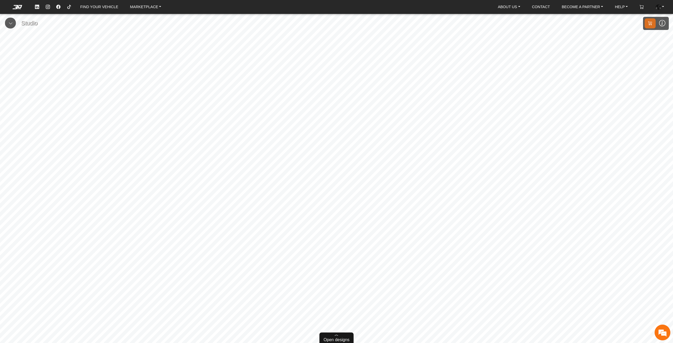
click at [341, 340] on span "Open designs" at bounding box center [336, 340] width 26 height 6
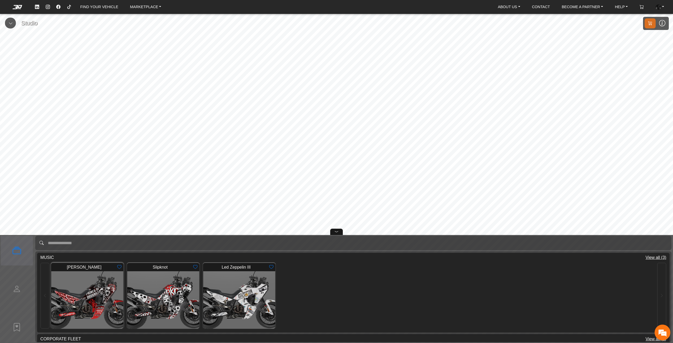
click at [97, 292] on img at bounding box center [87, 299] width 94 height 75
click at [333, 230] on div at bounding box center [336, 232] width 13 height 6
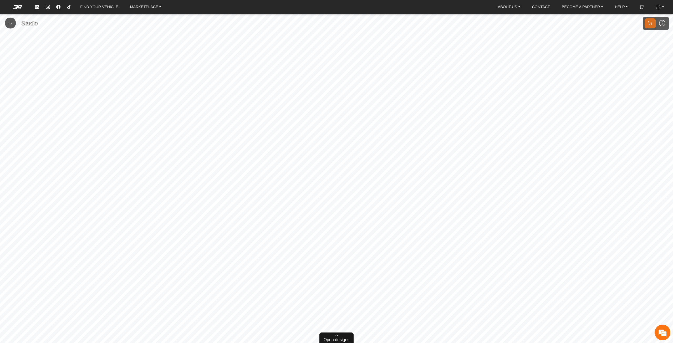
click at [331, 337] on span "Open designs" at bounding box center [336, 340] width 26 height 6
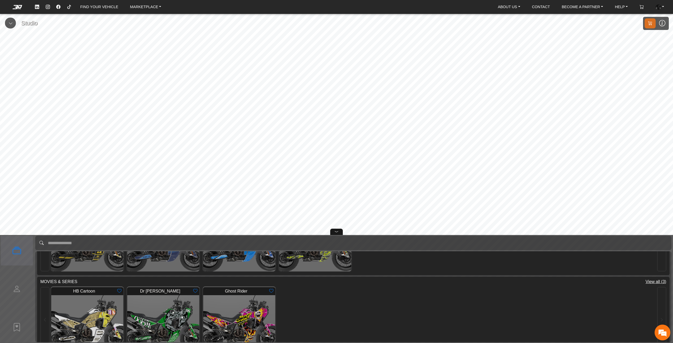
scroll to position [814, 0]
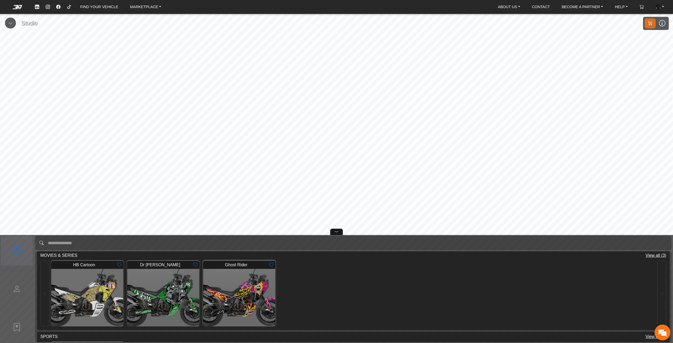
click at [242, 298] on img at bounding box center [239, 297] width 94 height 75
click at [339, 230] on div at bounding box center [336, 232] width 13 height 6
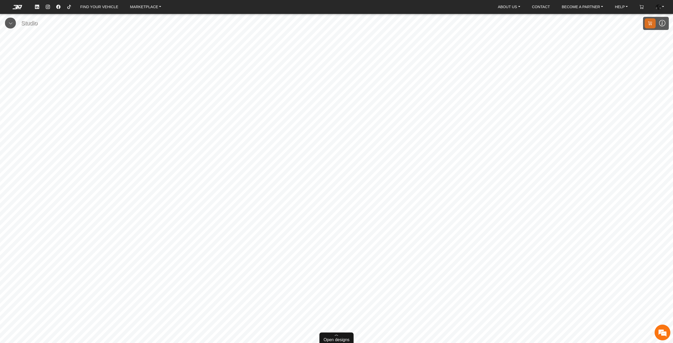
click at [335, 341] on span "Open designs" at bounding box center [336, 340] width 26 height 6
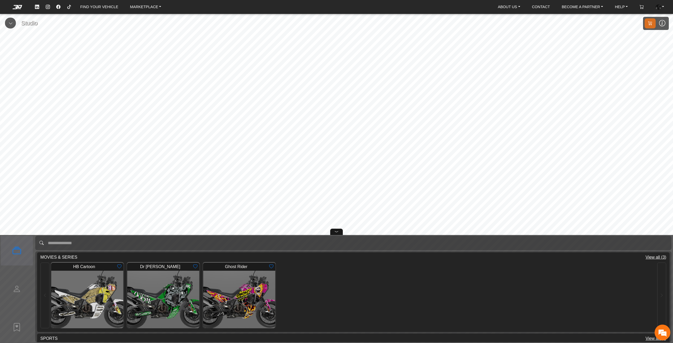
scroll to position [805, 0]
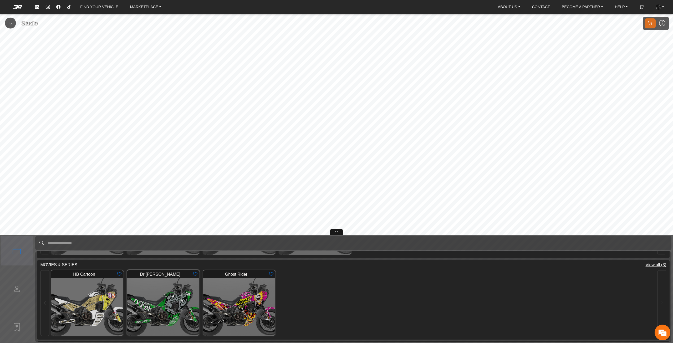
click at [153, 294] on img at bounding box center [163, 307] width 94 height 75
click at [337, 230] on icon at bounding box center [336, 232] width 4 height 6
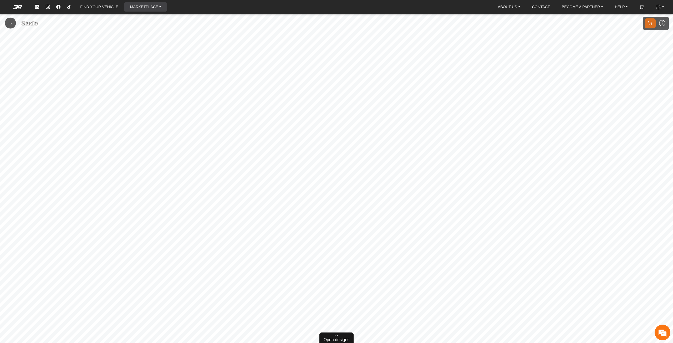
click at [153, 9] on link "MARKETPLACE" at bounding box center [145, 6] width 35 height 9
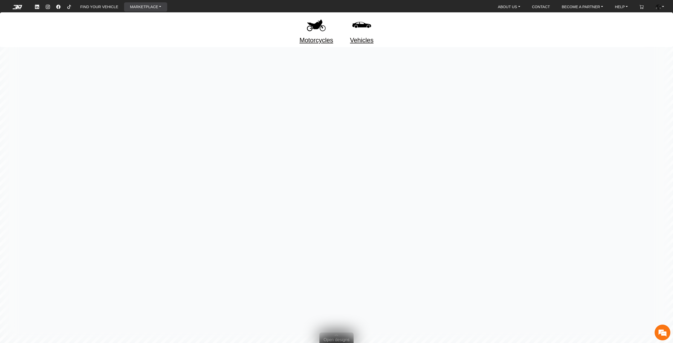
click at [313, 31] on img at bounding box center [316, 25] width 22 height 22
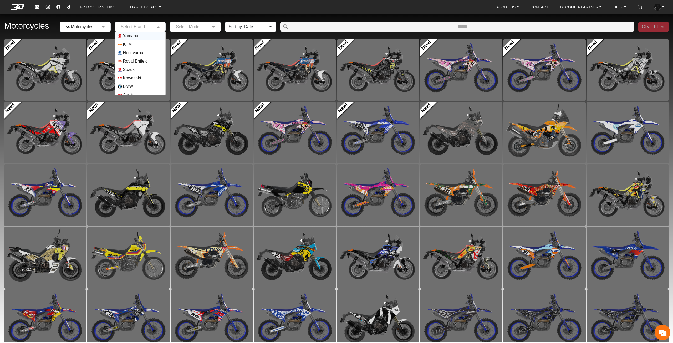
click at [123, 30] on div "Select Brand" at bounding box center [140, 27] width 51 height 10
click at [138, 36] on span "Yamaha" at bounding box center [140, 36] width 45 height 4
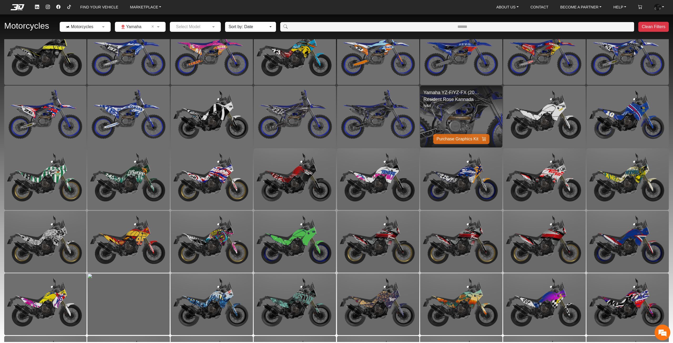
scroll to position [79, 0]
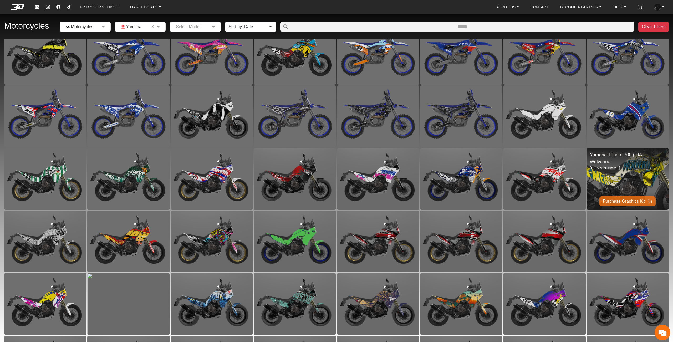
click at [649, 182] on img at bounding box center [627, 178] width 164 height 123
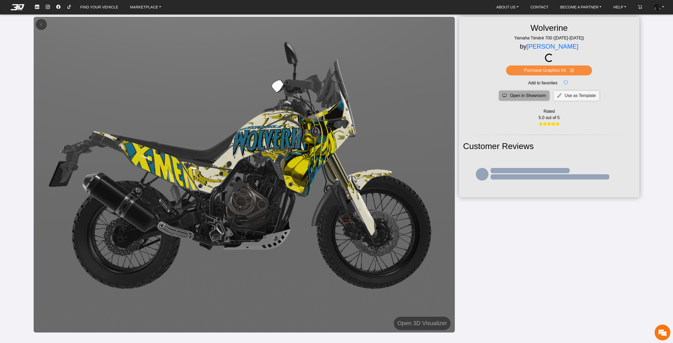
click at [518, 96] on span "Open in Showroom" at bounding box center [528, 95] width 36 height 6
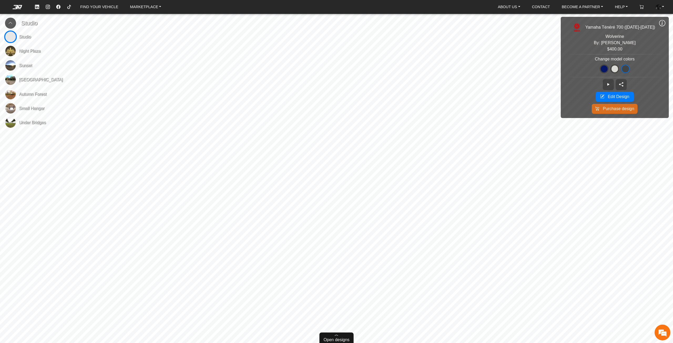
click at [334, 339] on span "Open designs" at bounding box center [336, 340] width 26 height 6
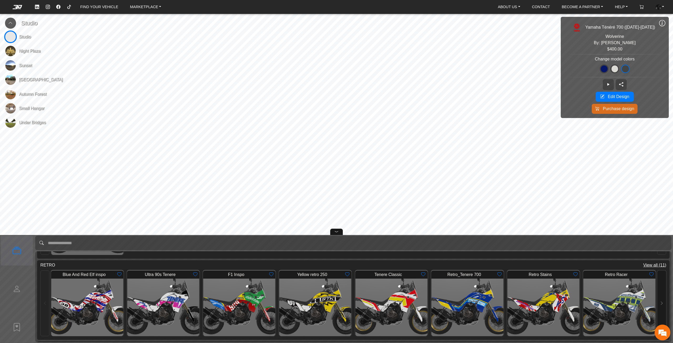
scroll to position [158, 0]
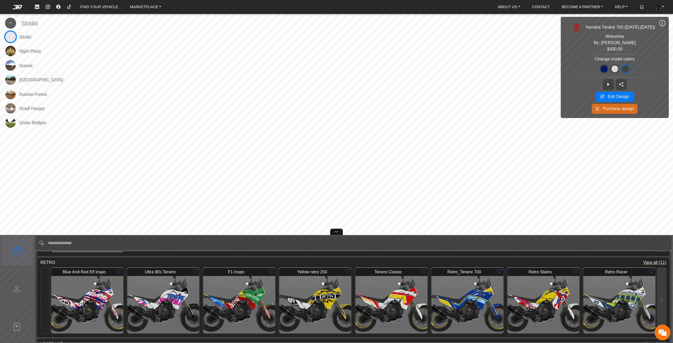
click at [657, 292] on button at bounding box center [661, 301] width 9 height 66
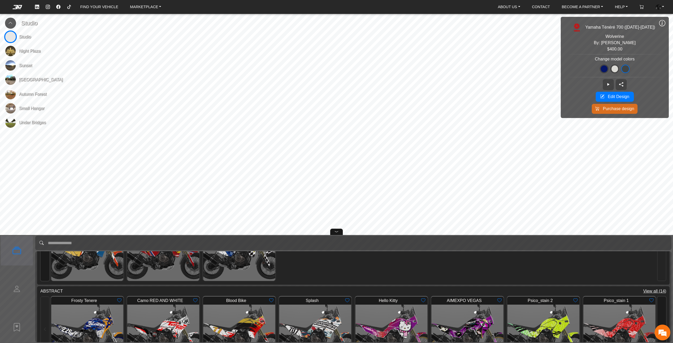
scroll to position [236, 0]
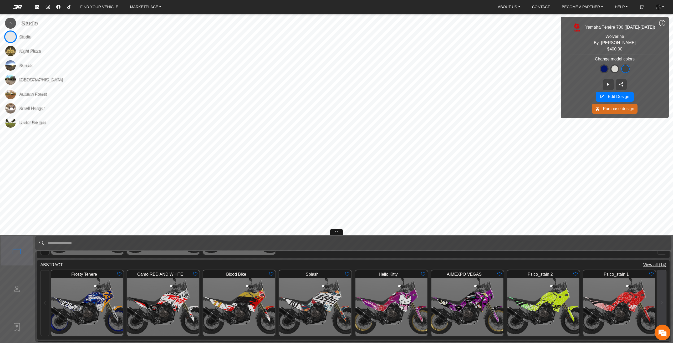
click at [660, 301] on icon at bounding box center [661, 303] width 4 height 4
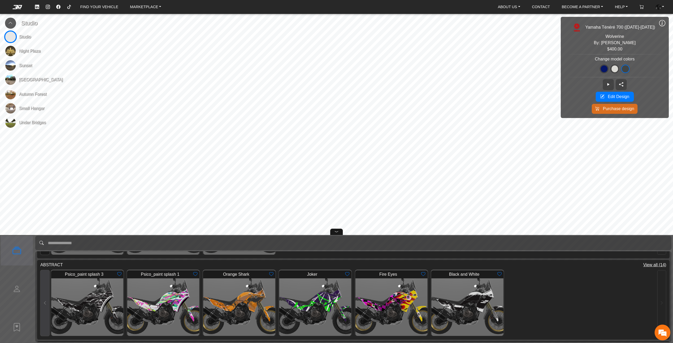
click at [41, 291] on button at bounding box center [44, 303] width 9 height 66
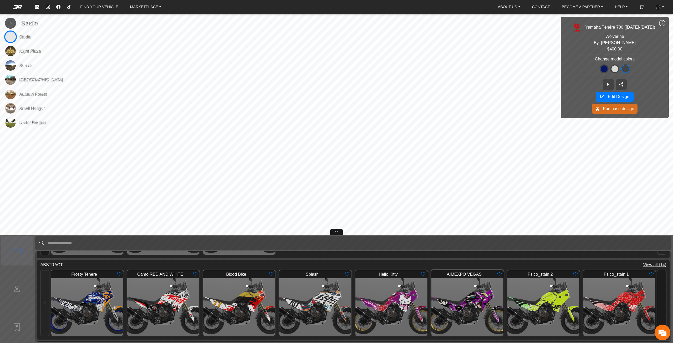
click at [469, 302] on img at bounding box center [467, 307] width 94 height 75
click at [336, 232] on icon at bounding box center [336, 232] width 4 height 6
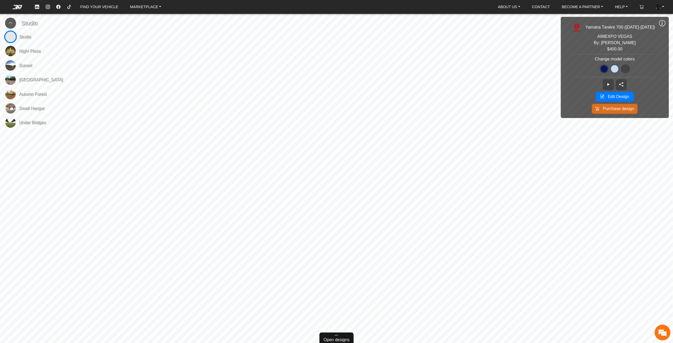
click at [338, 339] on span "Open designs" at bounding box center [336, 340] width 26 height 6
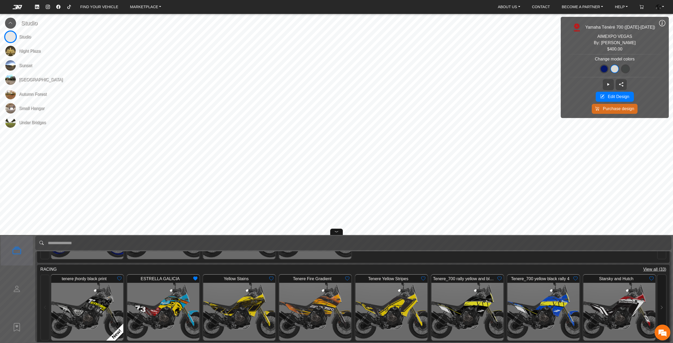
scroll to position [420, 0]
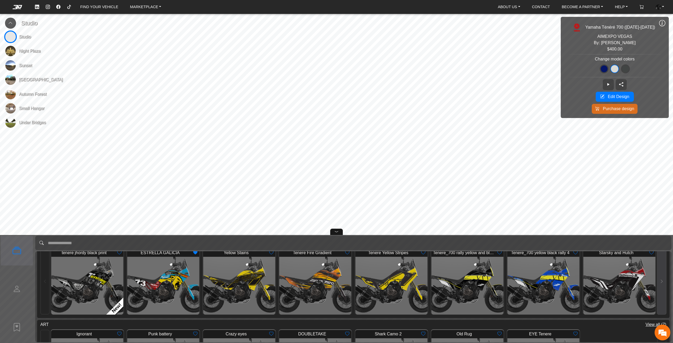
click at [658, 276] on button at bounding box center [661, 282] width 9 height 66
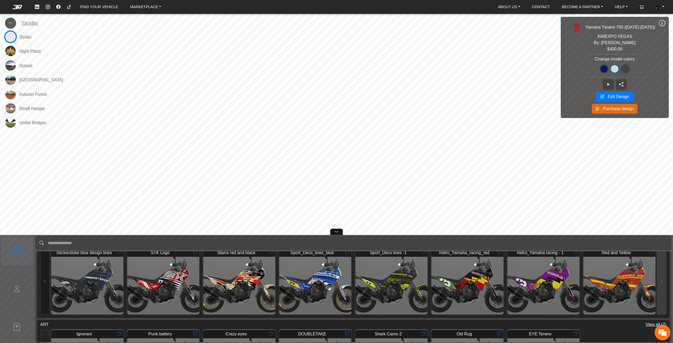
click at [658, 276] on button at bounding box center [661, 282] width 9 height 66
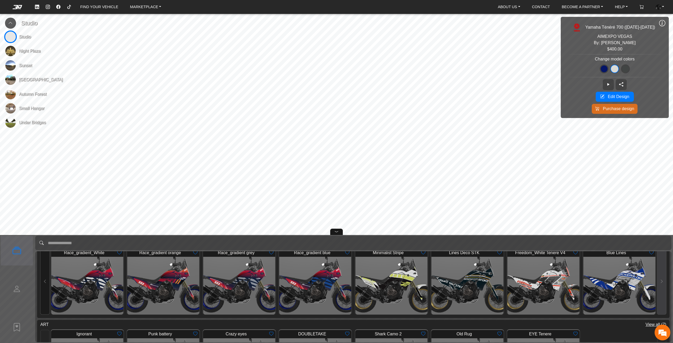
click at [658, 276] on button at bounding box center [661, 282] width 9 height 66
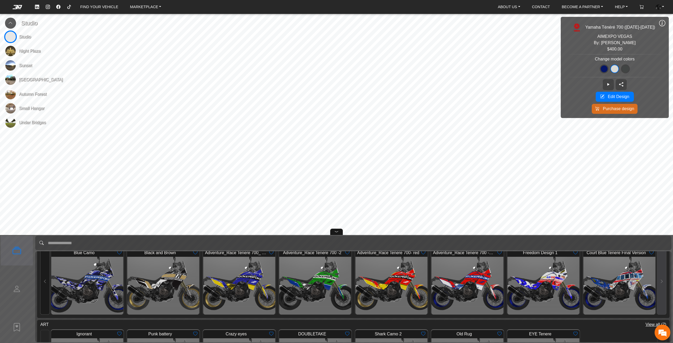
click at [658, 276] on button at bounding box center [661, 282] width 9 height 66
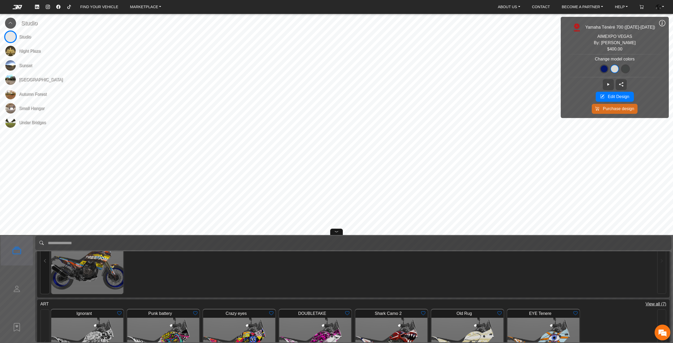
scroll to position [473, 0]
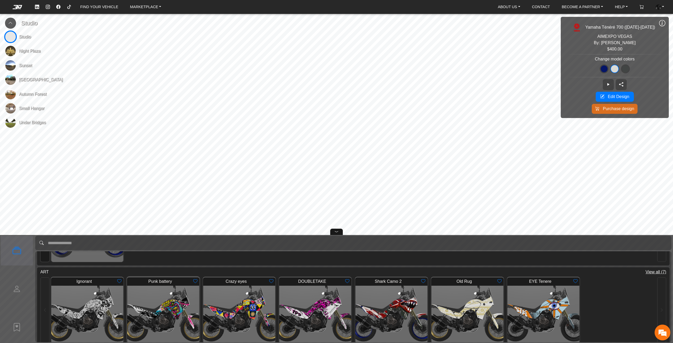
click at [164, 319] on img at bounding box center [163, 314] width 94 height 75
click at [331, 230] on div at bounding box center [336, 232] width 13 height 6
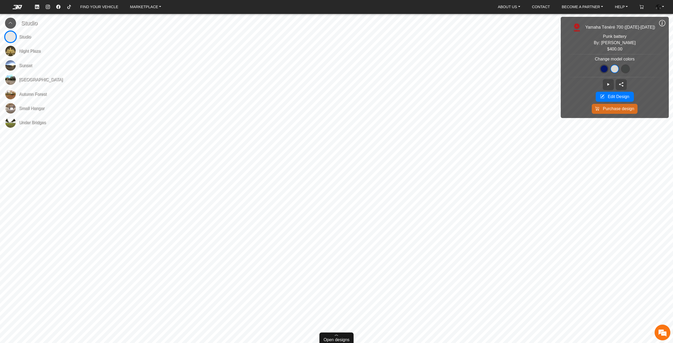
click at [336, 338] on span "Open designs" at bounding box center [336, 340] width 26 height 6
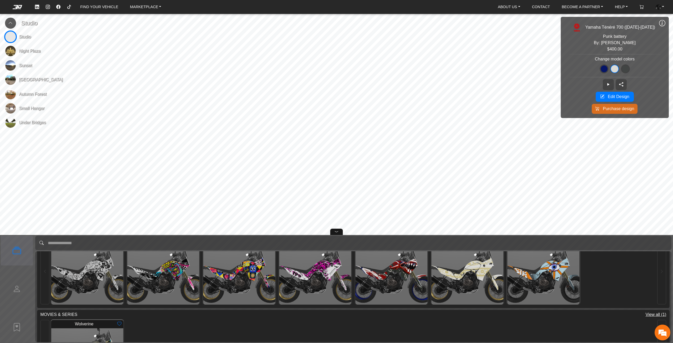
scroll to position [485, 0]
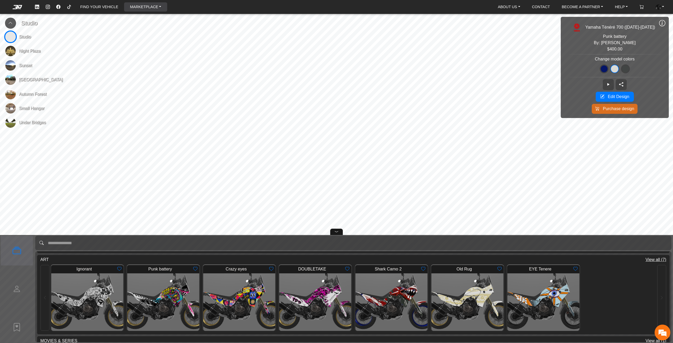
click at [146, 8] on link "MARKETPLACE" at bounding box center [145, 6] width 35 height 9
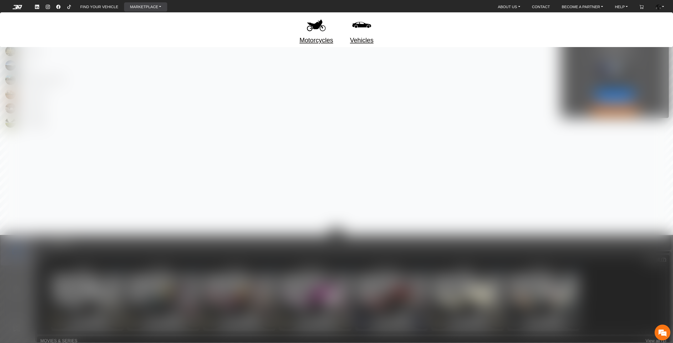
click at [319, 29] on img at bounding box center [316, 25] width 22 height 22
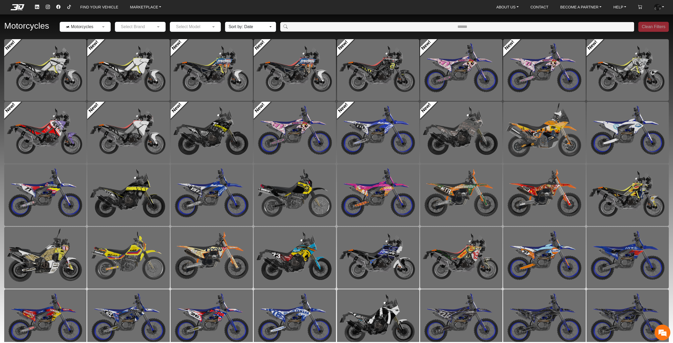
click at [138, 25] on input "text" at bounding box center [135, 27] width 35 height 6
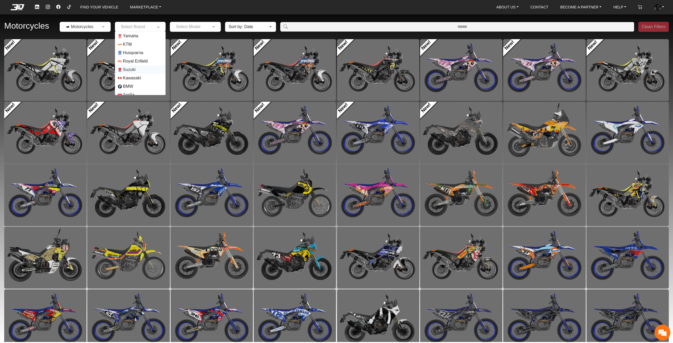
click at [140, 70] on span "Suzuki" at bounding box center [140, 70] width 45 height 4
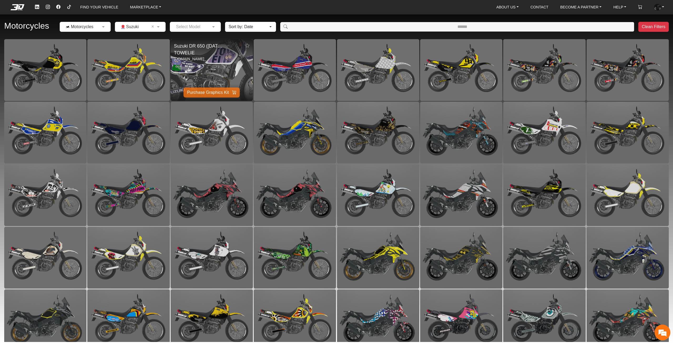
click at [216, 64] on img at bounding box center [211, 69] width 164 height 123
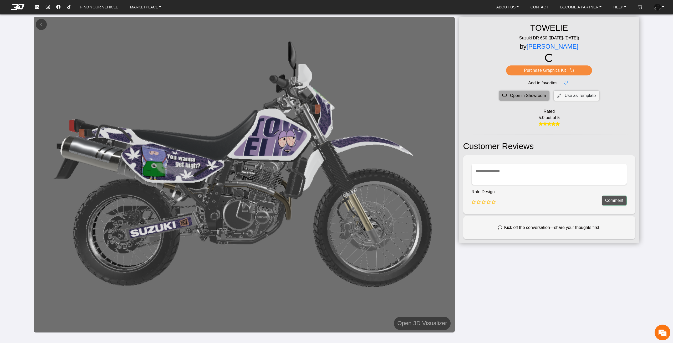
click at [523, 96] on span "Open in Showroom" at bounding box center [528, 95] width 36 height 6
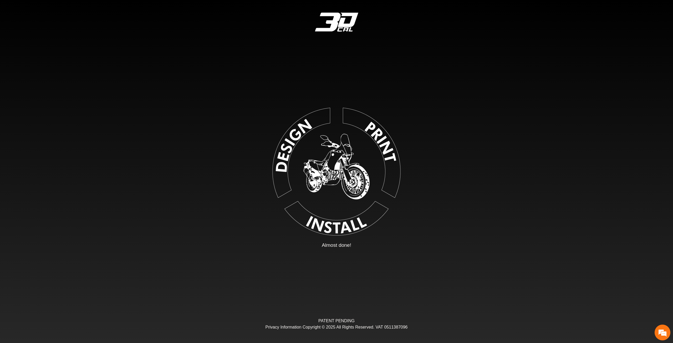
click at [337, 188] on img at bounding box center [336, 170] width 118 height 118
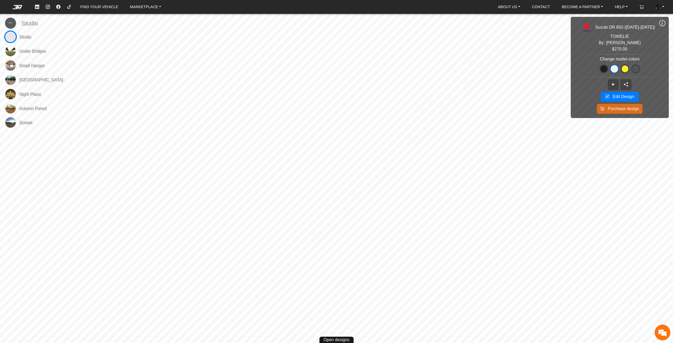
click at [11, 20] on button at bounding box center [10, 23] width 11 height 11
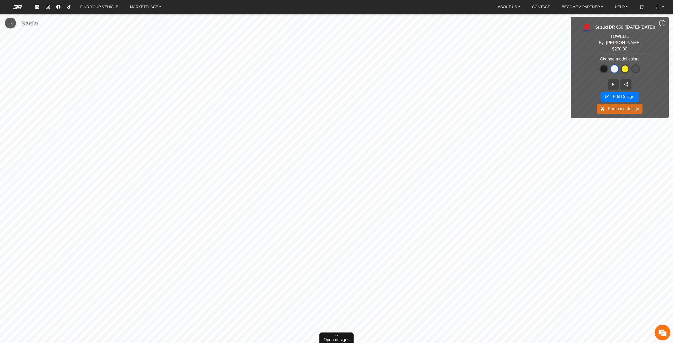
click at [341, 341] on span "Open designs" at bounding box center [336, 340] width 26 height 6
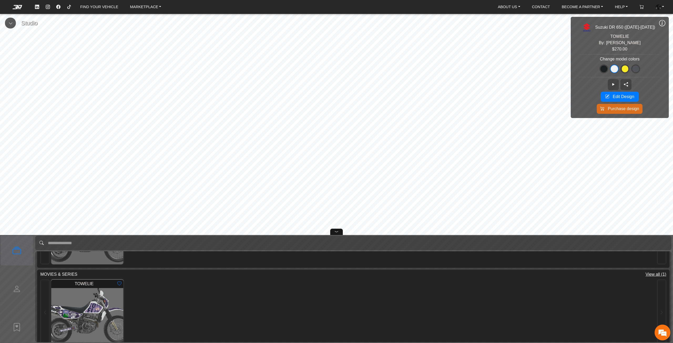
scroll to position [473, 0]
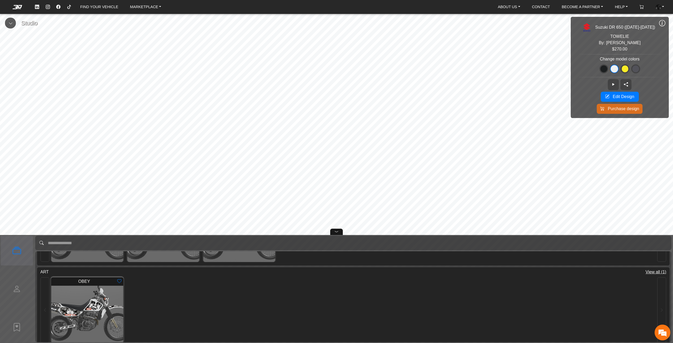
click at [96, 305] on img at bounding box center [87, 314] width 94 height 75
click at [336, 230] on icon at bounding box center [336, 232] width 4 height 6
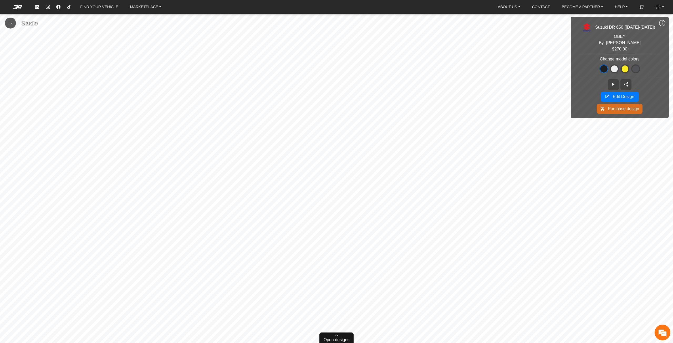
click at [342, 339] on span "Open designs" at bounding box center [336, 340] width 26 height 6
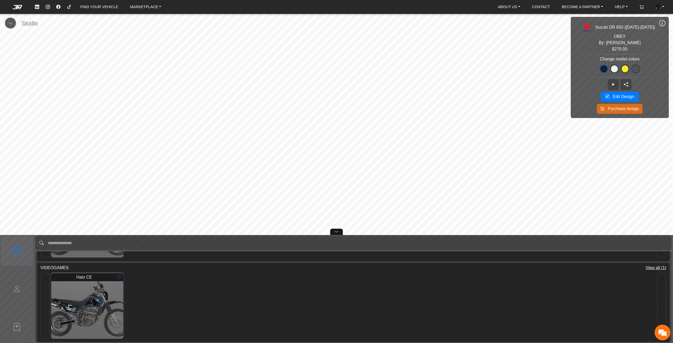
scroll to position [165, 0]
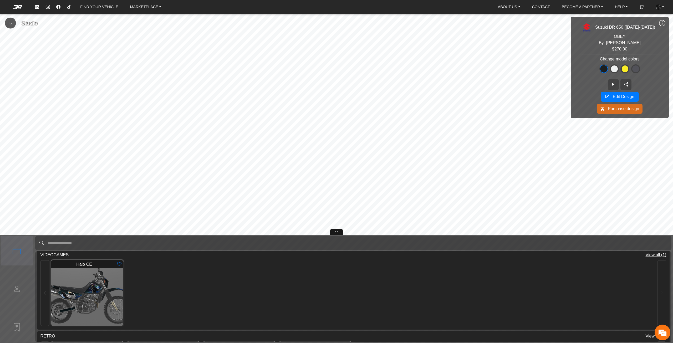
click at [99, 295] on img at bounding box center [87, 297] width 94 height 75
click at [337, 229] on icon at bounding box center [336, 232] width 4 height 6
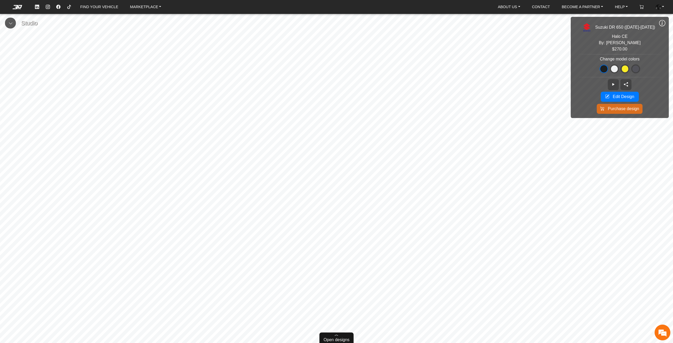
click at [327, 341] on span "Open designs" at bounding box center [336, 340] width 26 height 6
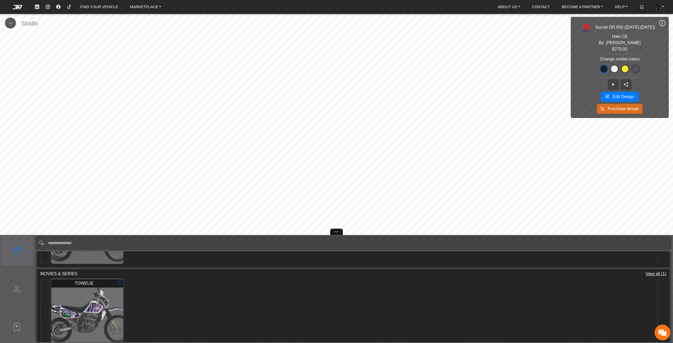
scroll to position [559, 0]
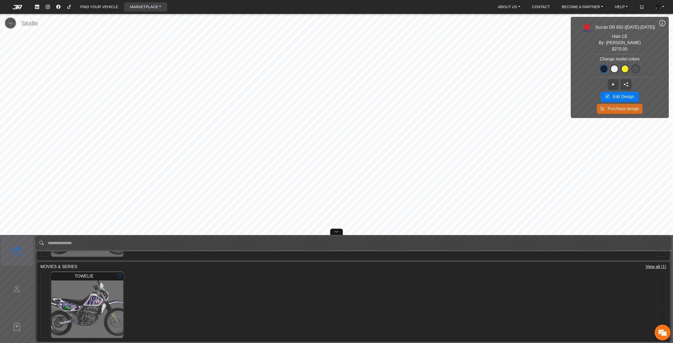
click at [139, 6] on link "MARKETPLACE" at bounding box center [145, 6] width 35 height 9
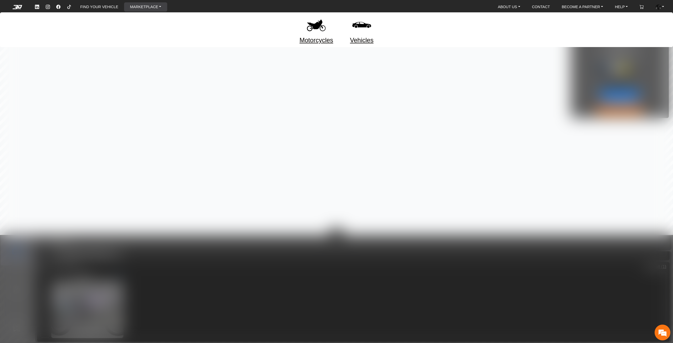
click at [321, 26] on img at bounding box center [316, 25] width 22 height 22
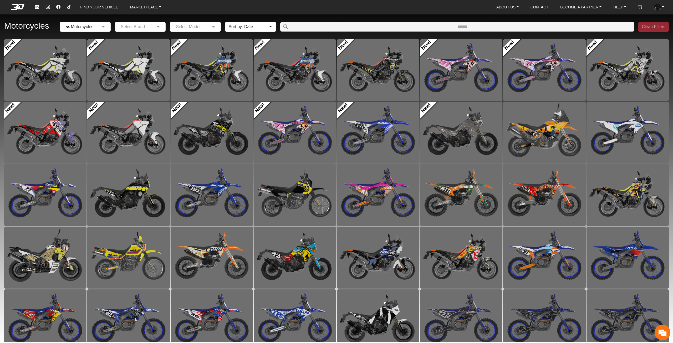
click at [129, 27] on input "text" at bounding box center [135, 27] width 35 height 6
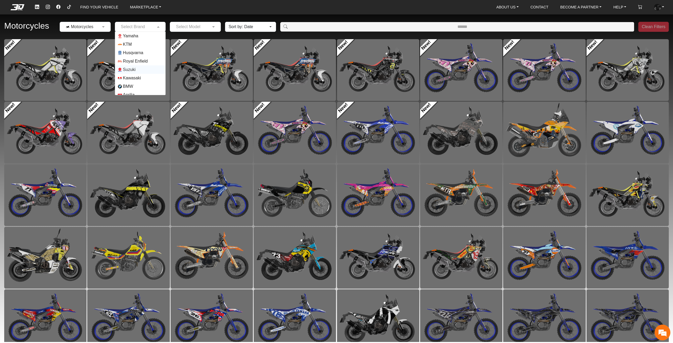
click at [132, 70] on span "Suzuki" at bounding box center [129, 69] width 13 height 6
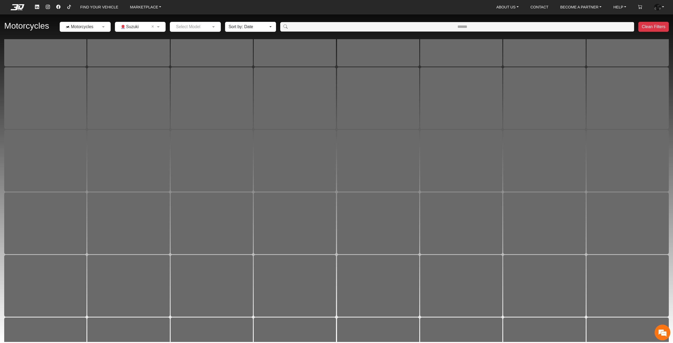
scroll to position [111, 0]
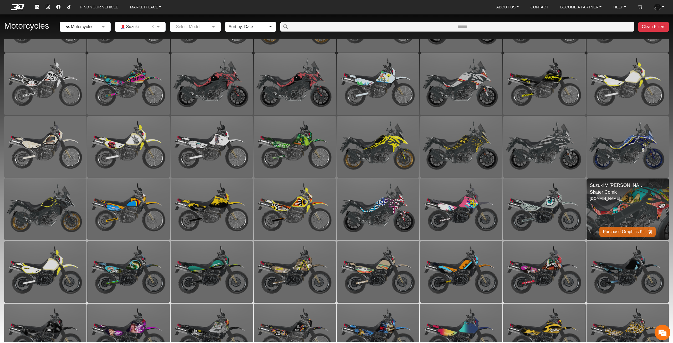
click at [636, 210] on img at bounding box center [627, 209] width 164 height 123
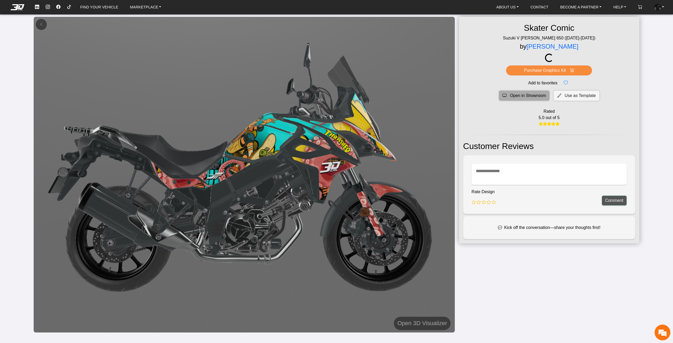
click at [525, 97] on span "Open in Showroom" at bounding box center [528, 95] width 36 height 6
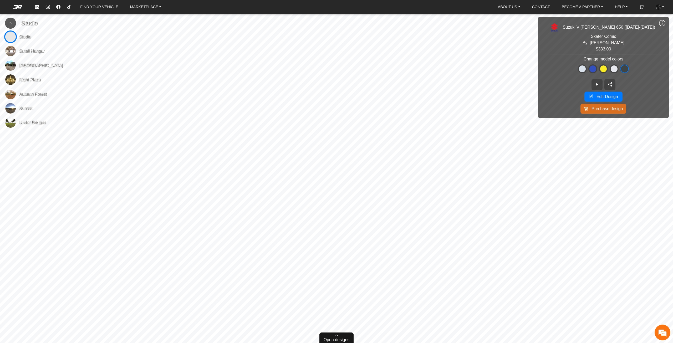
click at [333, 338] on span "Open designs" at bounding box center [336, 340] width 26 height 6
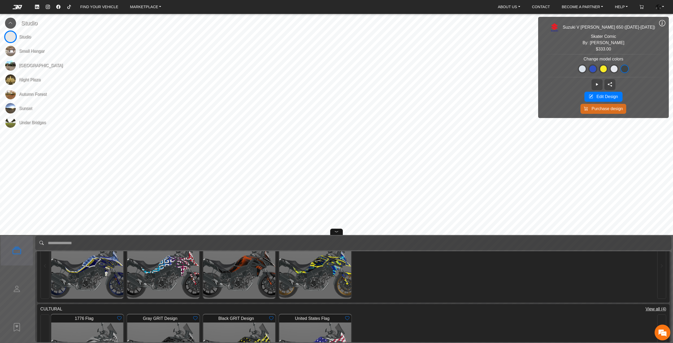
scroll to position [189, 0]
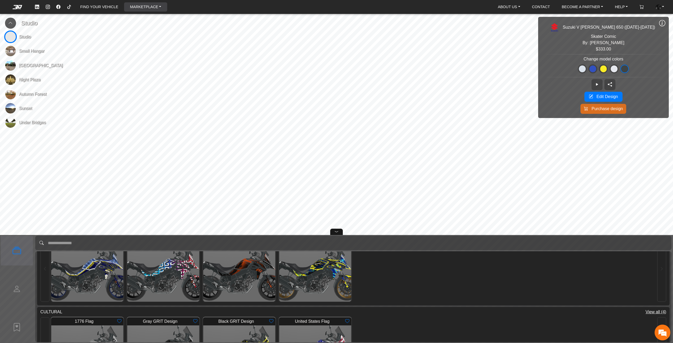
click at [145, 5] on link "MARKETPLACE" at bounding box center [145, 6] width 35 height 9
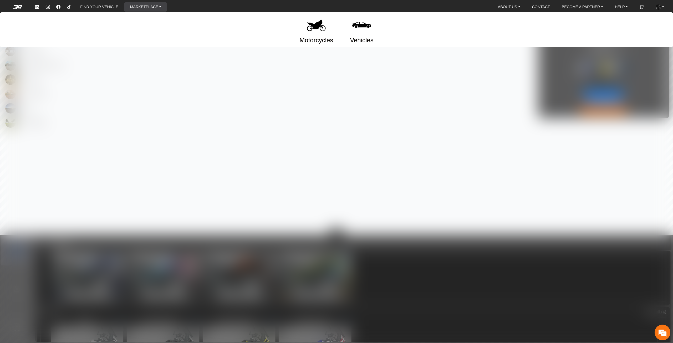
click at [316, 31] on img at bounding box center [316, 25] width 22 height 22
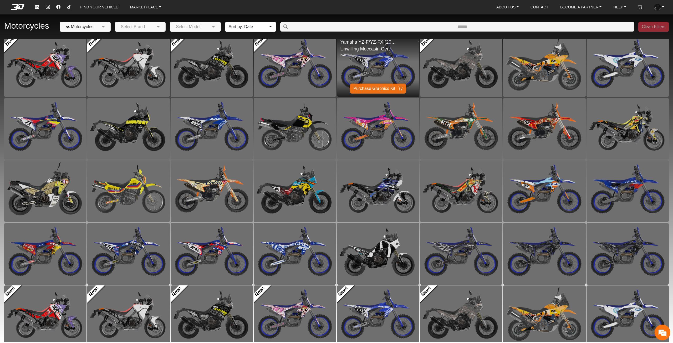
scroll to position [71, 0]
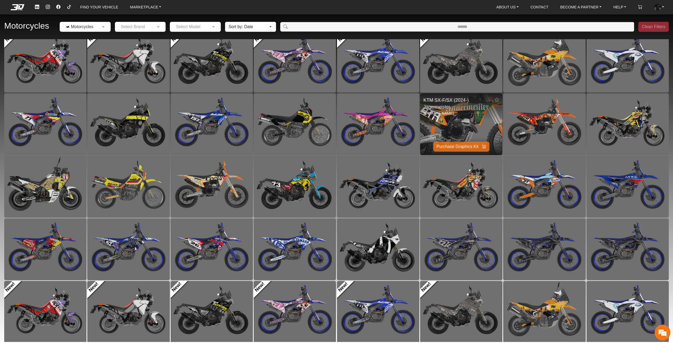
click at [463, 122] on img at bounding box center [461, 124] width 164 height 123
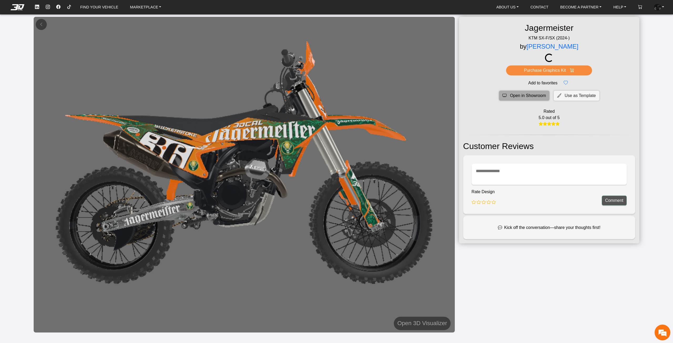
click at [534, 94] on span "Open in Showroom" at bounding box center [528, 95] width 36 height 6
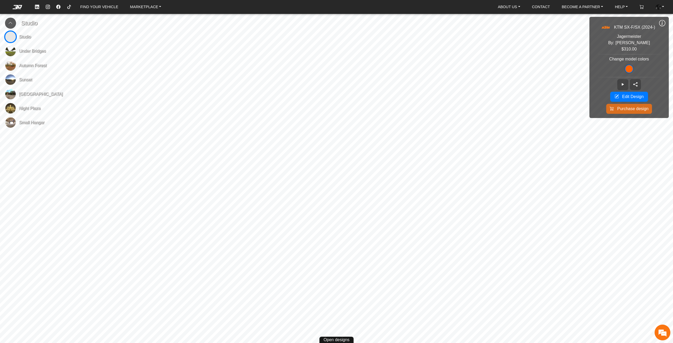
click at [9, 21] on icon at bounding box center [10, 23] width 4 height 4
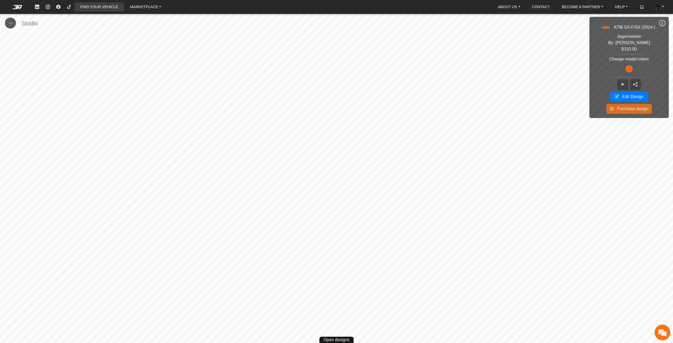
click at [102, 4] on link "FIND YOUR VEHICLE" at bounding box center [99, 6] width 42 height 9
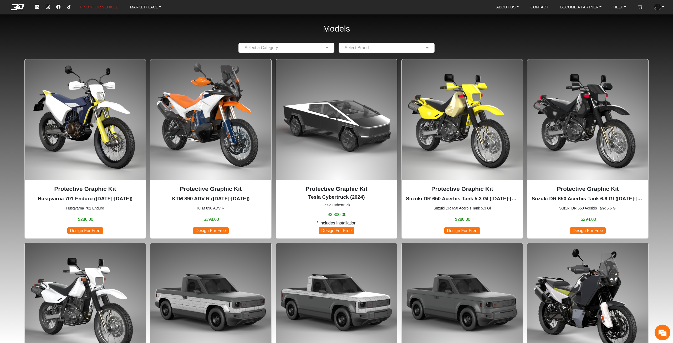
click at [23, 9] on em at bounding box center [17, 7] width 21 height 6
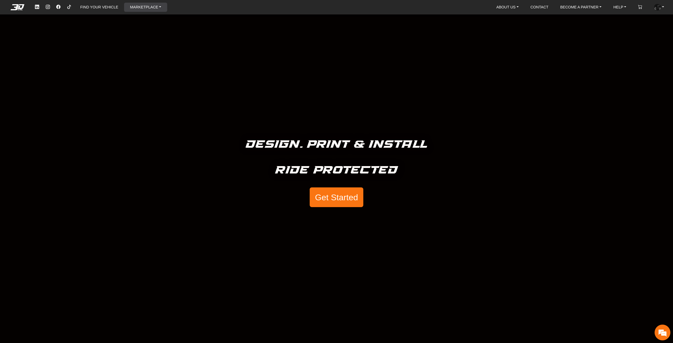
click at [134, 10] on link "MARKETPLACE" at bounding box center [145, 7] width 35 height 9
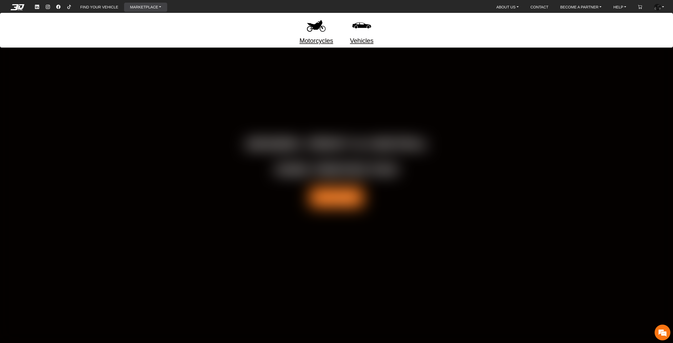
click at [316, 30] on img at bounding box center [316, 25] width 22 height 22
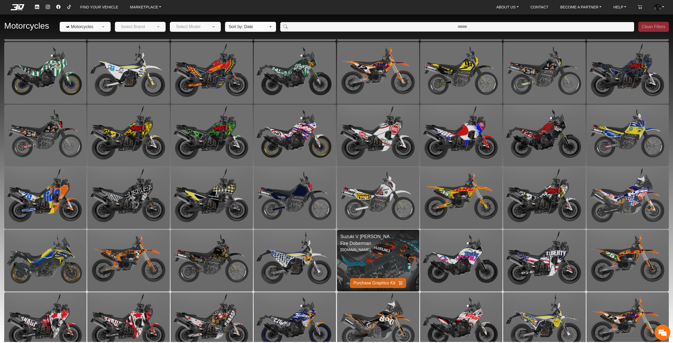
scroll to position [685, 0]
